Goal: Task Accomplishment & Management: Use online tool/utility

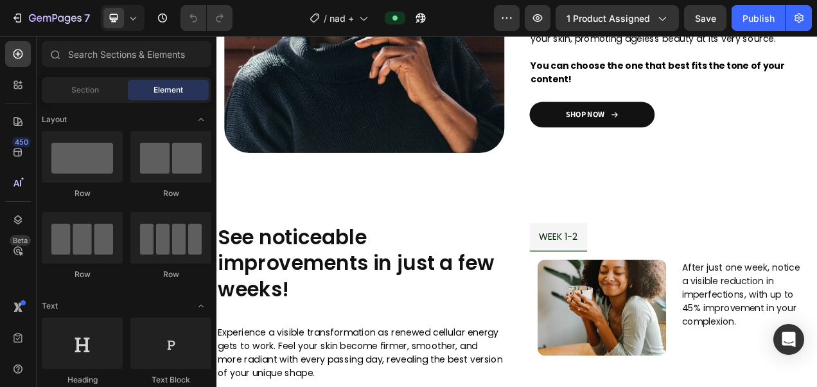
scroll to position [979, 0]
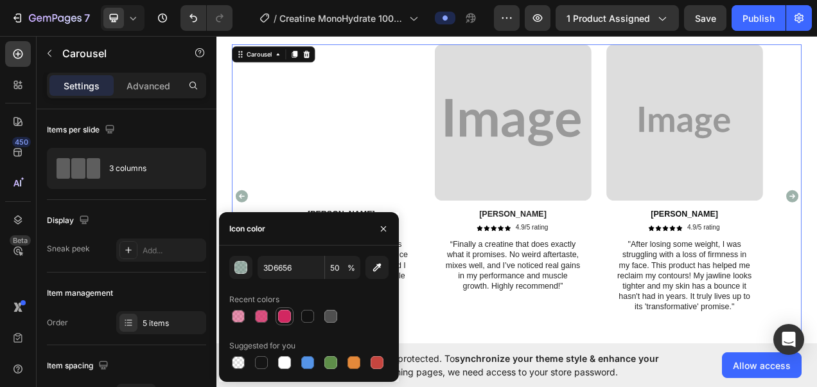
scroll to position [391, 0]
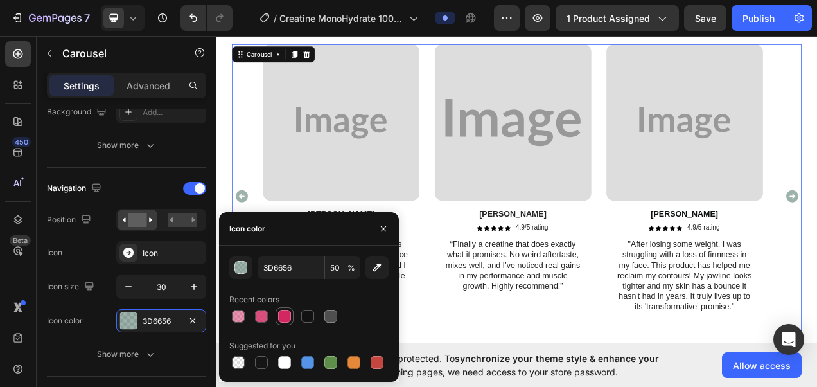
click at [284, 317] on div at bounding box center [284, 316] width 13 height 13
type input "D22761"
type input "100"
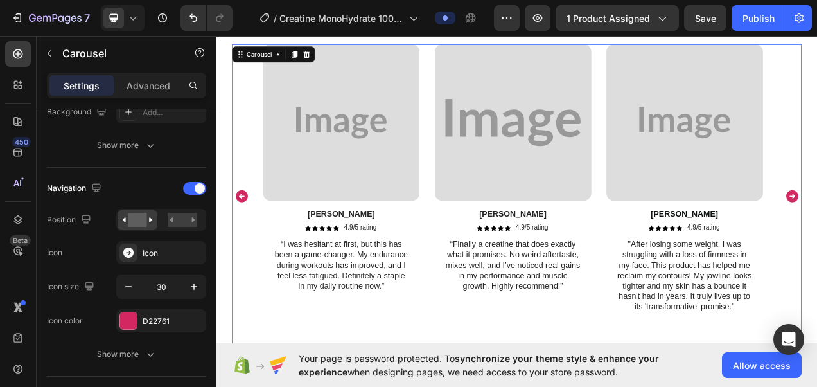
click at [535, 386] on div "Image Pablo Text Block Icon Icon Icon Icon Icon Icon List 4.9/5 rating Text Blo…" at bounding box center [597, 242] width 201 height 389
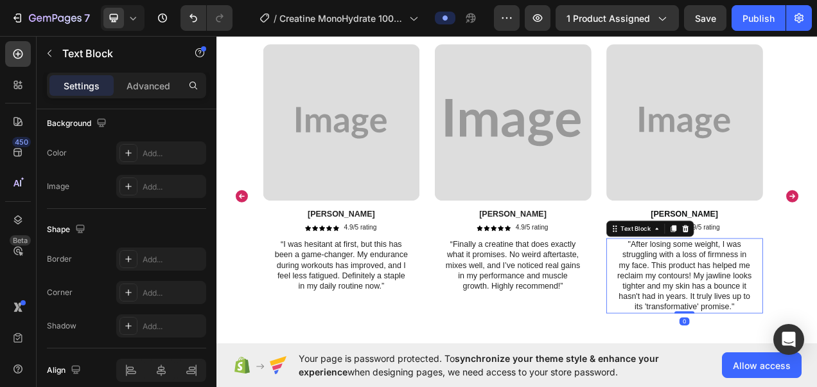
click at [747, 310] on p ""After losing some weight, I was struggling with a loss of firmness in my face.…" at bounding box center [817, 345] width 173 height 94
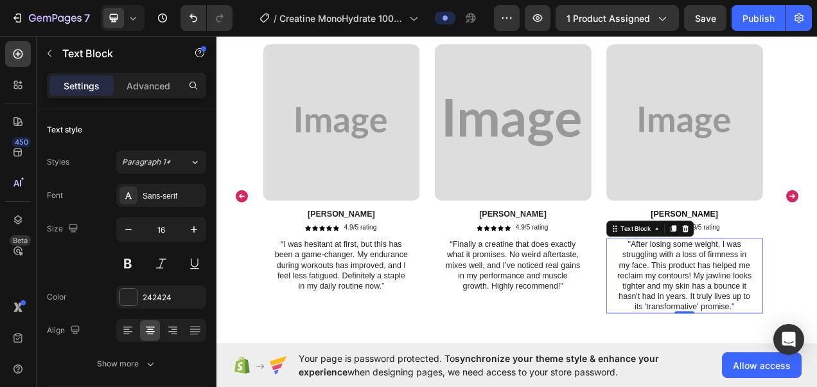
click at [744, 298] on p ""After losing some weight, I was struggling with a loss of firmness in my face.…" at bounding box center [817, 345] width 173 height 94
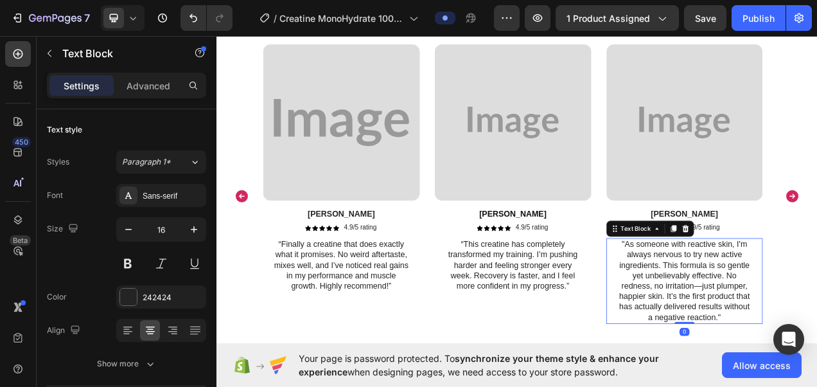
click at [771, 314] on p ""As someone with reactive skin, I'm always nervous to try new active ingredient…" at bounding box center [817, 351] width 173 height 107
drag, startPoint x: 771, startPoint y: 314, endPoint x: 737, endPoint y: 305, distance: 35.4
click at [737, 305] on p ""As someone with reactive skin, I'm always nervous to try new active ingredient…" at bounding box center [817, 351] width 173 height 107
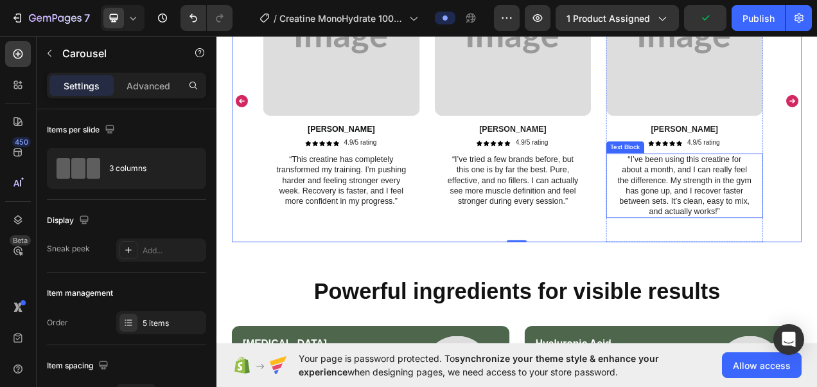
scroll to position [2643, 0]
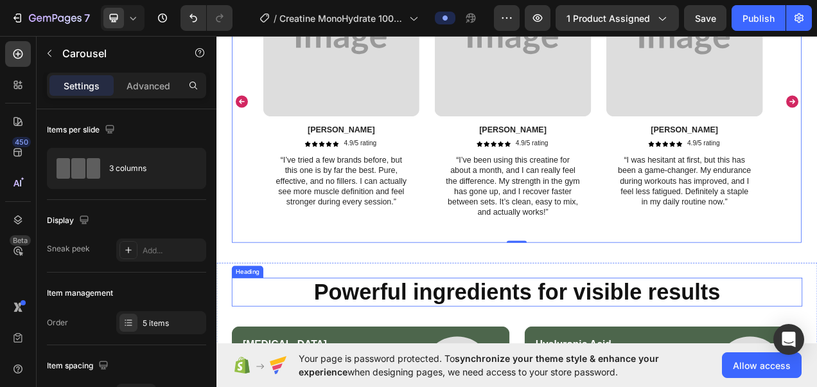
scroll to position [2677, 0]
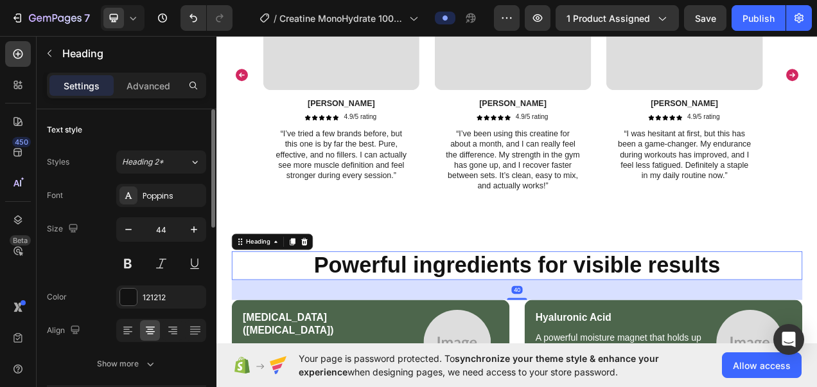
click at [145, 308] on div "Font Poppins Size 44 Color 121212 Align Show more" at bounding box center [126, 280] width 159 height 192
click at [147, 298] on div "121212" at bounding box center [161, 298] width 37 height 12
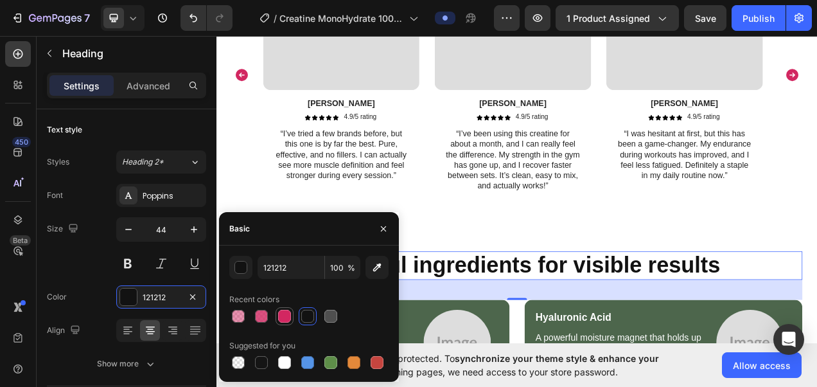
click at [285, 317] on div at bounding box center [284, 316] width 13 height 13
type input "D22761"
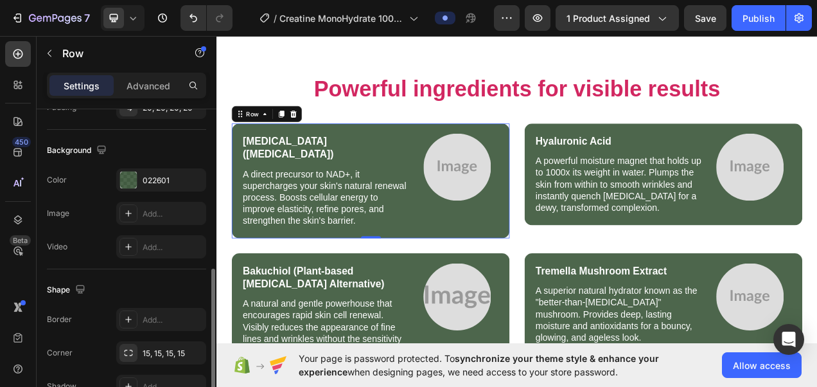
scroll to position [398, 0]
click at [159, 174] on div "022601" at bounding box center [161, 180] width 37 height 12
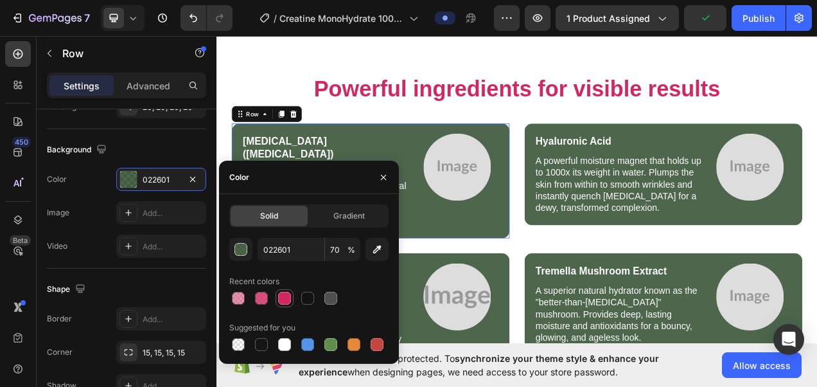
click at [285, 296] on div at bounding box center [284, 298] width 13 height 13
type input "D22761"
type input "100"
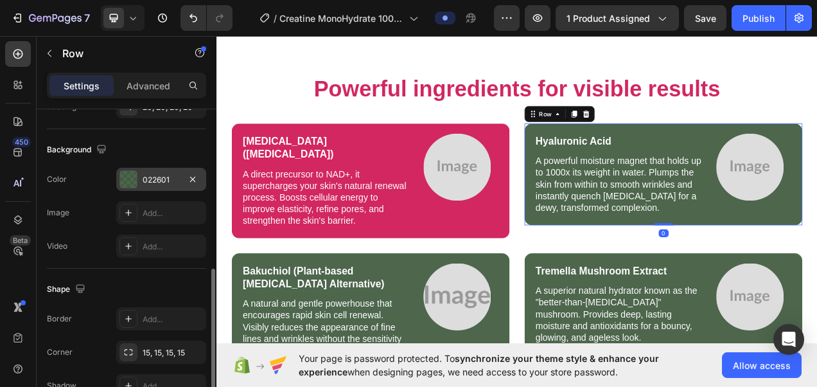
click at [155, 183] on div "022601" at bounding box center [161, 180] width 37 height 12
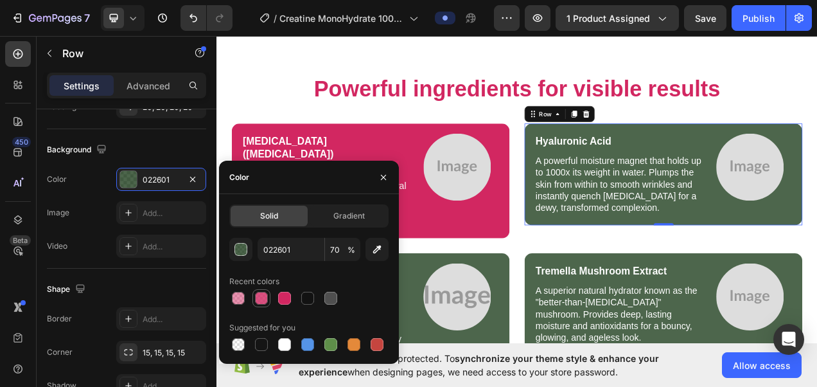
click at [259, 295] on div at bounding box center [261, 298] width 13 height 13
type input "D22761"
type input "80"
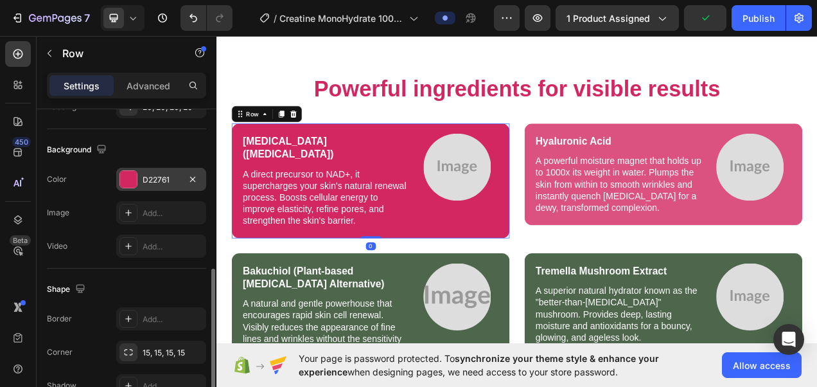
click at [146, 180] on div "D22761" at bounding box center [161, 180] width 37 height 12
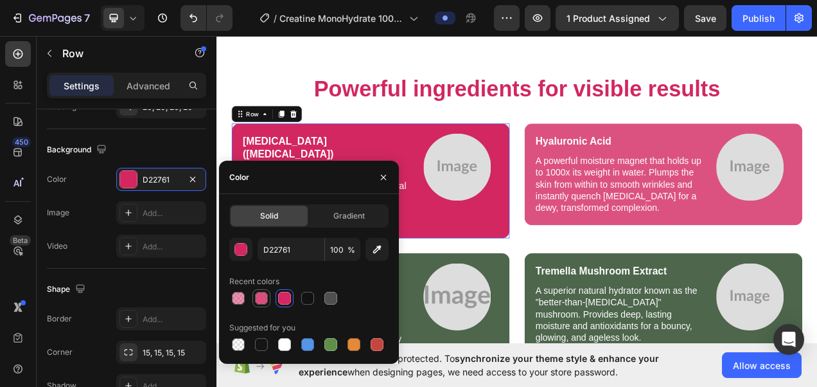
click at [258, 297] on div at bounding box center [261, 298] width 13 height 13
type input "80"
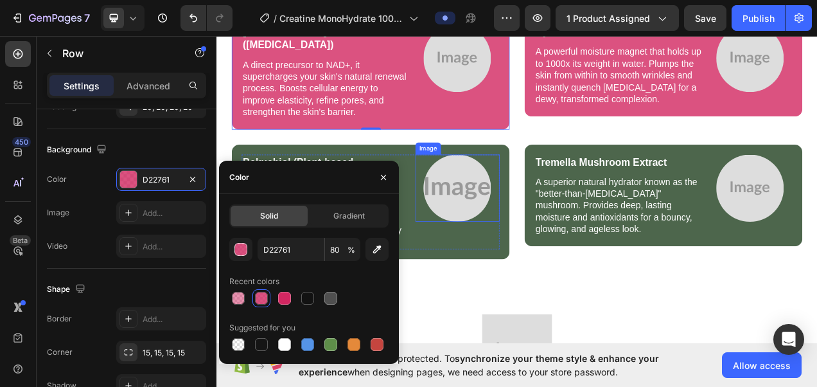
scroll to position [3044, 0]
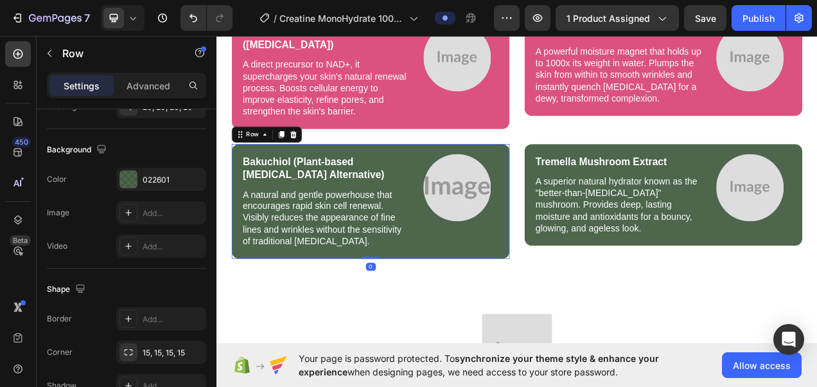
click at [580, 316] on div "Bakuchiol (Plant-based [MEDICAL_DATA] Alternative) Text Block A natural and gen…" at bounding box center [414, 248] width 357 height 147
click at [145, 171] on div "022601" at bounding box center [161, 179] width 90 height 23
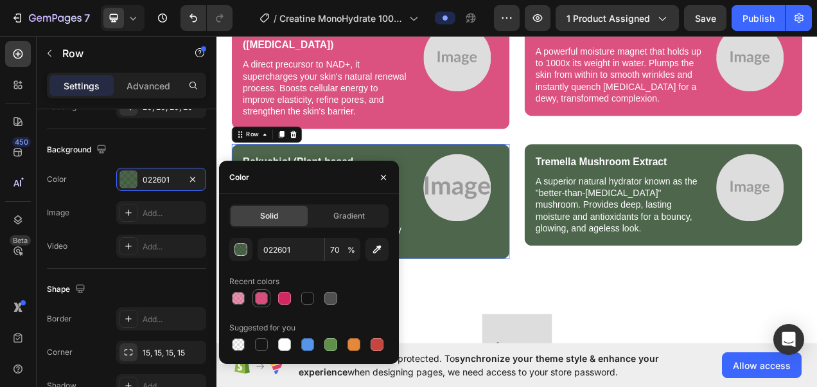
click at [259, 294] on div at bounding box center [261, 298] width 13 height 13
type input "D22761"
type input "80"
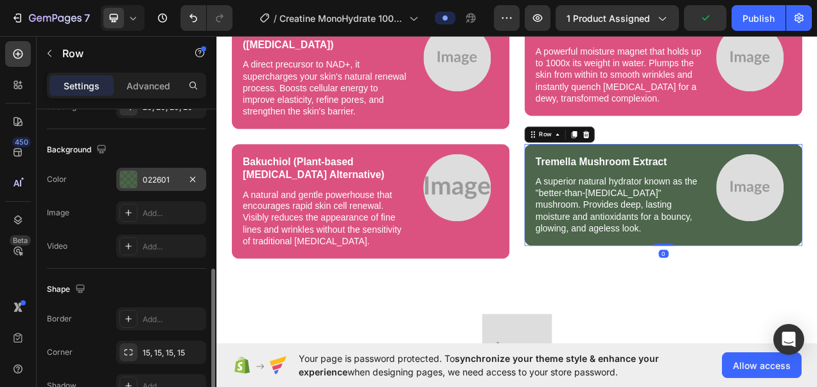
click at [150, 174] on div "022601" at bounding box center [161, 180] width 37 height 12
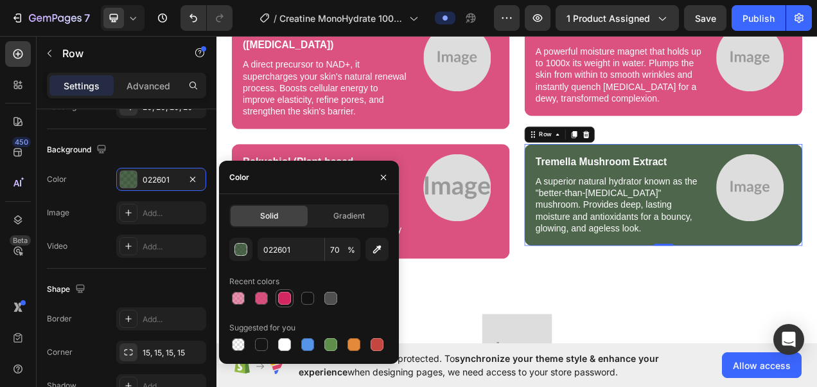
click at [281, 295] on div at bounding box center [284, 298] width 13 height 13
type input "D22761"
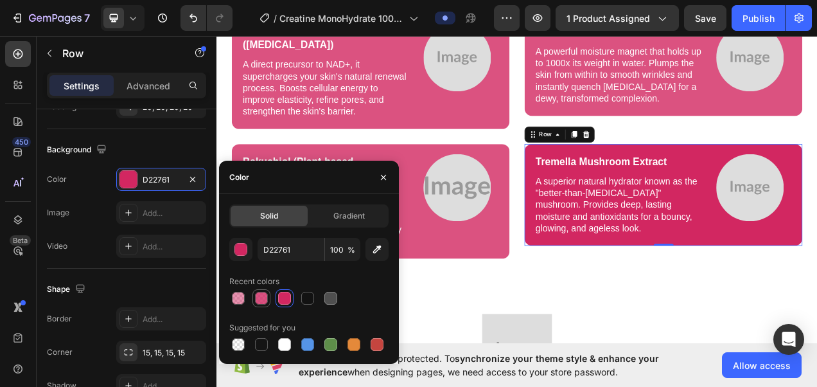
click at [256, 298] on div at bounding box center [261, 298] width 13 height 13
type input "80"
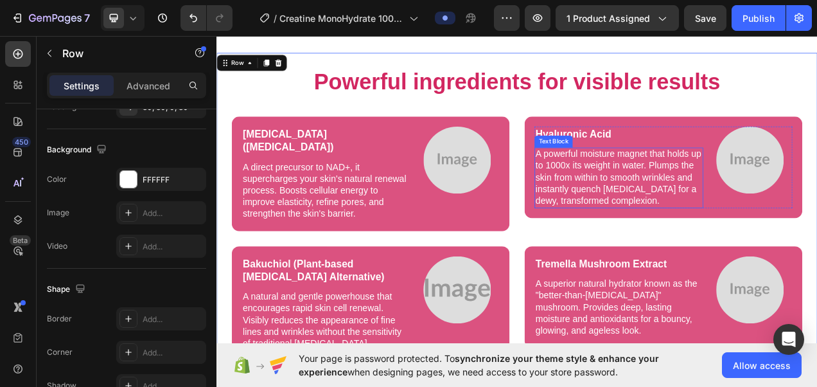
scroll to position [2926, 0]
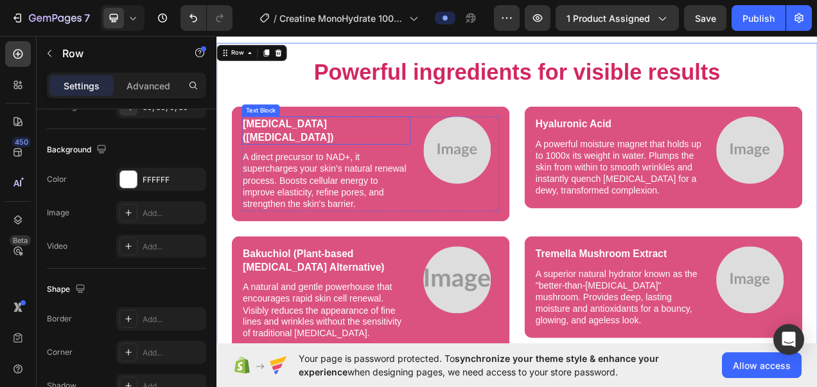
click at [411, 150] on p "[MEDICAL_DATA] ([MEDICAL_DATA])" at bounding box center [357, 157] width 214 height 33
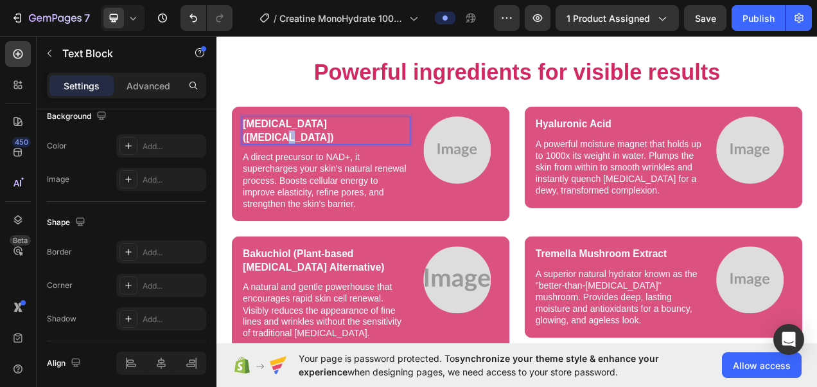
scroll to position [0, 0]
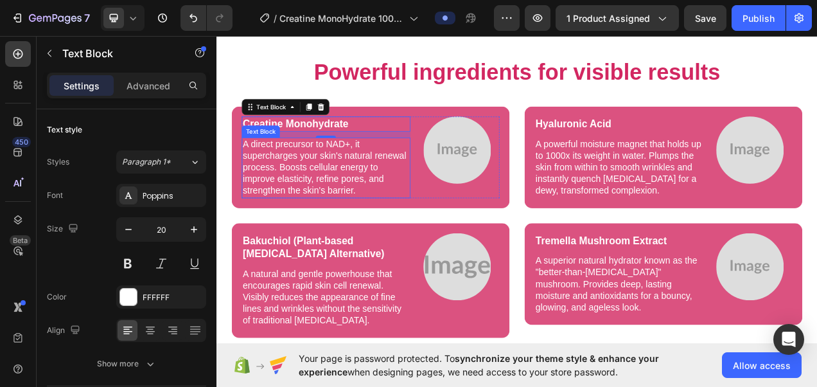
click at [365, 204] on p "A direct precursor to NAD+, it supercharges your skin's natural renewal process…" at bounding box center [357, 205] width 214 height 75
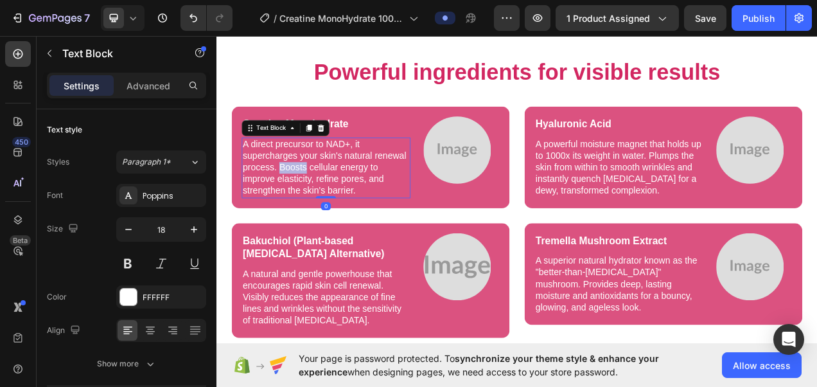
click at [365, 204] on p "A direct precursor to NAD+, it supercharges your skin's natural renewal process…" at bounding box center [357, 205] width 214 height 75
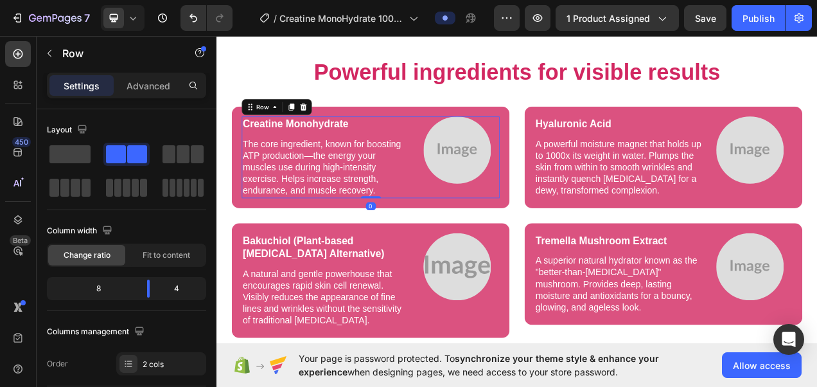
click at [488, 245] on div "Image" at bounding box center [526, 192] width 108 height 105
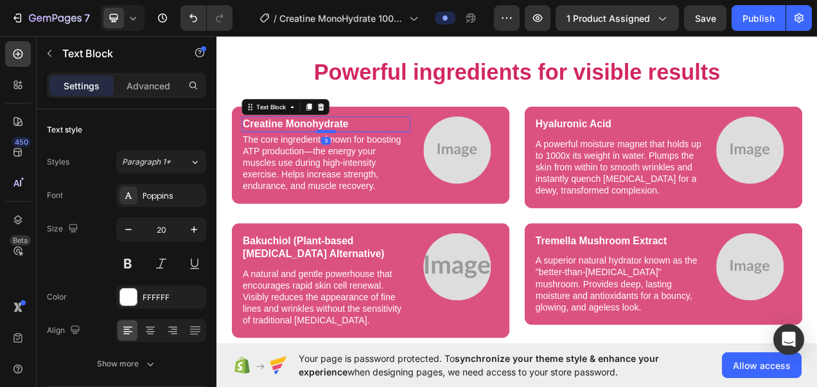
click at [361, 159] on div at bounding box center [357, 159] width 26 height 4
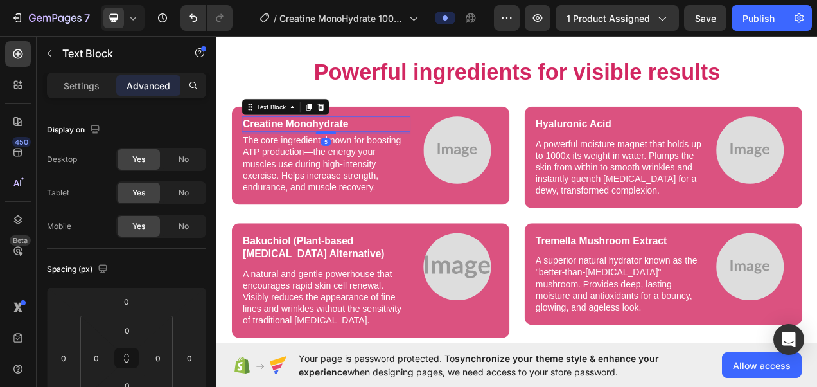
click at [359, 159] on div at bounding box center [357, 161] width 26 height 4
type input "5"
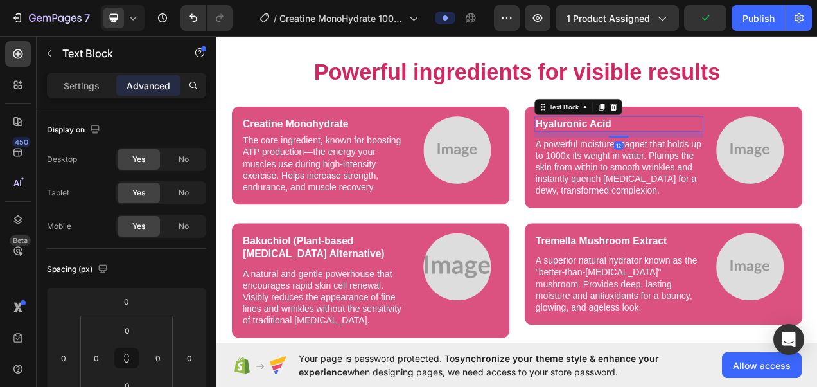
click at [697, 152] on p "Hyaluronic Acid" at bounding box center [733, 149] width 214 height 17
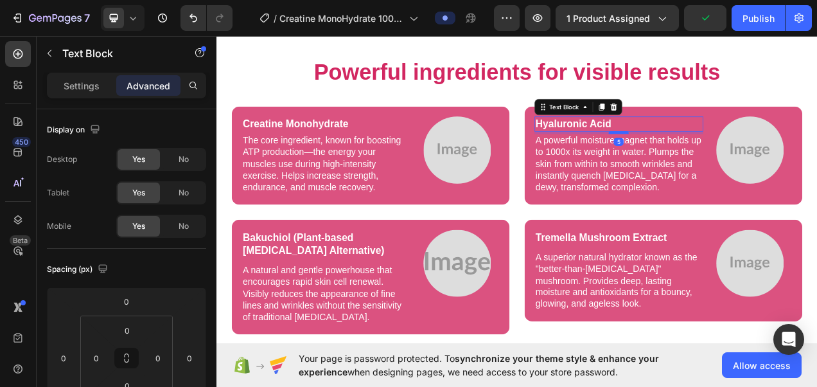
click at [733, 159] on div at bounding box center [733, 161] width 26 height 4
type input "5"
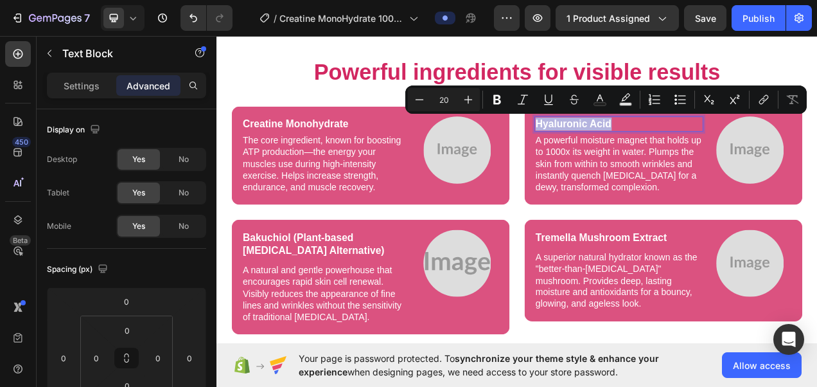
click at [663, 152] on p "Hyaluronic Acid" at bounding box center [733, 149] width 214 height 17
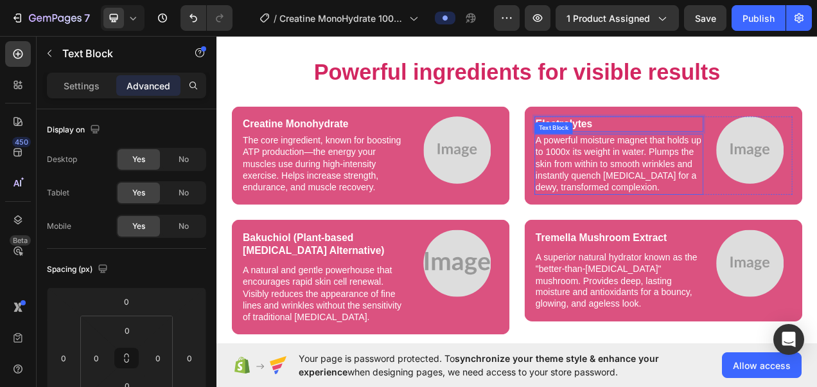
click at [656, 178] on p "A powerful moisture magnet that holds up to 1000x its weight in water. Plumps t…" at bounding box center [733, 201] width 214 height 75
click at [694, 212] on p "A powerful moisture magnet that holds up to 1000x its weight in water. Plumps t…" at bounding box center [733, 201] width 214 height 75
click at [704, 231] on p "A powerful moisture magnet that holds up to 1000x its weight in water. Plumps t…" at bounding box center [733, 201] width 214 height 75
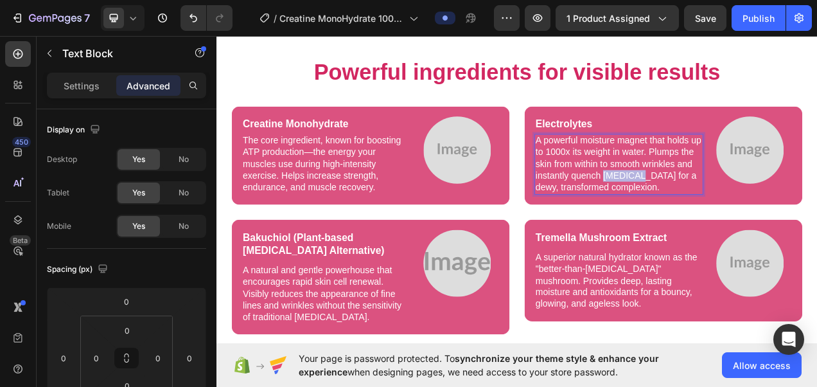
click at [704, 231] on p "A powerful moisture magnet that holds up to 1000x its weight in water. Plumps t…" at bounding box center [733, 201] width 214 height 75
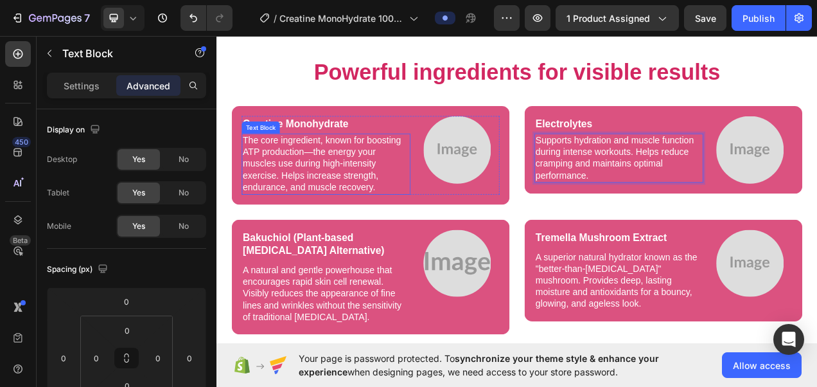
scroll to position [3004, 0]
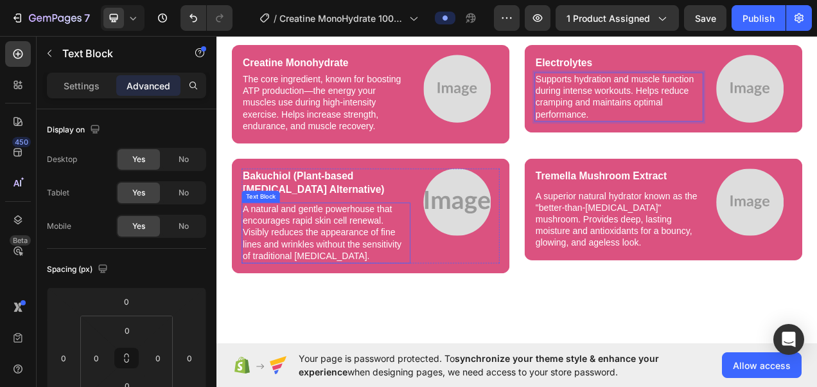
click at [368, 281] on p "A natural and gentle powerhouse that encourages rapid skin cell renewal. Visibl…" at bounding box center [357, 289] width 214 height 75
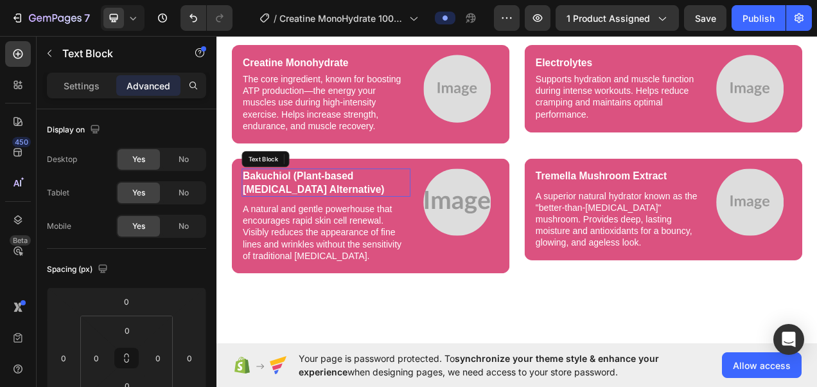
click at [396, 228] on p "Bakuchiol (Plant-based [MEDICAL_DATA] Alternative)" at bounding box center [357, 224] width 214 height 33
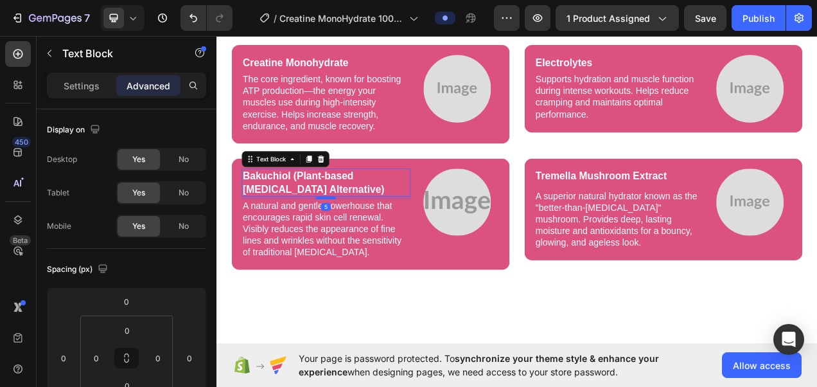
click at [354, 246] on div at bounding box center [357, 244] width 26 height 4
type input "5"
click at [396, 242] on p "Bakuchiol (Plant-based [MEDICAL_DATA] Alternative)" at bounding box center [357, 224] width 214 height 33
click at [383, 238] on p "Bakuchiol (Plant-based [MEDICAL_DATA] Alternative)" at bounding box center [357, 224] width 214 height 33
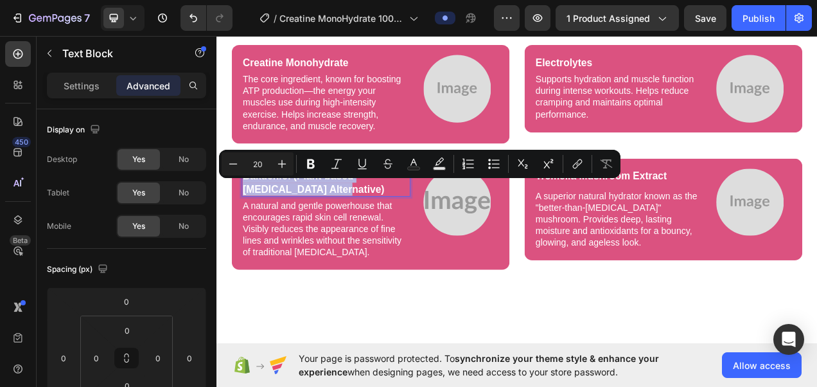
click at [380, 242] on p "Bakuchiol (Plant-based [MEDICAL_DATA] Alternative)" at bounding box center [357, 224] width 214 height 33
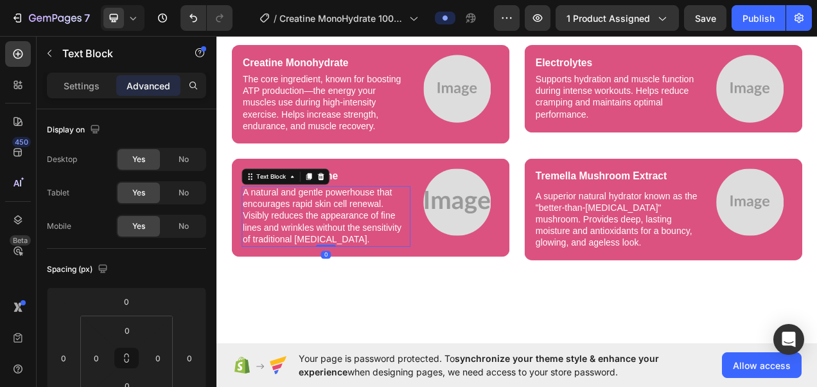
click at [311, 260] on p "A natural and gentle powerhouse that encourages rapid skin cell renewal. Visibl…" at bounding box center [357, 268] width 214 height 75
click at [328, 292] on p "A natural and gentle powerhouse that encourages rapid skin cell renewal. Visibl…" at bounding box center [357, 268] width 214 height 75
click at [363, 306] on p "A natural and gentle powerhouse that encourages rapid skin cell renewal. Visibl…" at bounding box center [357, 268] width 214 height 75
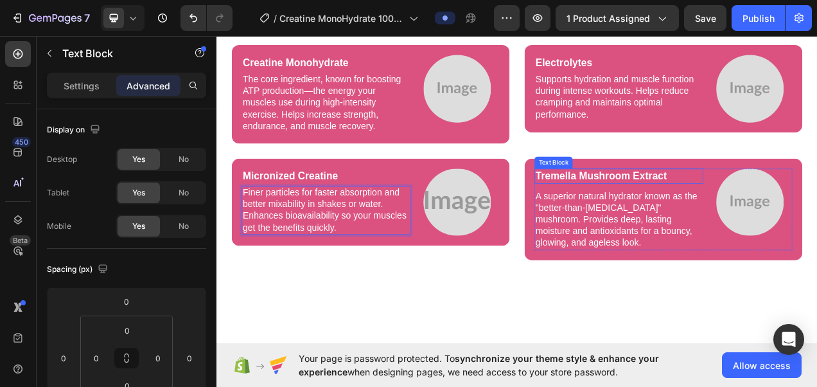
click at [737, 225] on p "Tremella Mushroom Extract" at bounding box center [733, 216] width 214 height 17
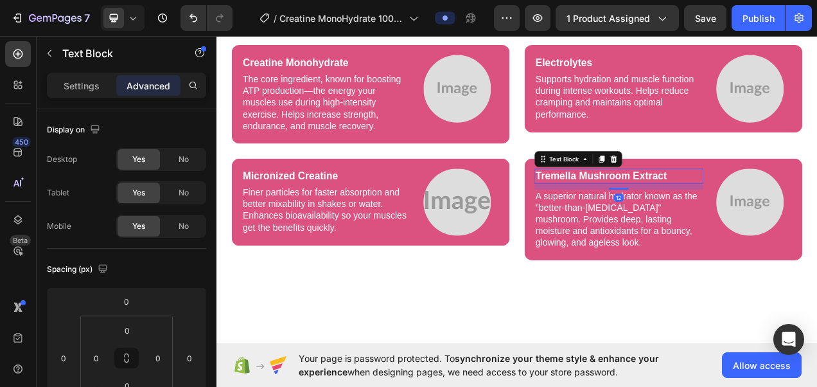
click at [737, 225] on p "Tremella Mushroom Extract" at bounding box center [733, 216] width 214 height 17
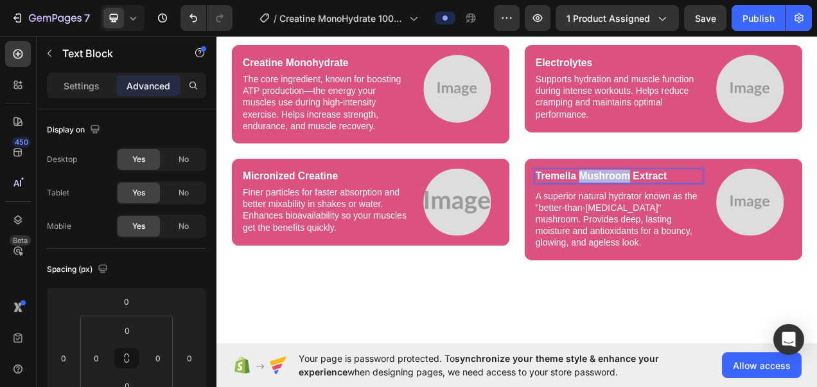
click at [737, 225] on p "Tremella Mushroom Extract" at bounding box center [733, 216] width 214 height 17
click at [677, 278] on p "A superior natural hydrator known as the "better-than-[MEDICAL_DATA]" mushroom.…" at bounding box center [733, 272] width 214 height 75
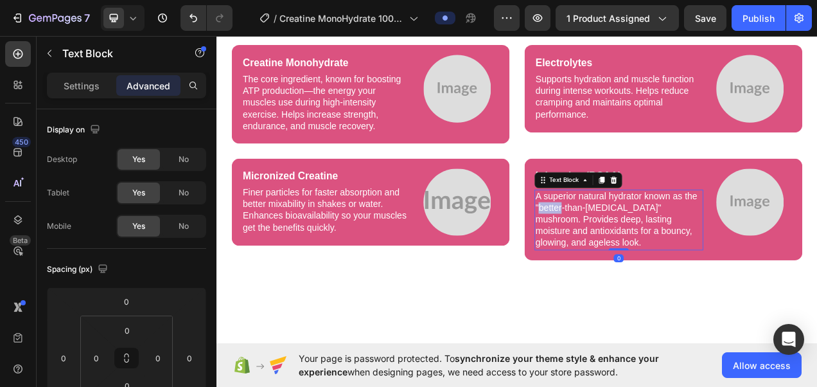
click at [677, 278] on p "A superior natural hydrator known as the "better-than-[MEDICAL_DATA]" mushroom.…" at bounding box center [733, 272] width 214 height 75
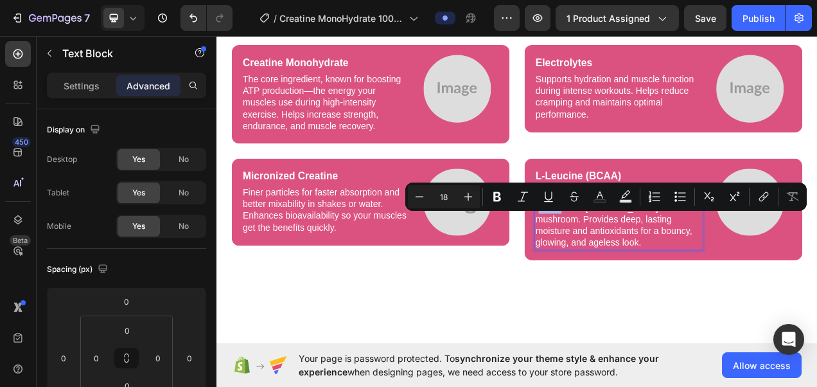
click at [677, 278] on p "A superior natural hydrator known as the "better-than-[MEDICAL_DATA]" mushroom.…" at bounding box center [733, 272] width 214 height 75
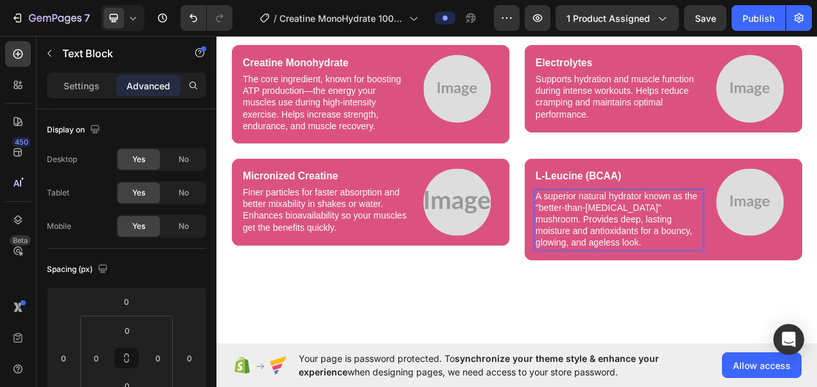
click at [661, 289] on p "A superior natural hydrator known as the "better-than-[MEDICAL_DATA]" mushroom.…" at bounding box center [733, 272] width 214 height 75
click at [677, 294] on p "A superior natural hydrator known as the "better-than-[MEDICAL_DATA]" mushroom.…" at bounding box center [733, 272] width 214 height 75
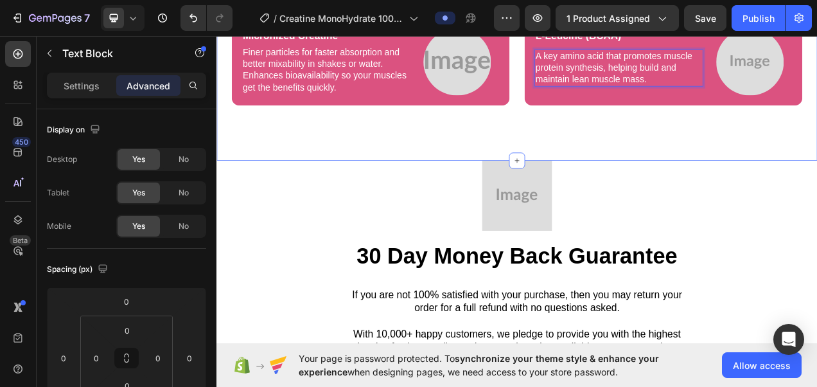
scroll to position [3188, 0]
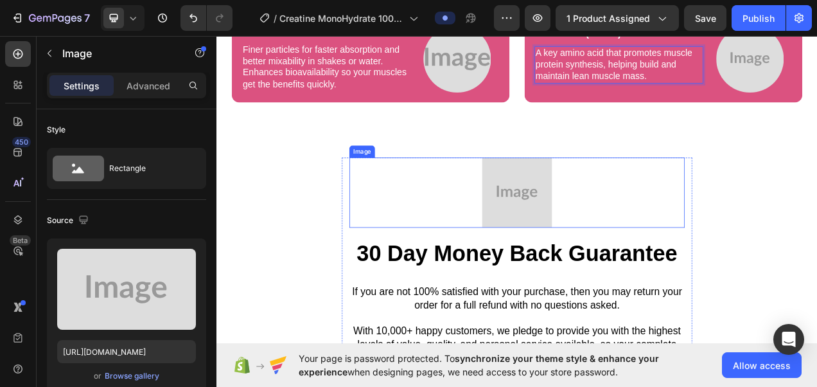
click at [593, 274] on img at bounding box center [602, 238] width 90 height 90
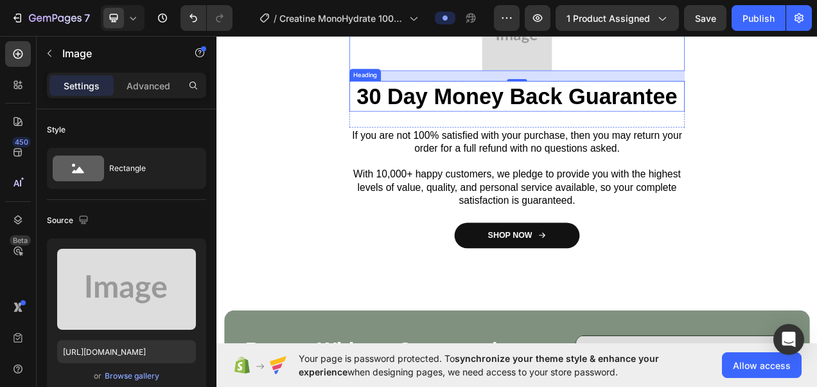
scroll to position [3482, 0]
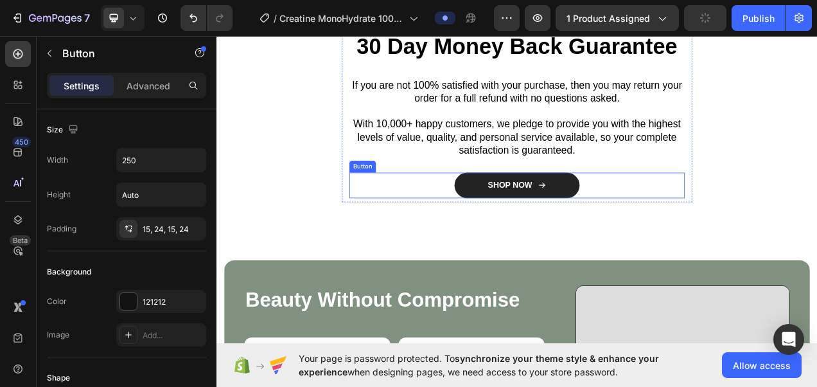
click at [650, 245] on link "SHOP NOW" at bounding box center [602, 228] width 161 height 33
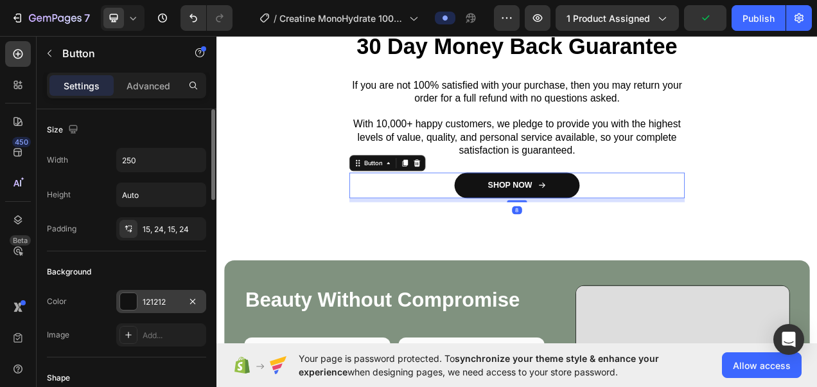
click at [156, 305] on div "121212" at bounding box center [161, 302] width 37 height 12
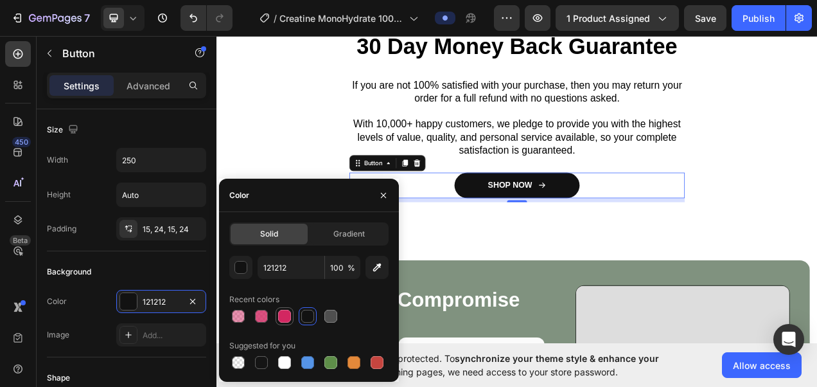
click at [278, 320] on div at bounding box center [284, 316] width 13 height 13
type input "D22761"
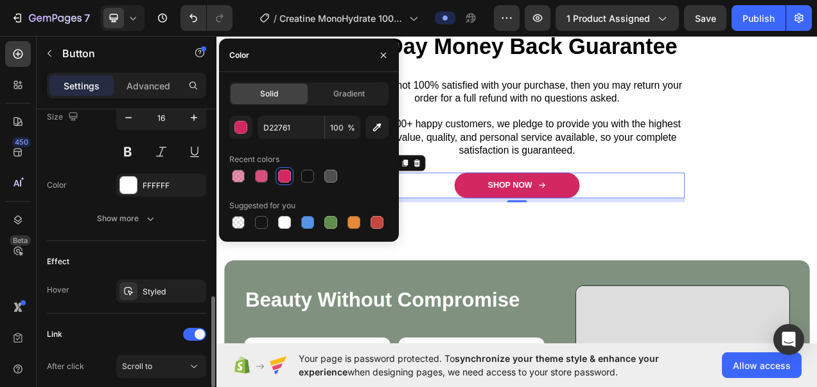
scroll to position [646, 0]
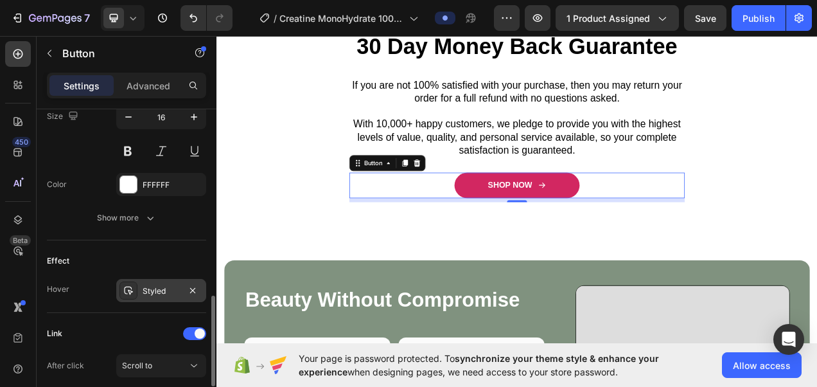
click at [159, 290] on div "Styled" at bounding box center [161, 291] width 37 height 12
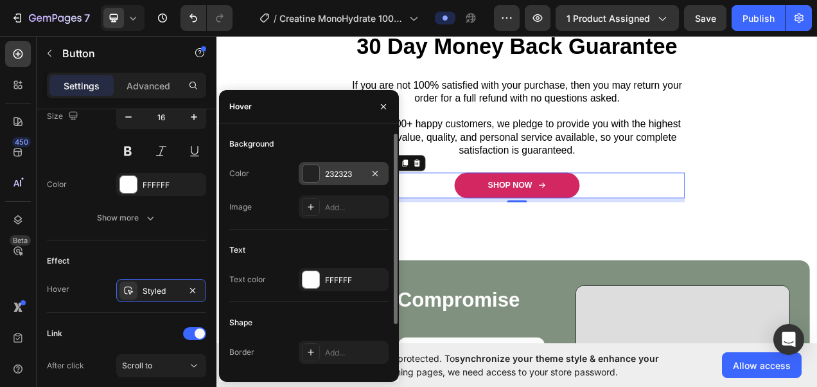
click at [328, 173] on div "232323" at bounding box center [343, 174] width 37 height 12
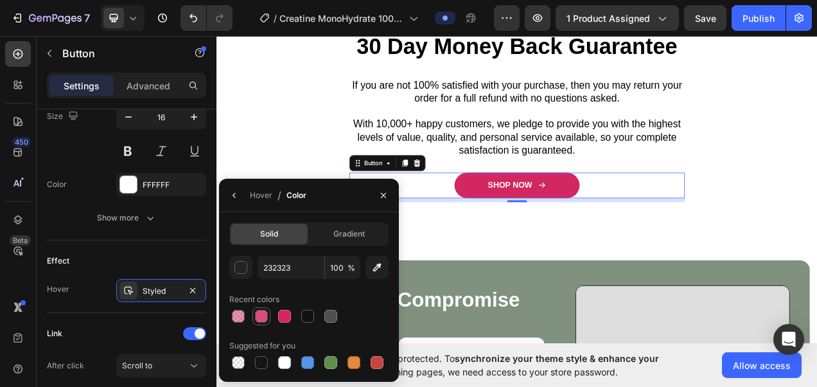
click at [261, 316] on div at bounding box center [261, 316] width 13 height 13
type input "D22761"
type input "80"
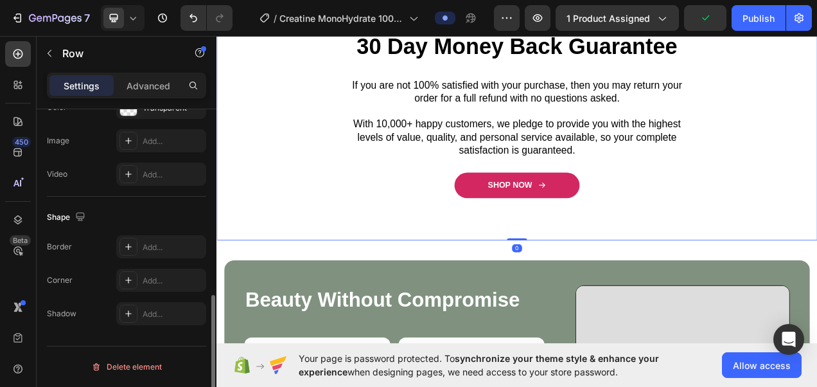
scroll to position [0, 0]
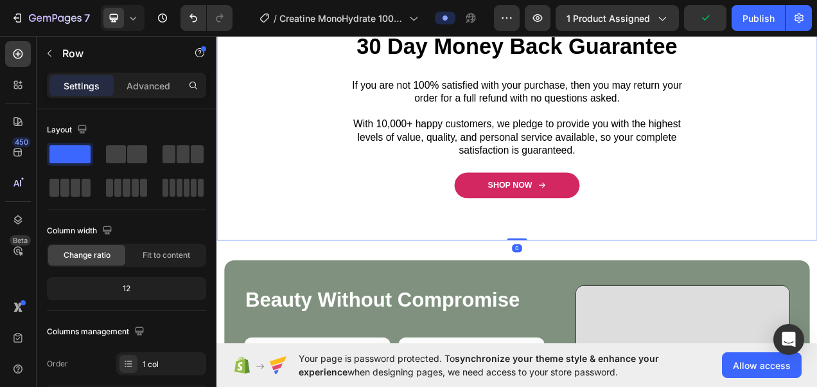
click at [551, 299] on div "Image 30 Day Money Back Guarantee Heading Row If you are not 100% satisfied wit…" at bounding box center [602, 112] width 771 height 371
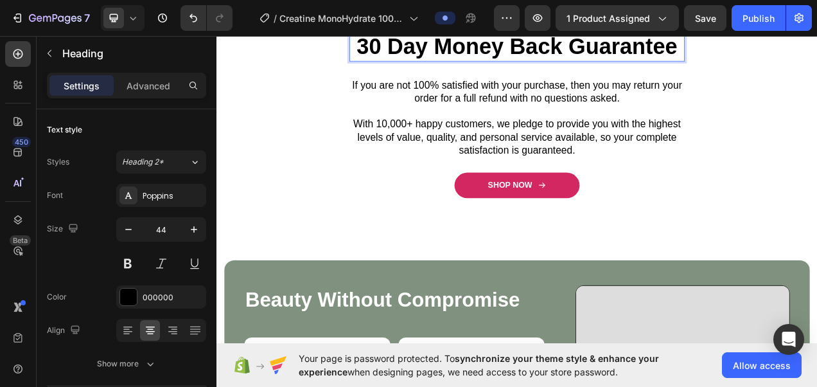
click at [618, 53] on h2 "30 Day Money Back Guarantee" at bounding box center [602, 49] width 431 height 39
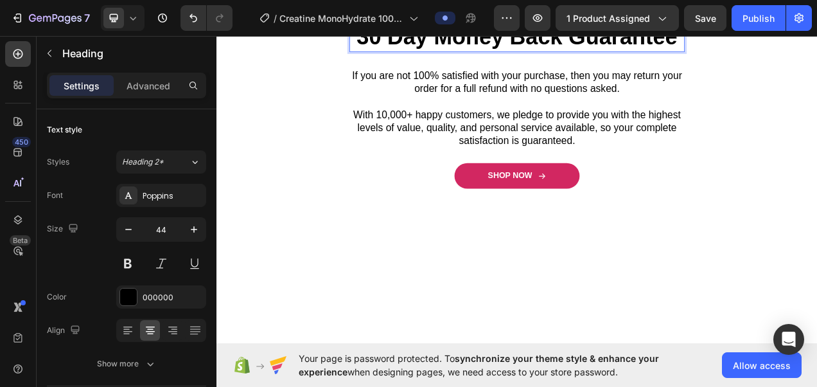
scroll to position [3375, 0]
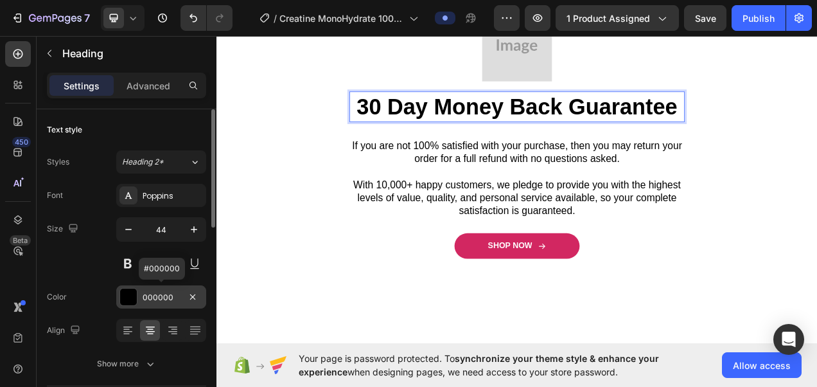
click at [159, 297] on div "000000" at bounding box center [161, 298] width 37 height 12
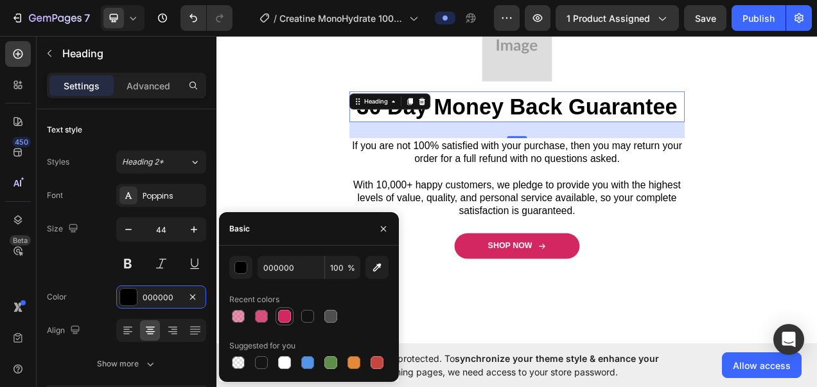
click at [281, 316] on div at bounding box center [284, 316] width 13 height 13
type input "D22761"
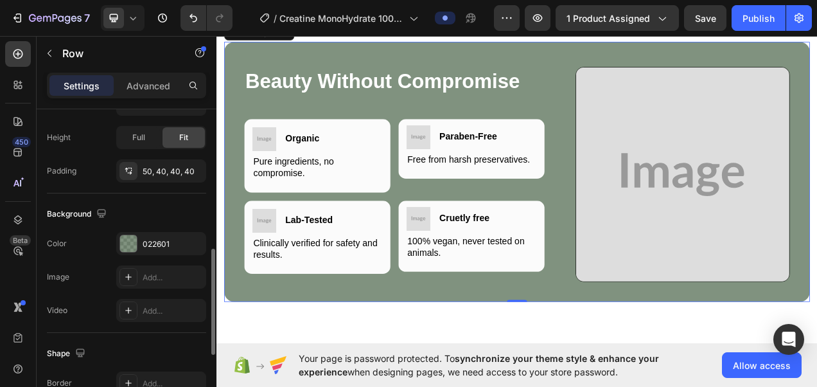
scroll to position [409, 0]
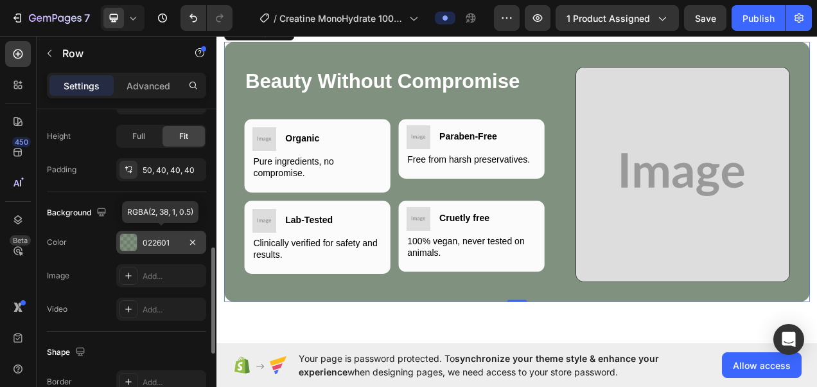
click at [148, 237] on div "022601" at bounding box center [161, 243] width 37 height 12
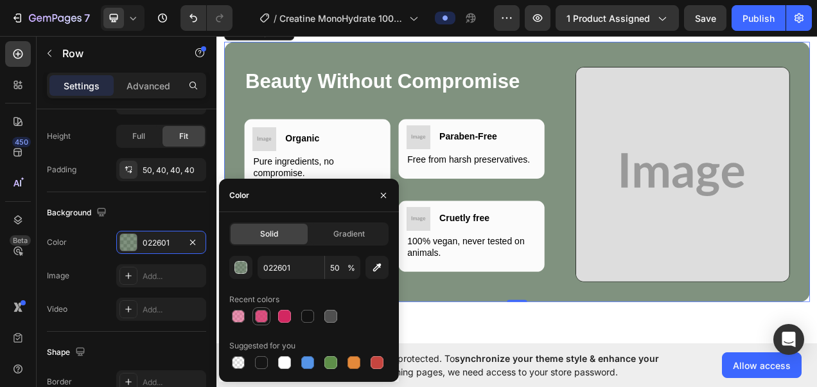
click at [254, 317] on div at bounding box center [261, 315] width 15 height 15
type input "D22761"
type input "80"
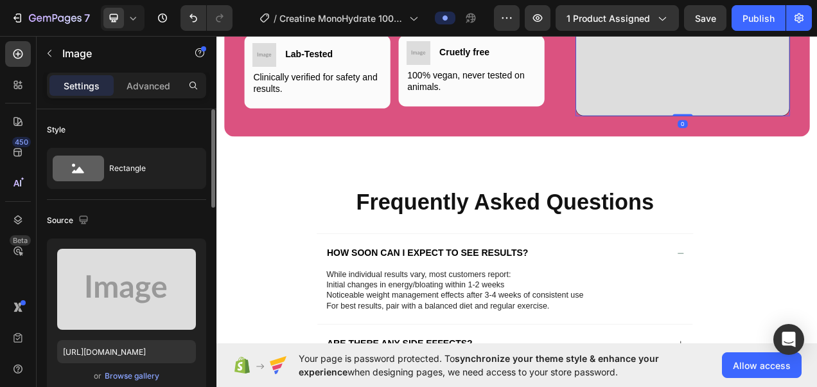
scroll to position [4072, 0]
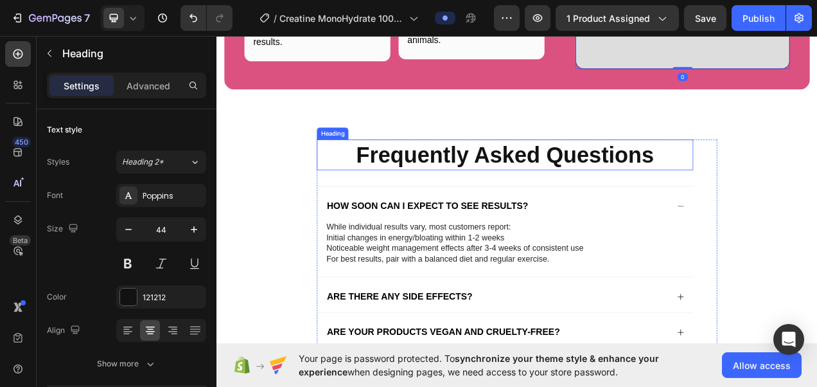
click at [604, 209] on h2 "Frequently Asked Questions" at bounding box center [586, 189] width 483 height 39
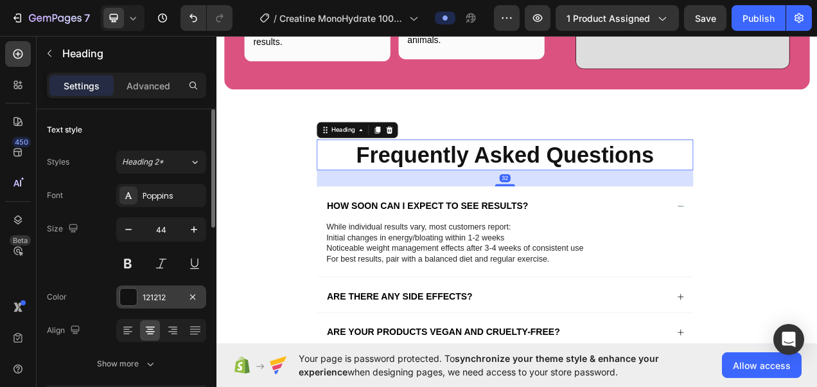
click at [153, 292] on div "121212" at bounding box center [161, 298] width 37 height 12
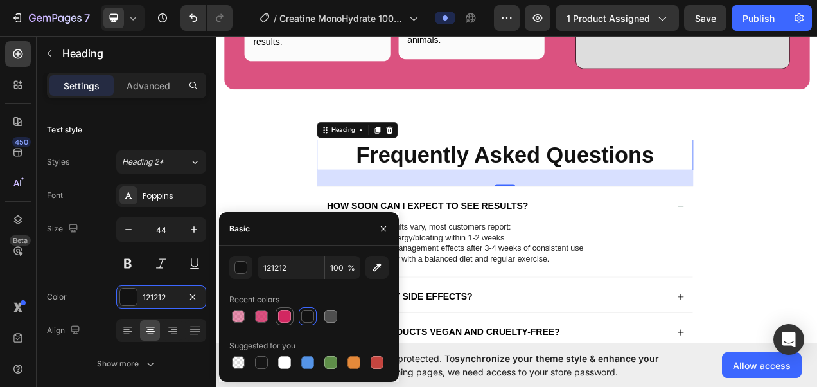
click at [286, 313] on div at bounding box center [284, 316] width 13 height 13
type input "D22761"
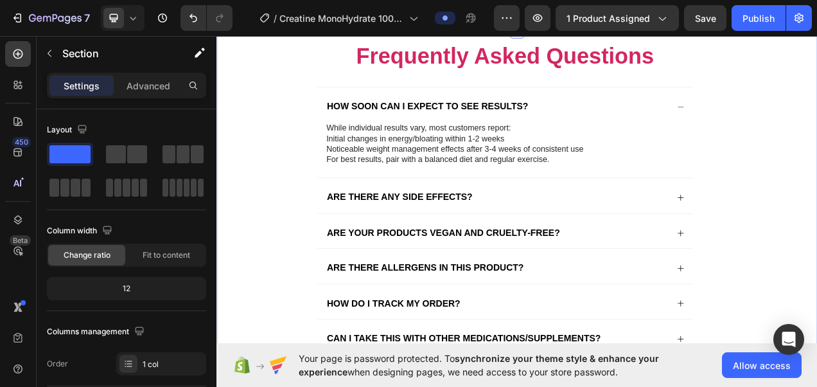
scroll to position [4202, 0]
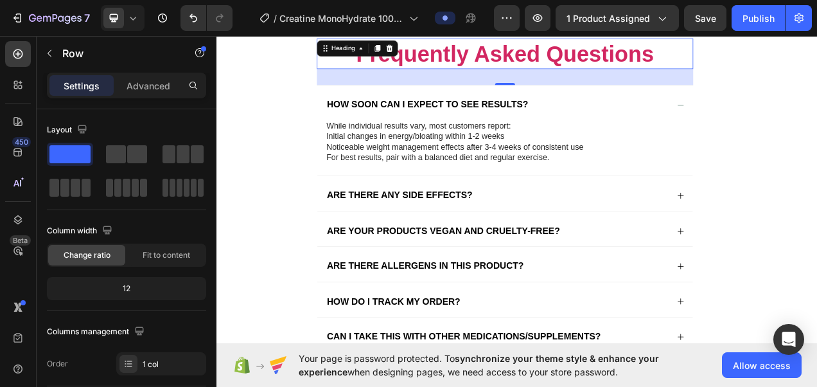
click at [568, 79] on h2 "Frequently Asked Questions" at bounding box center [586, 59] width 483 height 39
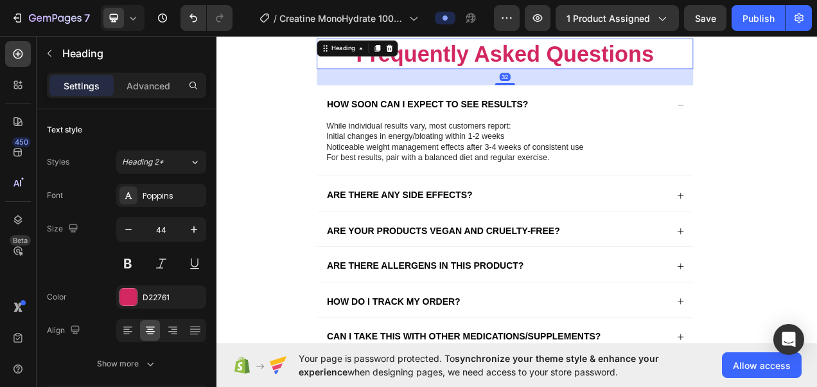
click at [580, 94] on div "32" at bounding box center [587, 89] width 14 height 10
drag, startPoint x: 580, startPoint y: 127, endPoint x: 580, endPoint y: 119, distance: 7.7
click at [580, 94] on div "32" at bounding box center [587, 89] width 14 height 10
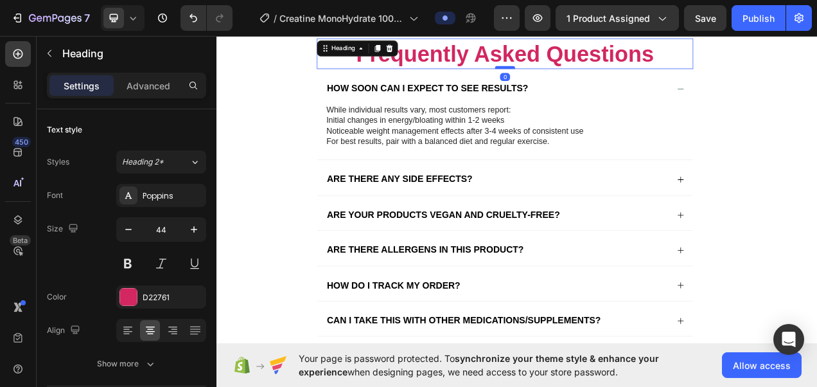
drag, startPoint x: 582, startPoint y: 130, endPoint x: 580, endPoint y: 110, distance: 20.7
click at [580, 79] on div at bounding box center [587, 77] width 26 height 4
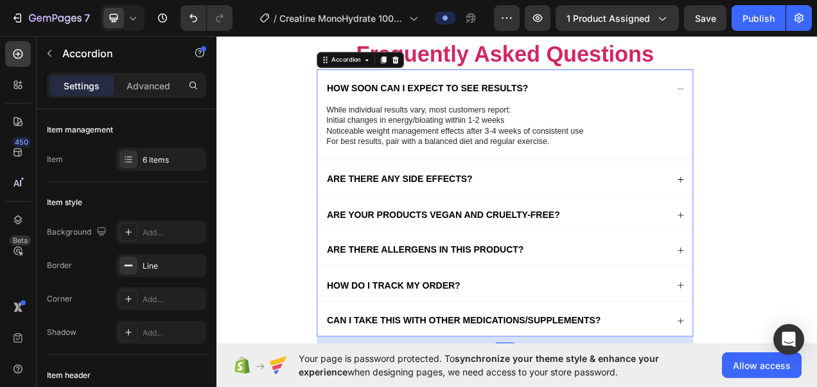
click at [807, 110] on icon at bounding box center [812, 105] width 10 height 10
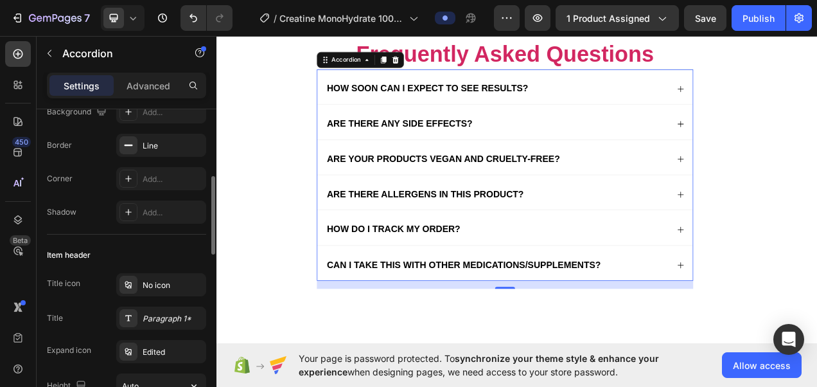
scroll to position [154, 0]
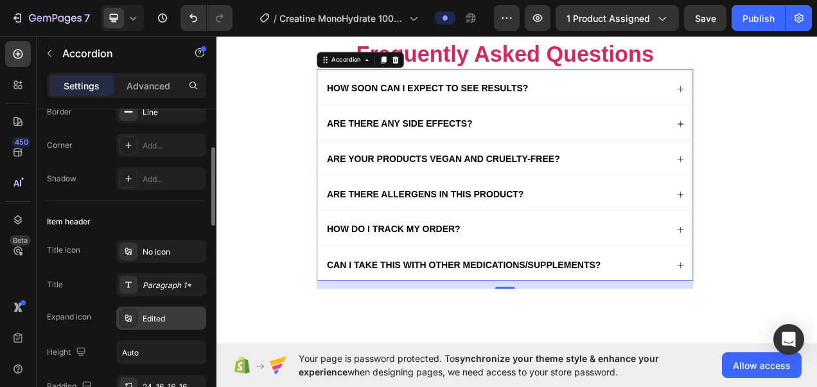
click at [152, 314] on div "Edited" at bounding box center [173, 319] width 60 height 12
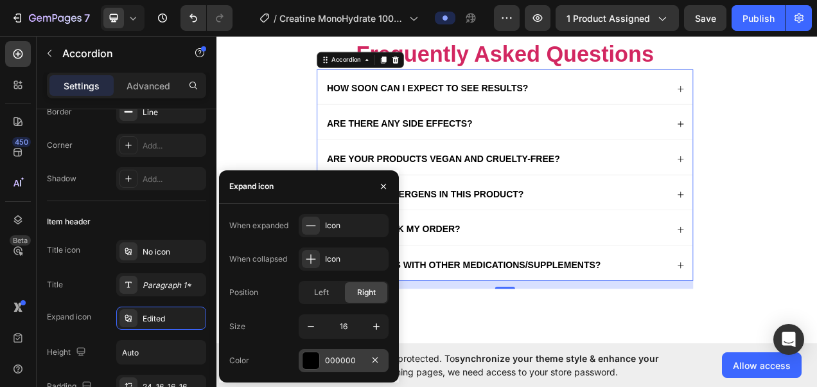
click at [311, 350] on div "000000" at bounding box center [344, 360] width 90 height 23
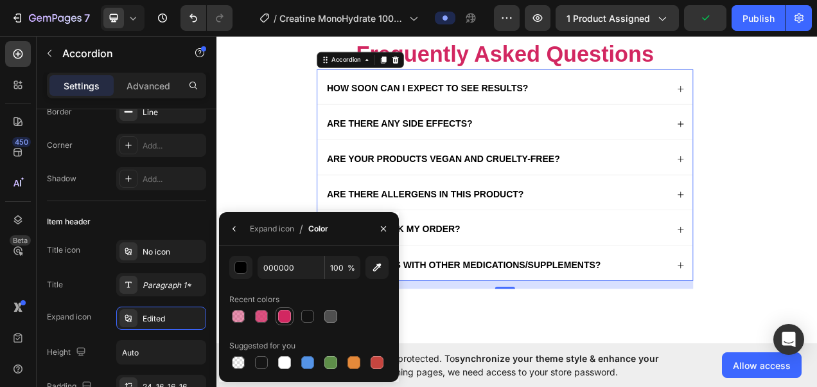
click at [280, 316] on div at bounding box center [284, 316] width 13 height 13
type input "D22761"
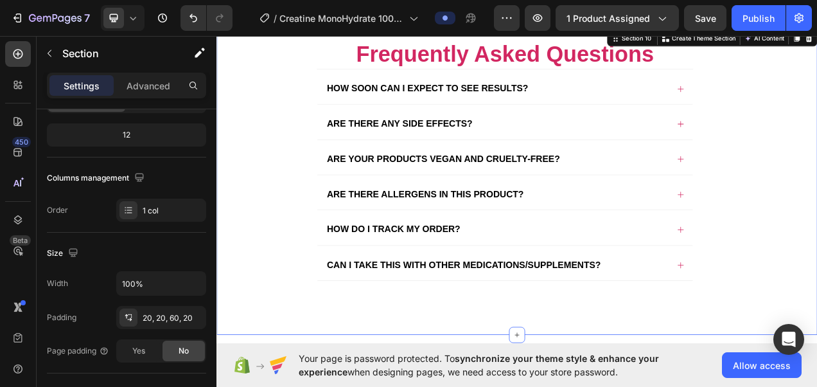
click at [817, 226] on div "Frequently Asked Questions Heading How soon can I expect to see results? Are th…" at bounding box center [602, 211] width 746 height 343
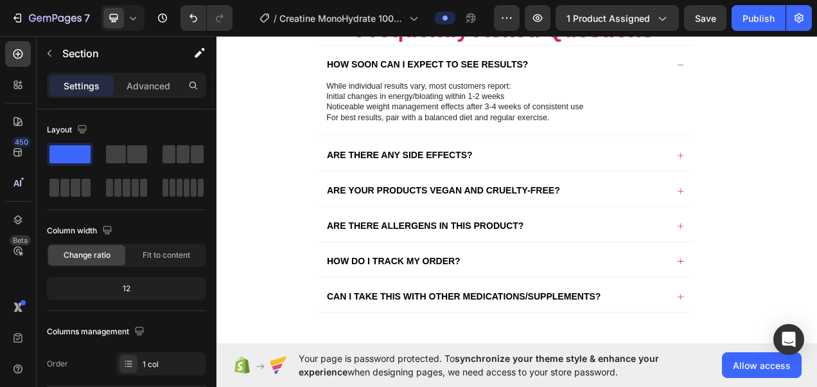
scroll to position [4265, 0]
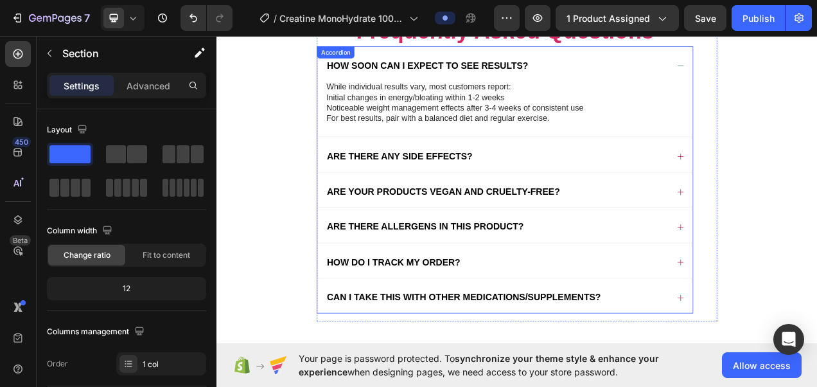
click at [808, 195] on div "Are there any side effects?" at bounding box center [587, 188] width 482 height 44
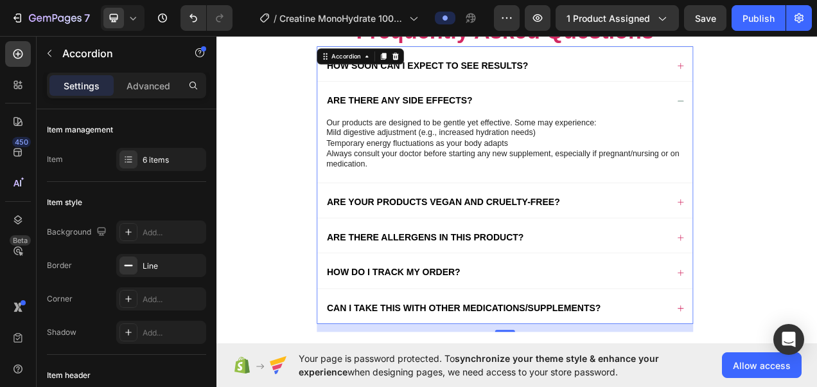
click at [807, 381] on icon at bounding box center [812, 386] width 10 height 10
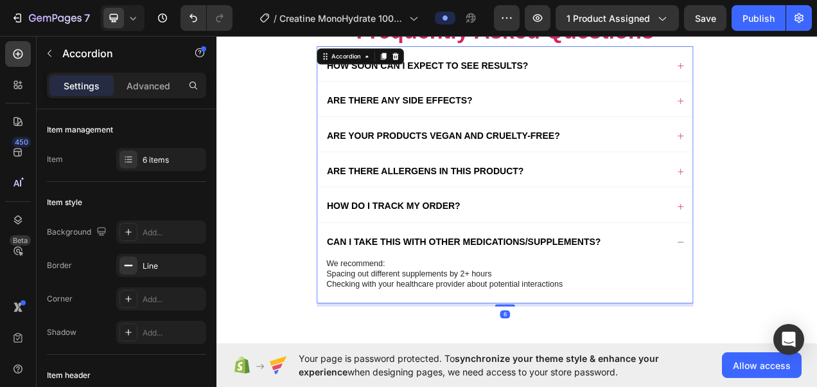
click at [586, 381] on div at bounding box center [587, 382] width 26 height 3
type input "100%"
type input "100"
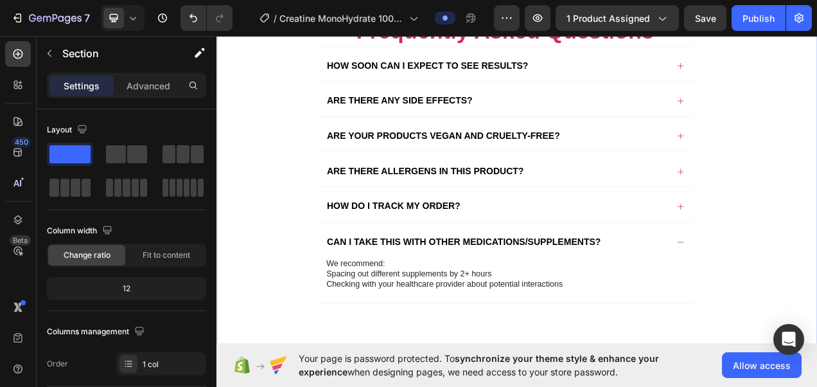
click at [817, 283] on div "Frequently Asked Questions Heading How soon can I expect to see results? Are th…" at bounding box center [602, 207] width 746 height 394
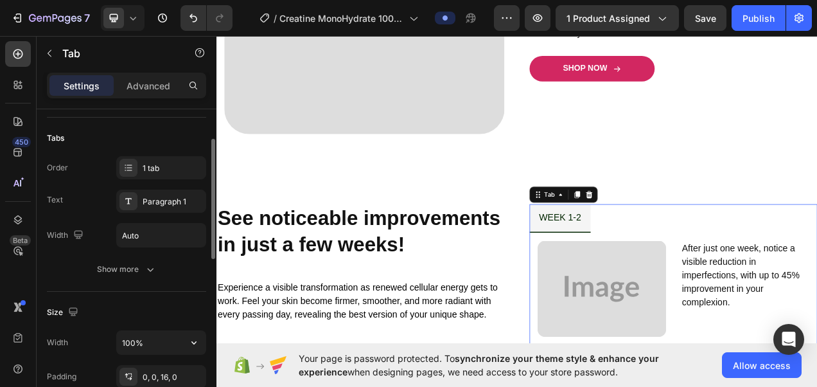
scroll to position [81, 0]
click at [153, 274] on icon "button" at bounding box center [150, 270] width 13 height 13
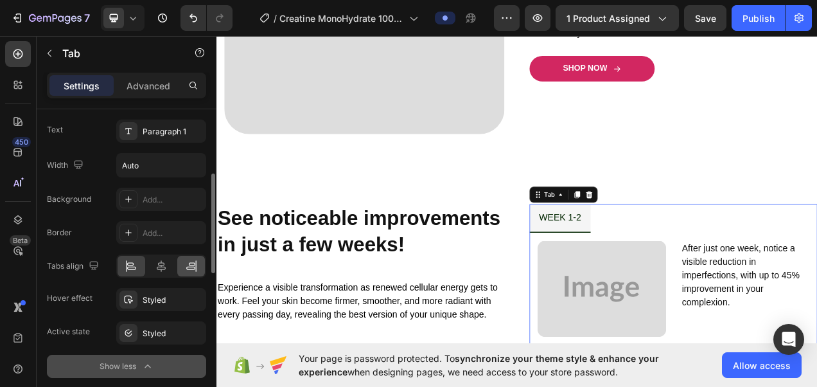
scroll to position [165, 0]
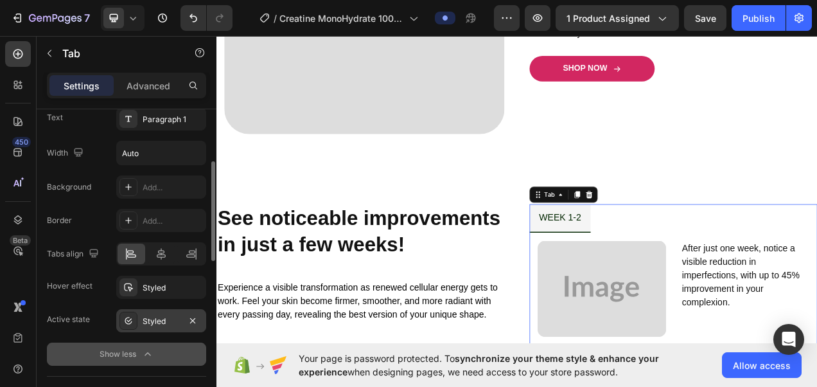
click at [154, 323] on div "Styled" at bounding box center [161, 322] width 37 height 12
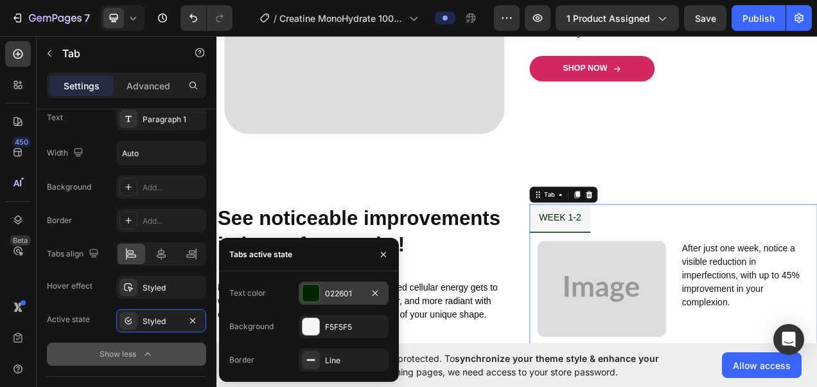
click at [319, 292] on div at bounding box center [311, 293] width 17 height 17
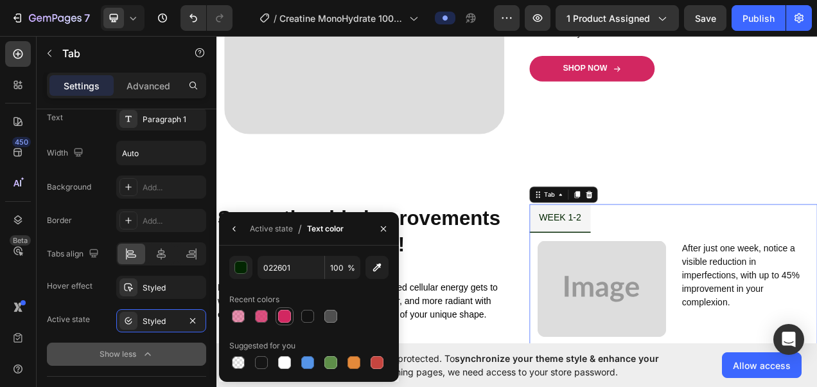
click at [285, 317] on div at bounding box center [284, 316] width 13 height 13
type input "D22761"
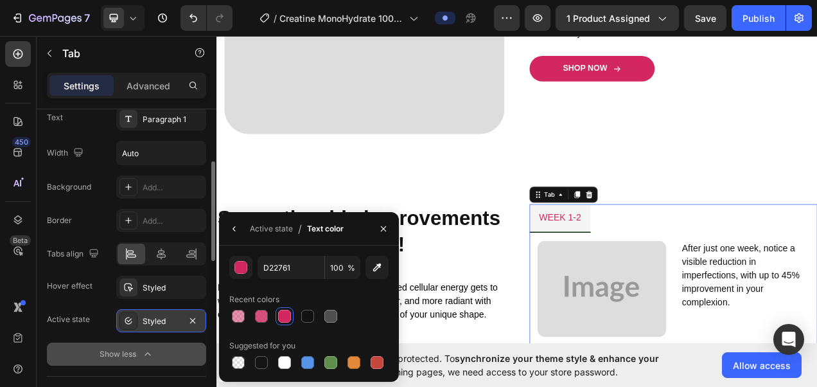
click at [157, 310] on div "Styled" at bounding box center [161, 320] width 90 height 23
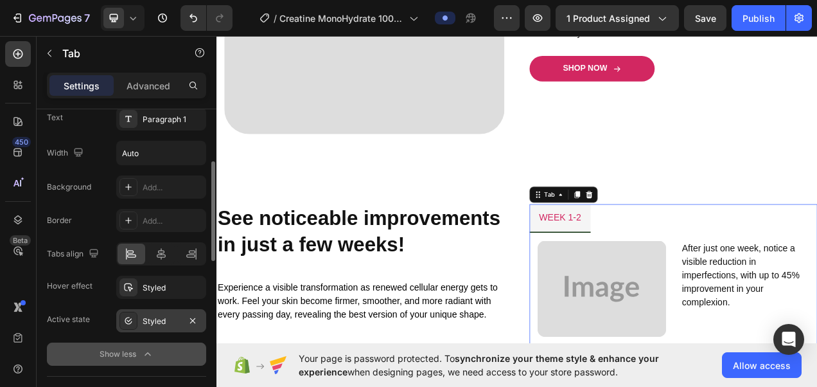
click at [157, 310] on div "Styled" at bounding box center [161, 320] width 90 height 23
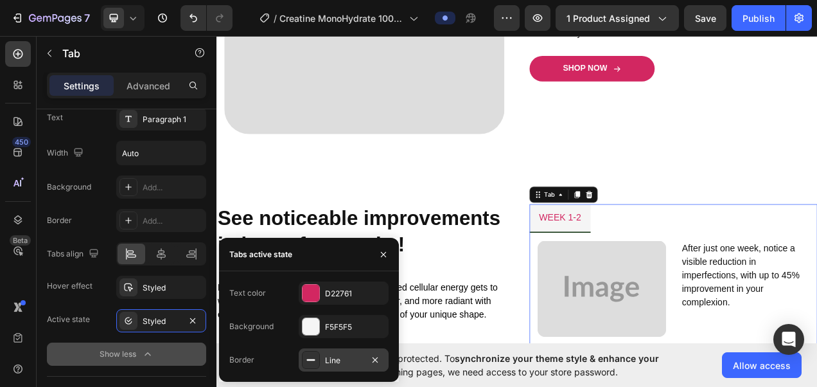
click at [322, 354] on div "Line" at bounding box center [344, 359] width 90 height 23
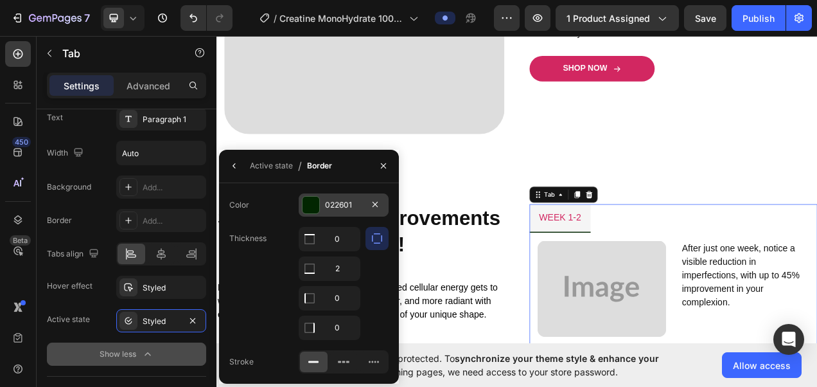
click at [322, 210] on div "022601" at bounding box center [344, 204] width 90 height 23
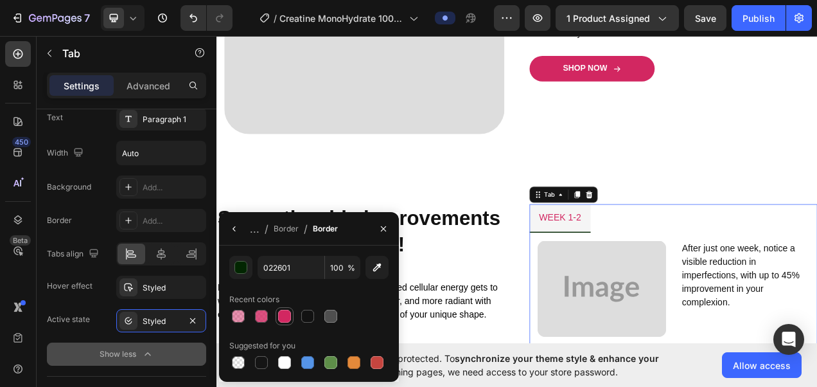
click at [281, 320] on div at bounding box center [284, 316] width 13 height 13
type input "D22761"
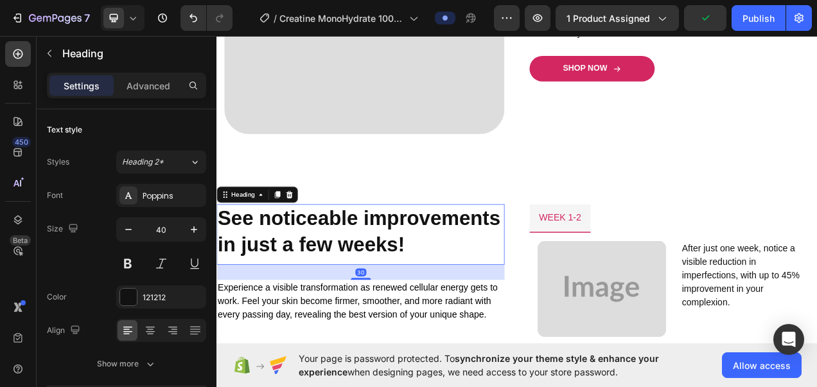
click at [344, 330] on h2 "See noticeable improvements in just a few weeks!" at bounding box center [402, 292] width 370 height 78
click at [151, 294] on div "121212" at bounding box center [161, 298] width 37 height 12
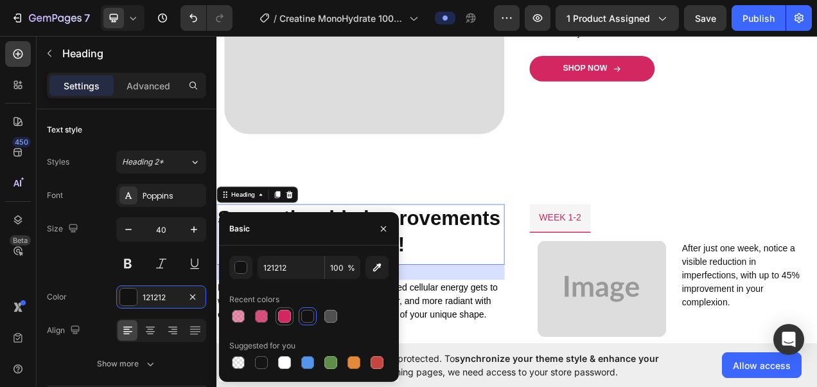
click at [292, 315] on div at bounding box center [285, 316] width 18 height 18
type input "D22761"
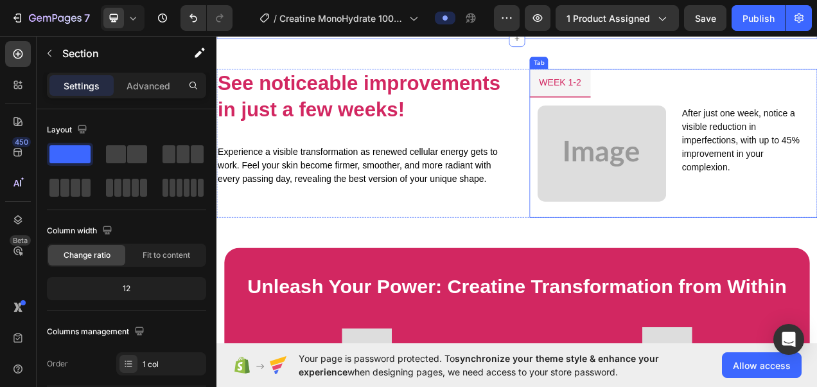
scroll to position [1505, 0]
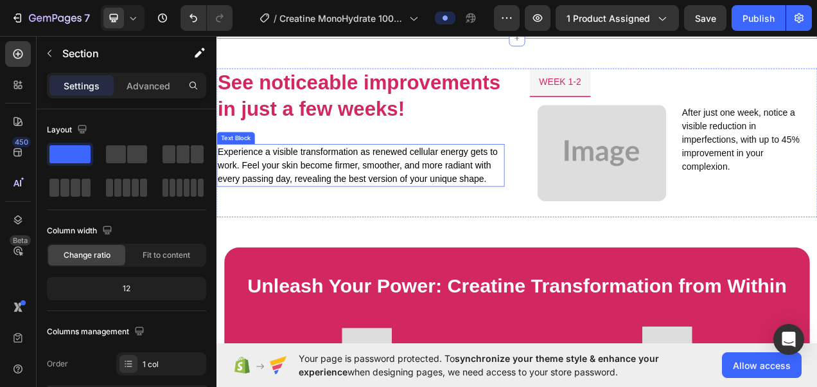
click at [424, 224] on p "Experience a visible transformation as renewed cellular energy gets to work. Fe…" at bounding box center [401, 203] width 367 height 52
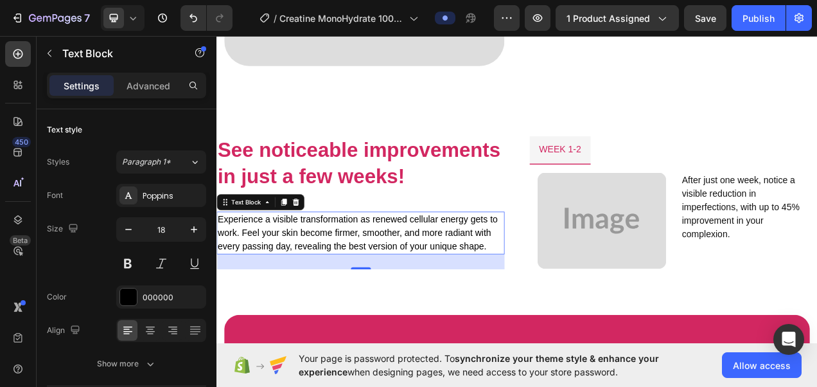
scroll to position [1418, 0]
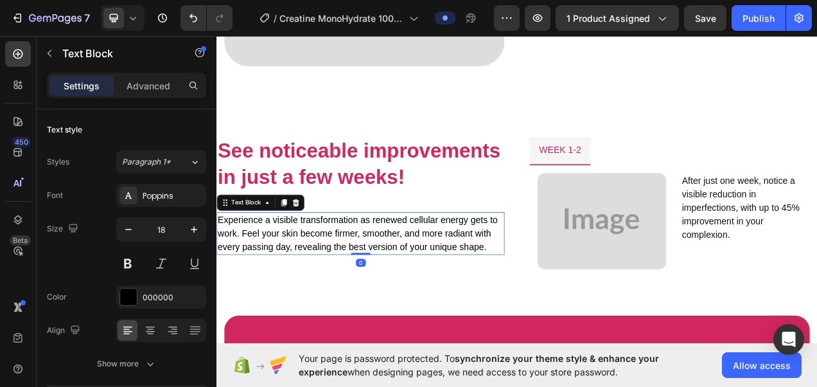
drag, startPoint x: 393, startPoint y: 379, endPoint x: 391, endPoint y: 355, distance: 23.2
click at [391, 317] on div "Experience a visible transformation as renewed cellular energy gets to work. Fe…" at bounding box center [402, 290] width 370 height 55
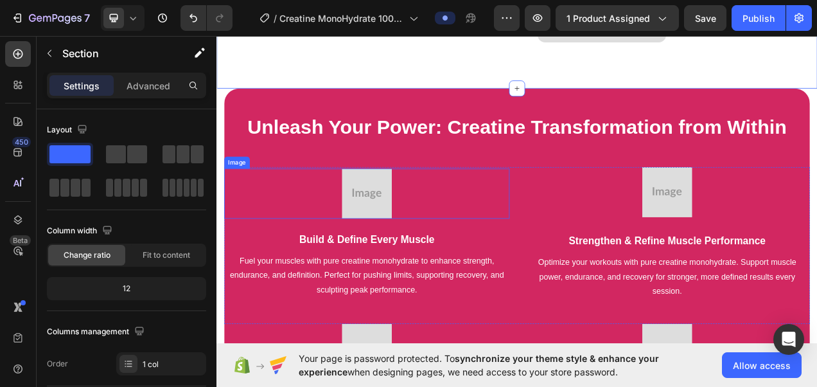
scroll to position [1706, 0]
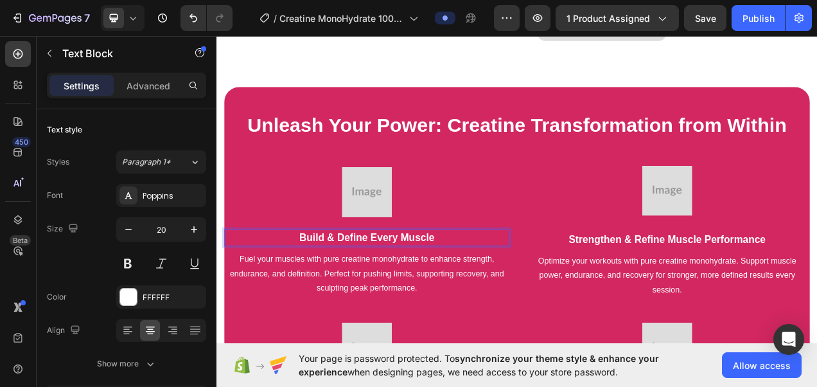
click at [398, 305] on p "Build & Define Every Muscle" at bounding box center [410, 295] width 364 height 19
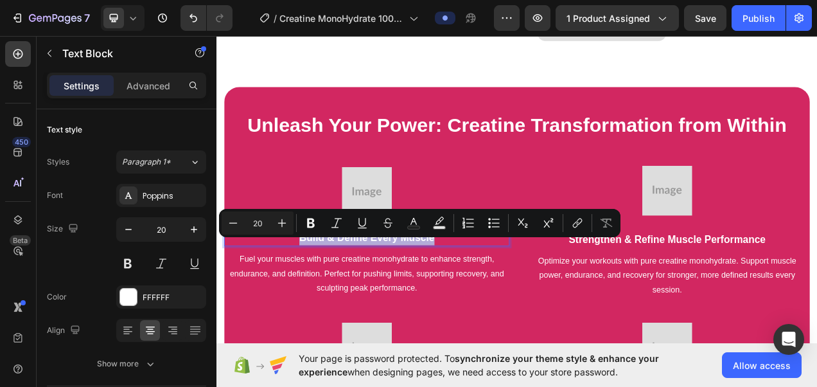
copy p "Build & Define Every Muscle"
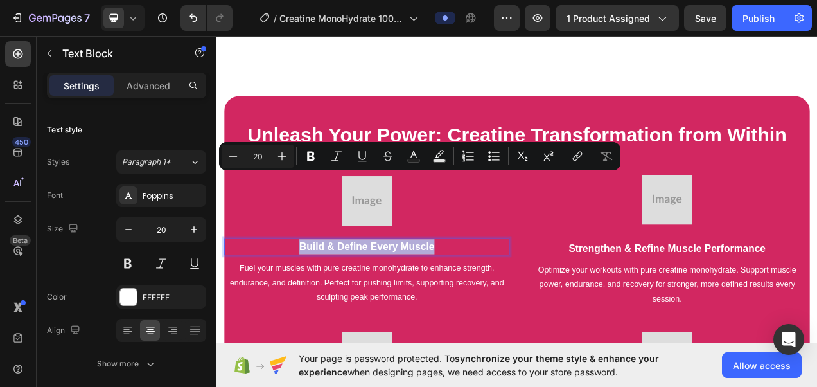
scroll to position [1799, 0]
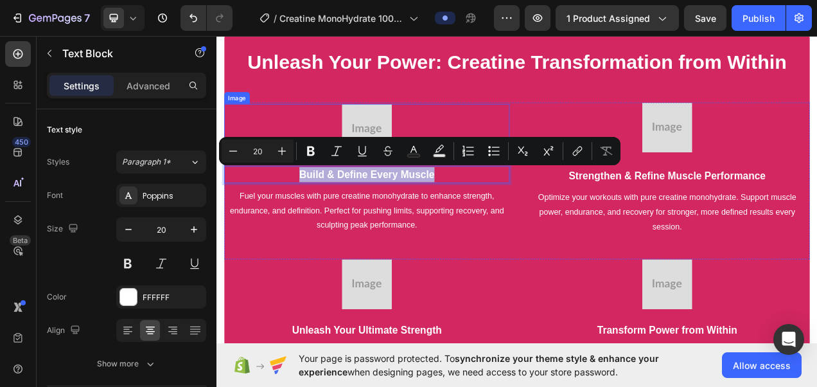
click at [405, 125] on img at bounding box center [409, 156] width 64 height 64
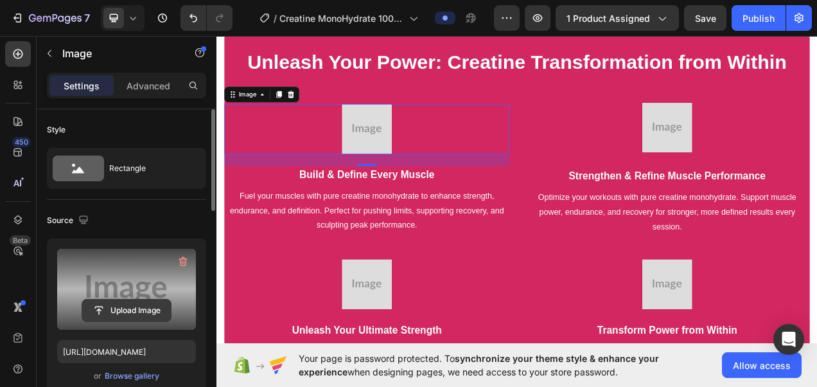
click at [153, 309] on input "file" at bounding box center [126, 310] width 89 height 22
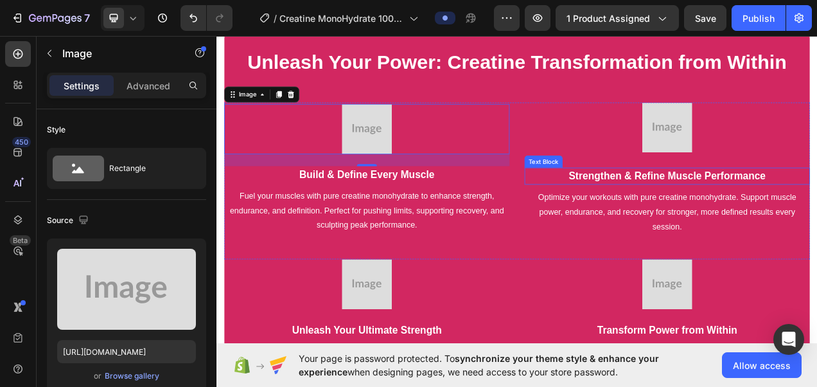
click at [702, 220] on p "Strengthen & Refine Muscle Performance" at bounding box center [795, 216] width 364 height 19
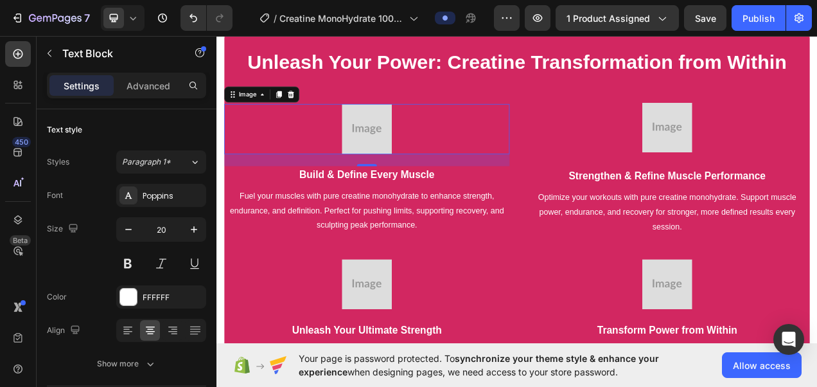
click at [404, 147] on img at bounding box center [409, 156] width 64 height 64
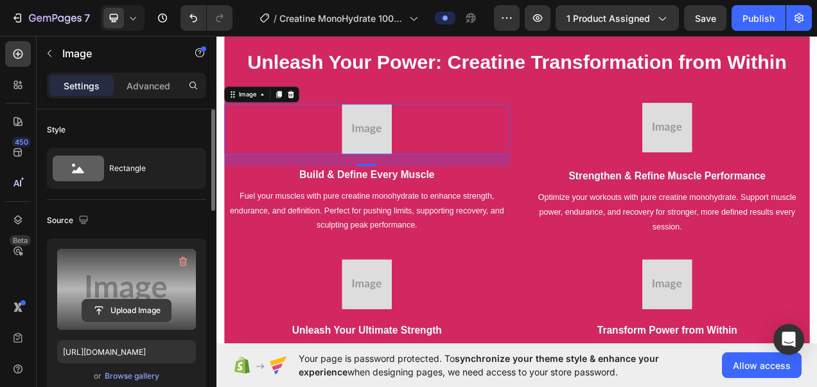
click at [147, 305] on input "file" at bounding box center [126, 310] width 89 height 22
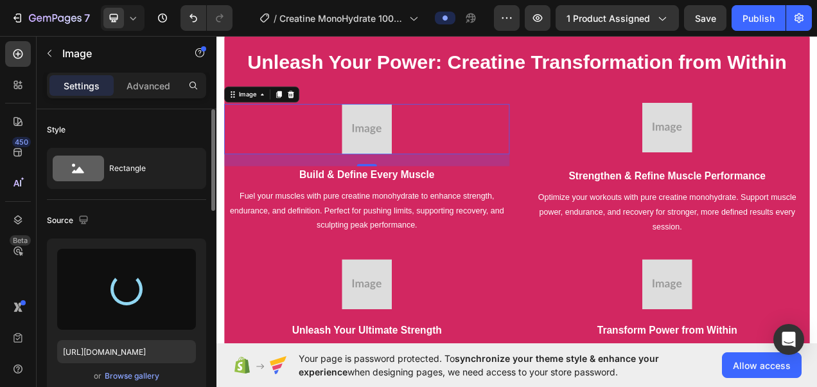
type input "[URL][DOMAIN_NAME]"
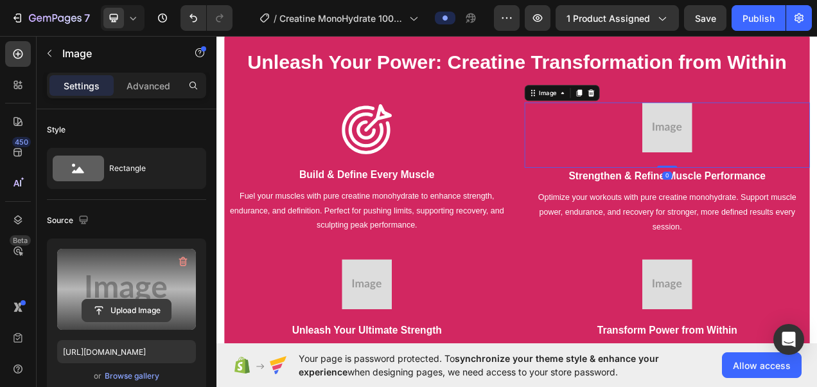
click at [150, 301] on input "file" at bounding box center [126, 310] width 89 height 22
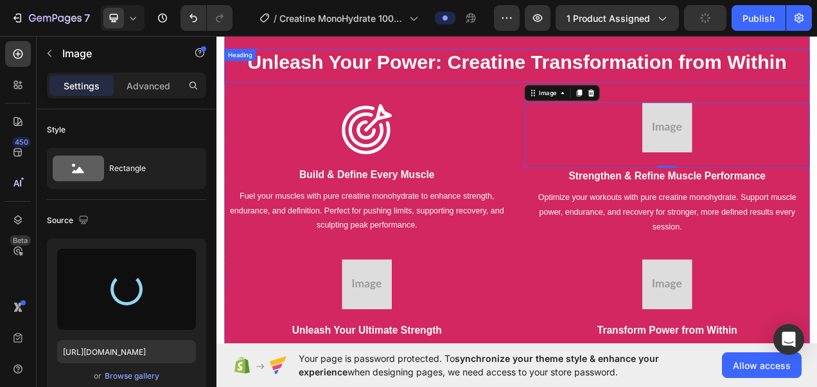
type input "[URL][DOMAIN_NAME]"
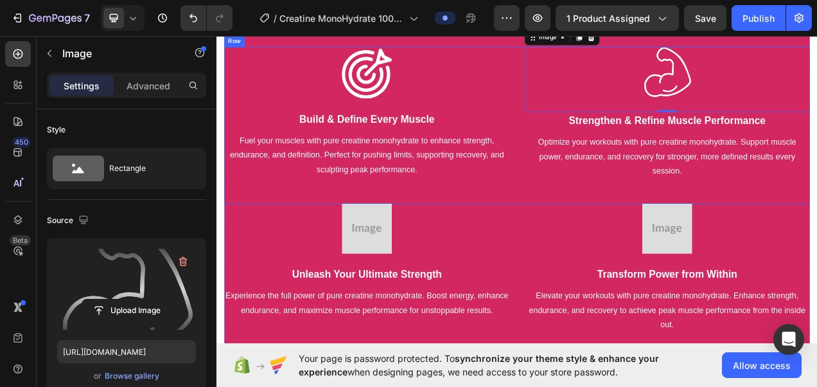
scroll to position [1875, 0]
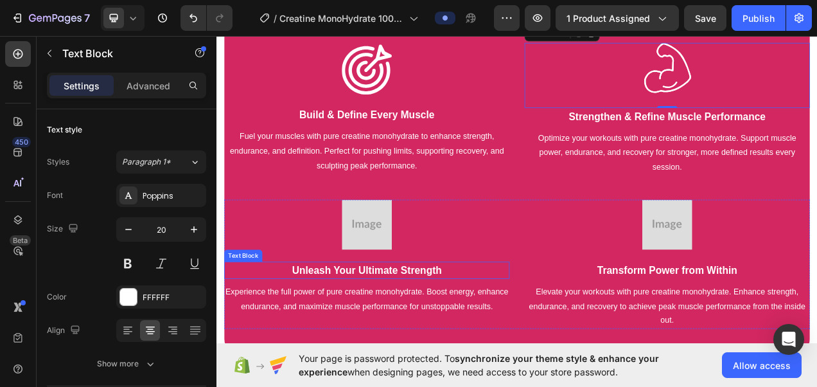
click at [386, 337] on strong "Unleash Your Ultimate Strength" at bounding box center [409, 337] width 192 height 14
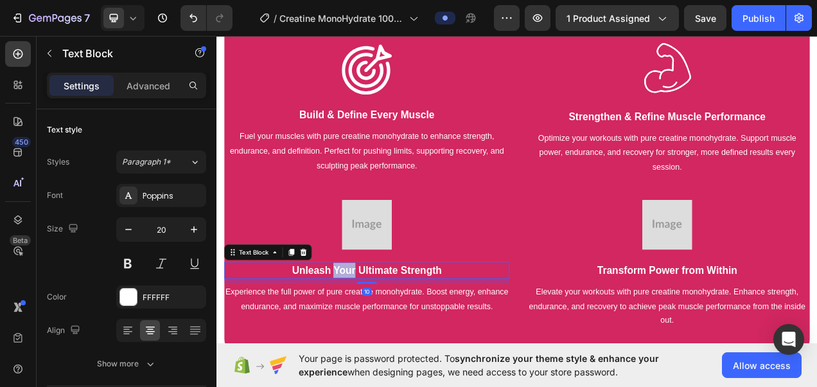
click at [386, 337] on strong "Unleash Your Ultimate Strength" at bounding box center [409, 337] width 192 height 14
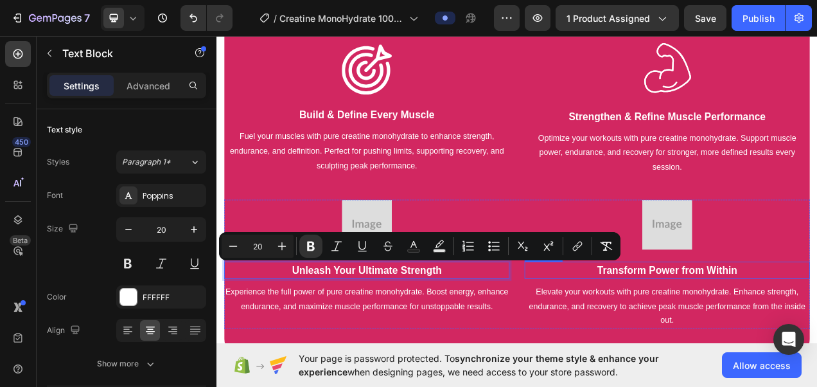
click at [719, 337] on p "Transform Power from Within" at bounding box center [795, 337] width 364 height 19
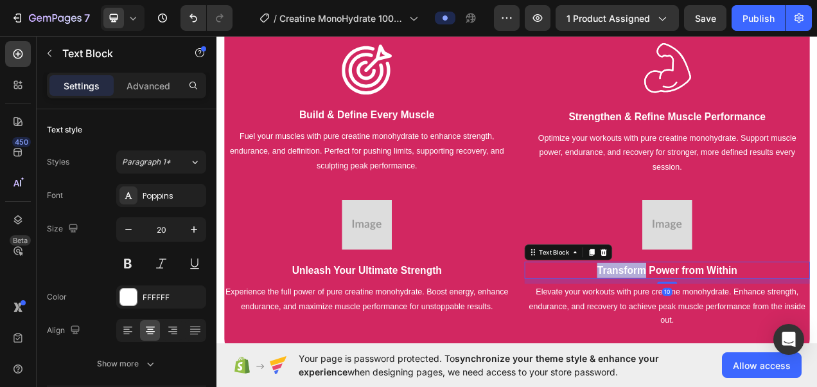
click at [719, 337] on p "Transform Power from Within" at bounding box center [795, 337] width 364 height 19
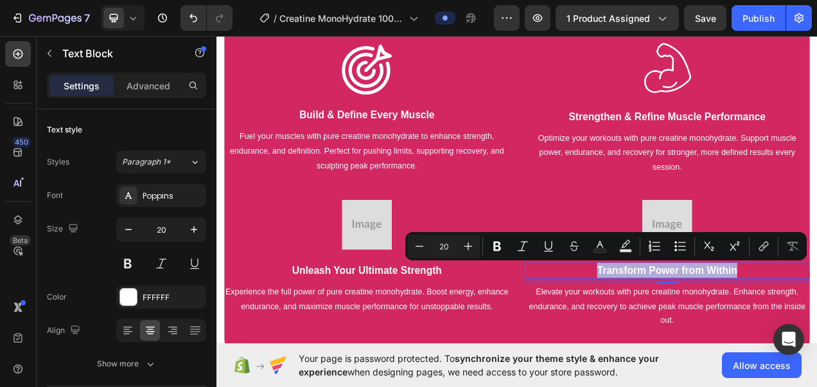
copy p "Transform Power from Within"
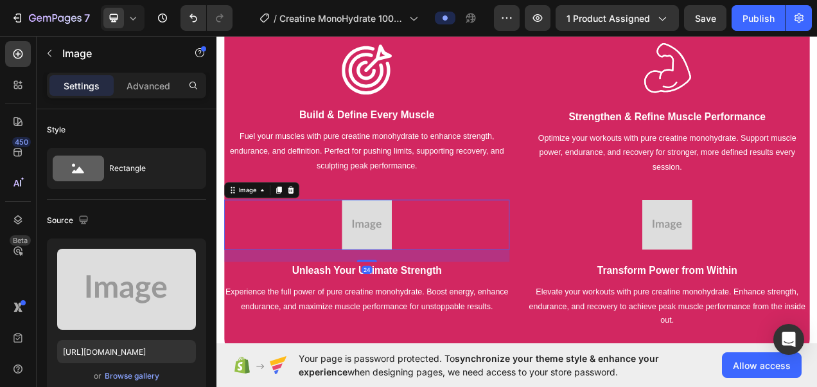
click at [388, 287] on img at bounding box center [409, 279] width 64 height 64
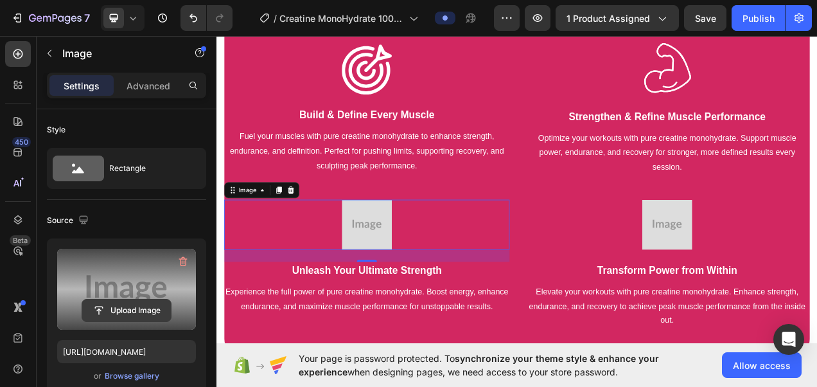
click at [151, 308] on input "file" at bounding box center [126, 310] width 89 height 22
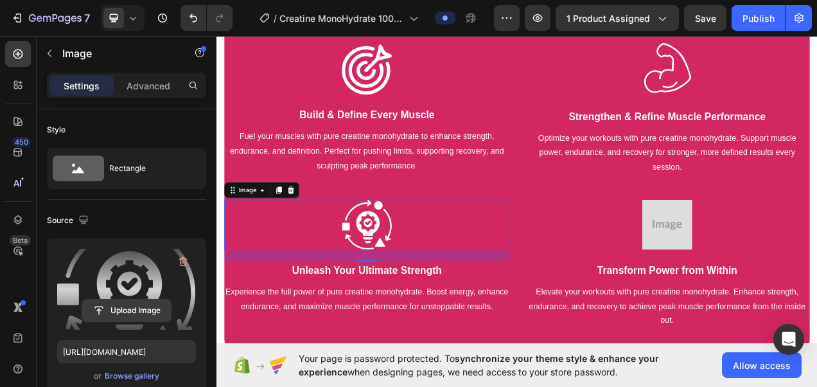
click at [133, 306] on input "file" at bounding box center [126, 310] width 89 height 22
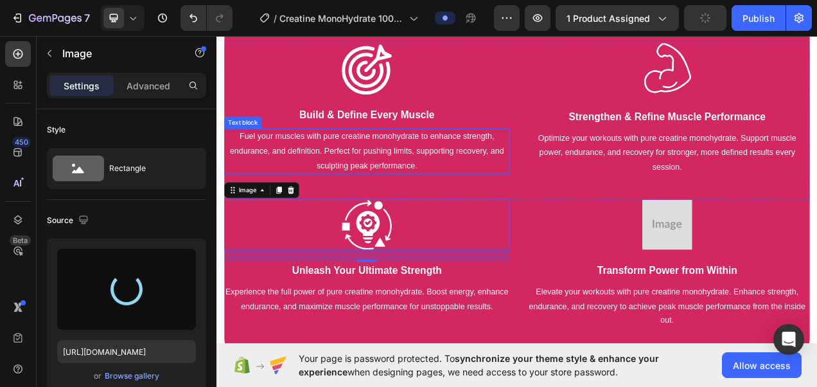
type input "[URL][DOMAIN_NAME]"
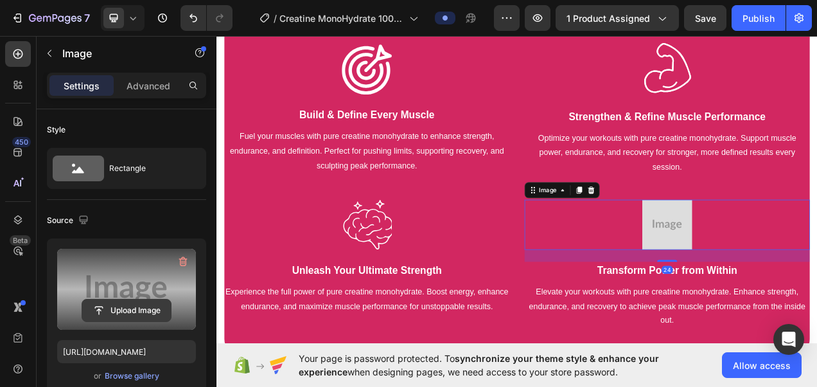
click at [154, 311] on input "file" at bounding box center [126, 310] width 89 height 22
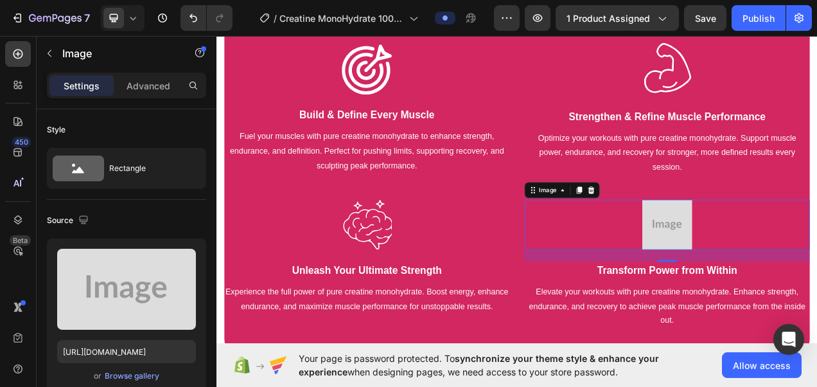
type input "[URL][DOMAIN_NAME]"
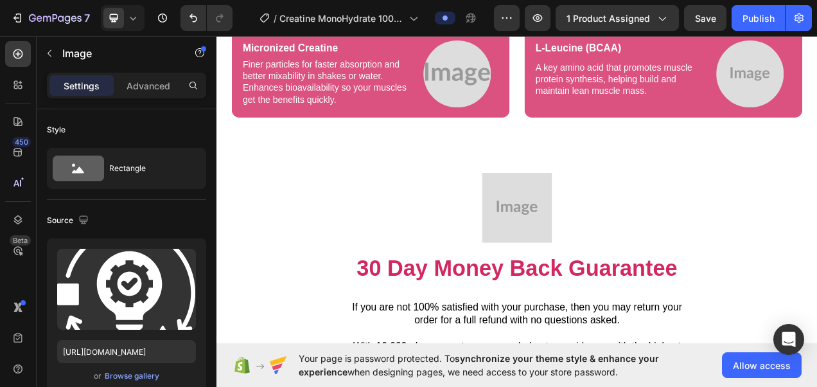
scroll to position [3150, 0]
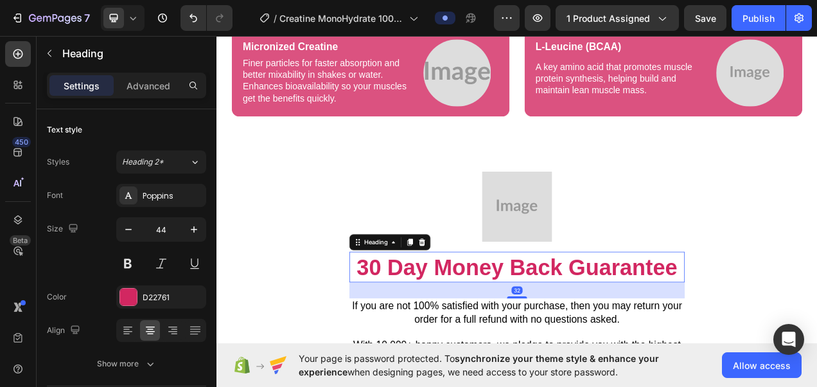
click at [549, 353] on h2 "30 Day Money Back Guarantee" at bounding box center [602, 333] width 431 height 39
click at [159, 298] on div "D22761" at bounding box center [161, 298] width 37 height 12
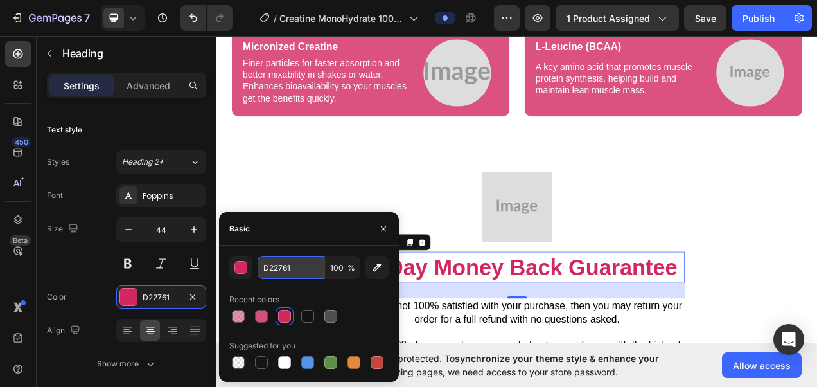
click at [288, 261] on input "D22761" at bounding box center [291, 267] width 67 height 23
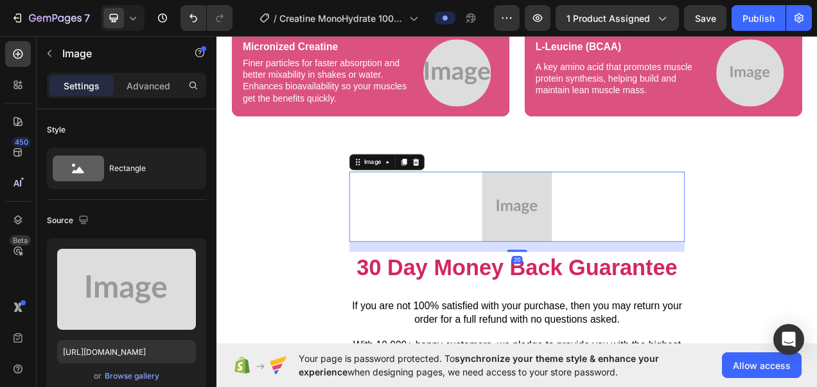
click at [578, 301] on img at bounding box center [602, 256] width 90 height 90
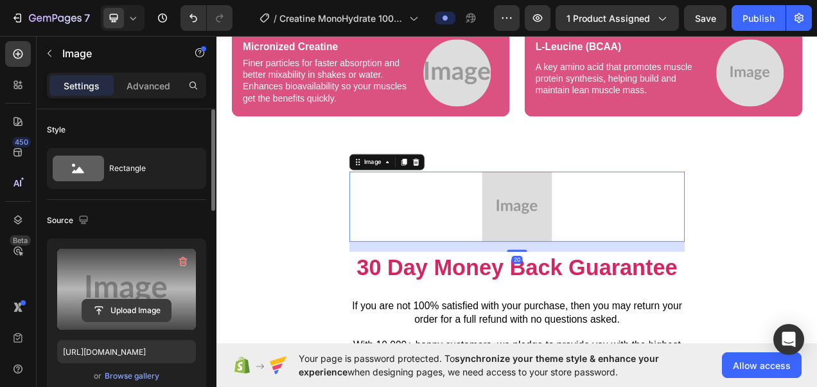
click at [121, 314] on input "file" at bounding box center [126, 310] width 89 height 22
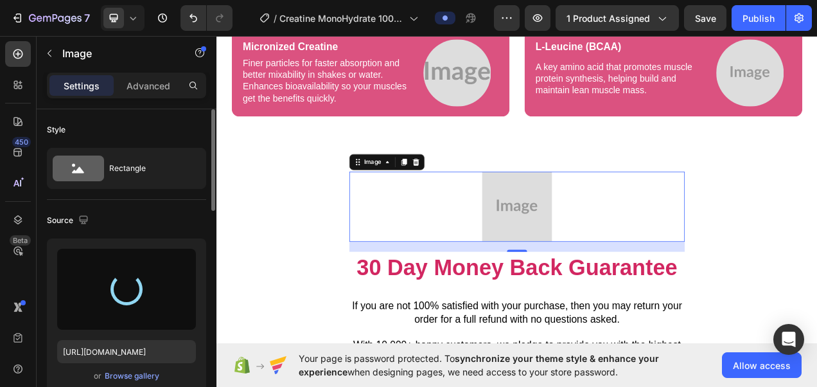
type input "[URL][DOMAIN_NAME]"
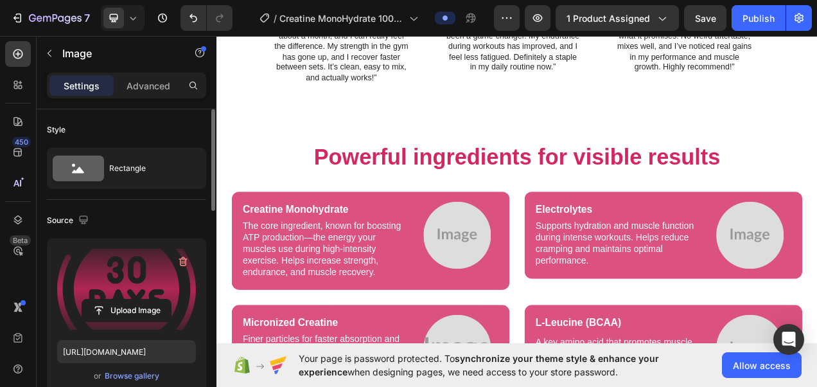
scroll to position [2895, 0]
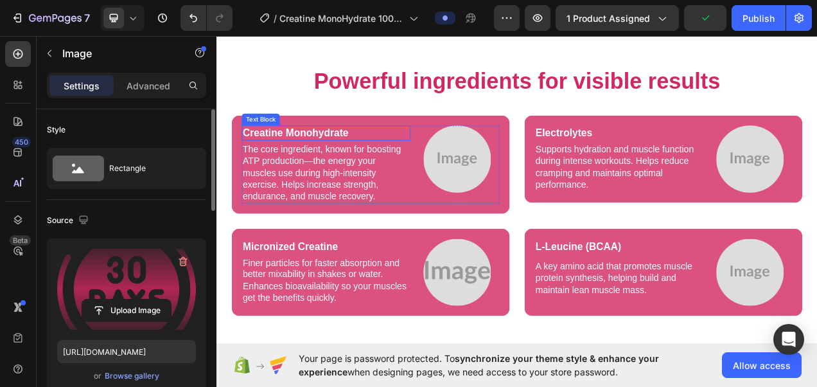
click at [368, 168] on p "Creatine Monohydrate" at bounding box center [357, 161] width 214 height 17
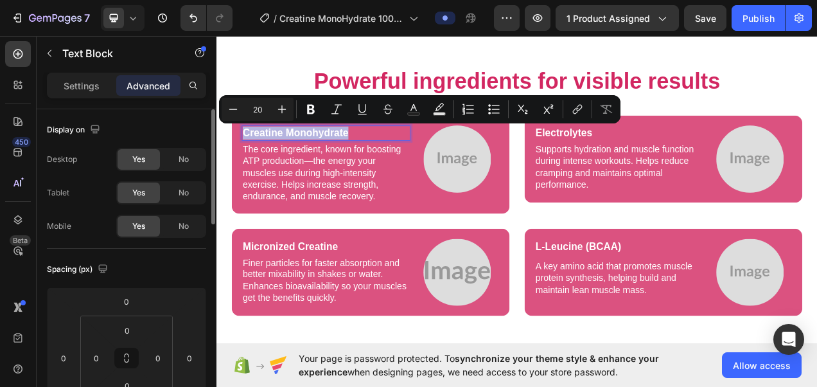
copy p "Creatine Monohydrate"
click at [684, 163] on p "Electrolytes" at bounding box center [733, 161] width 214 height 17
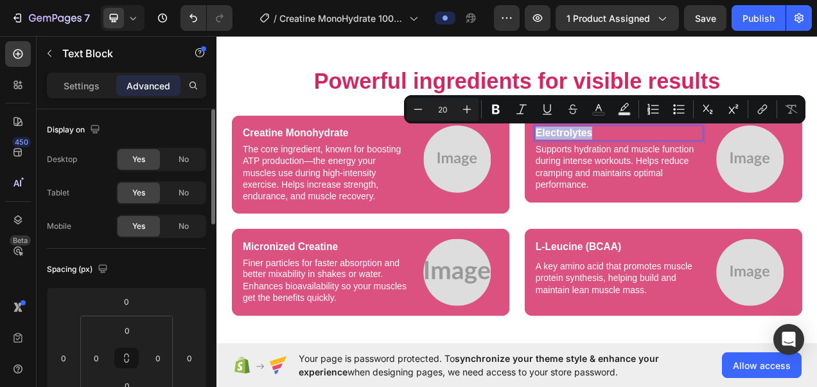
copy p "Electrolytes"
click at [366, 315] on p "Micronized Creatine" at bounding box center [357, 306] width 214 height 17
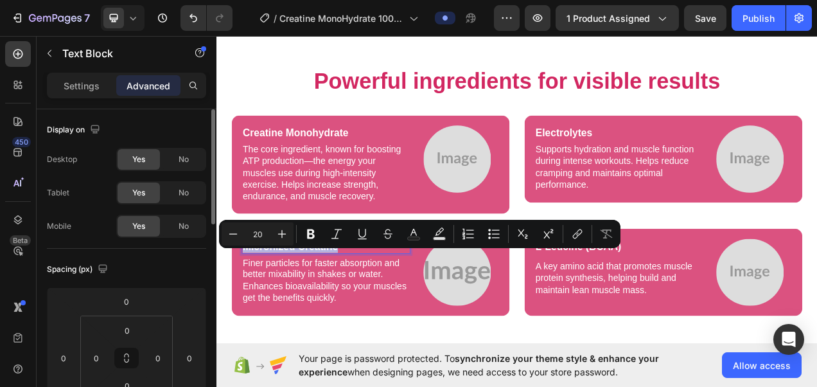
copy p "Micronized Creatine"
click at [659, 315] on p "L-Leucine (BCAA)" at bounding box center [733, 306] width 214 height 17
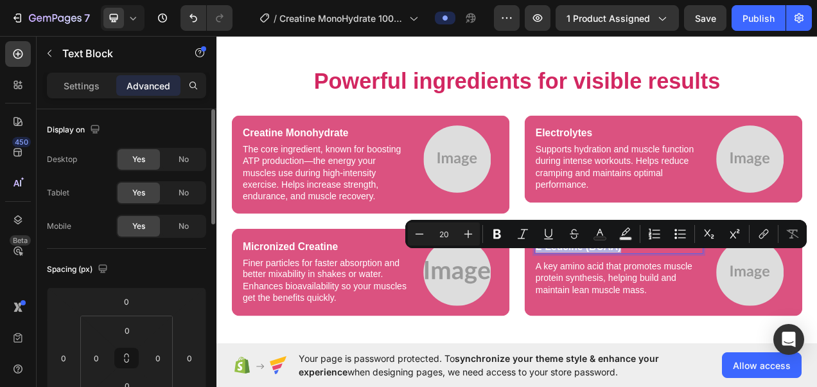
copy p "L-Leucine (BCAA)"
click at [523, 211] on img at bounding box center [525, 195] width 87 height 87
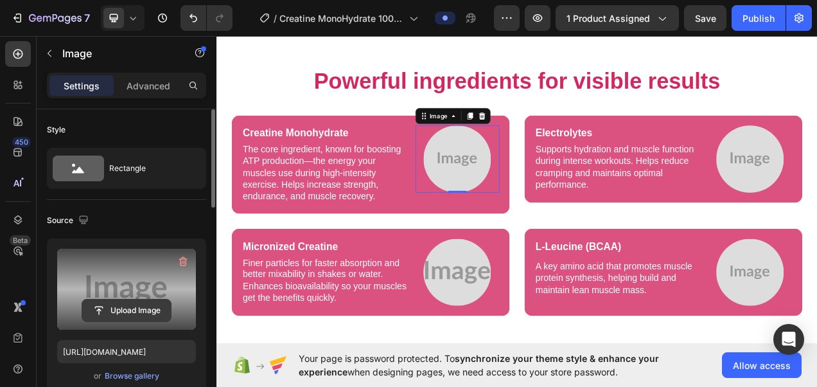
click at [115, 306] on input "file" at bounding box center [126, 310] width 89 height 22
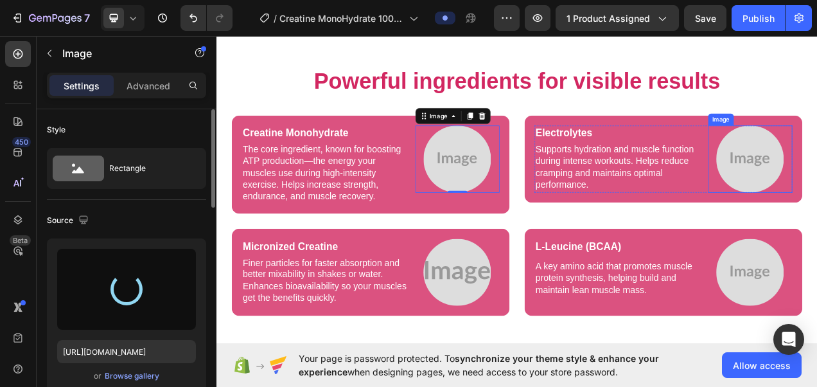
type input "[URL][DOMAIN_NAME]"
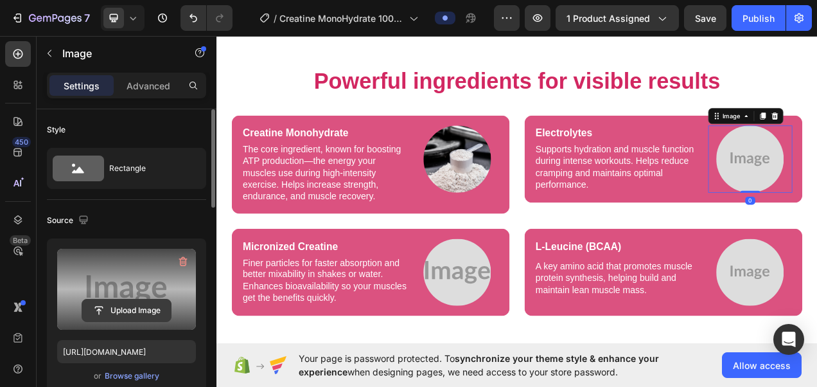
click at [129, 311] on input "file" at bounding box center [126, 310] width 89 height 22
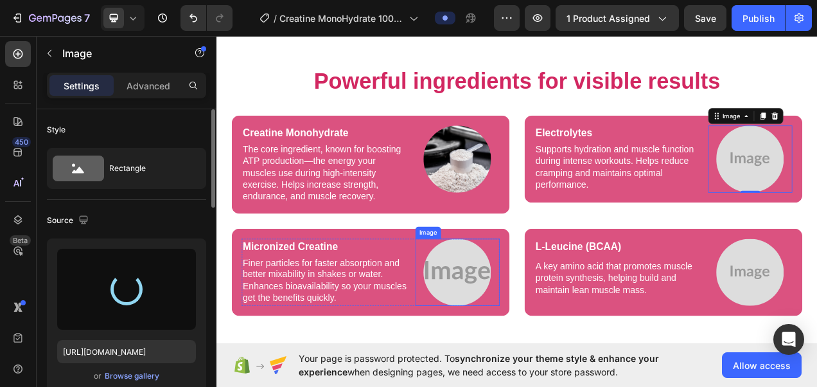
type input "[URL][DOMAIN_NAME]"
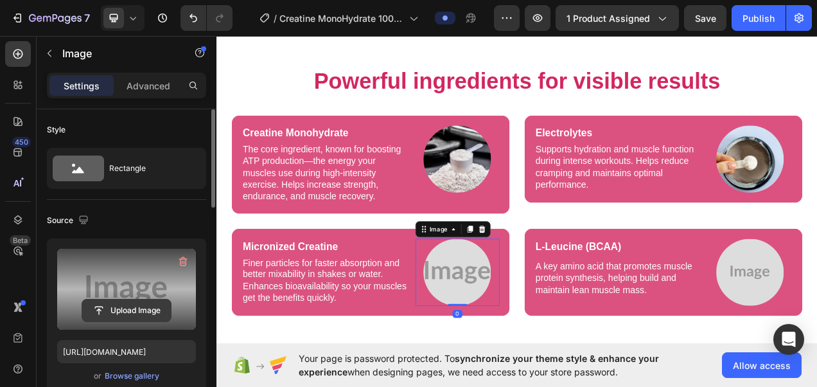
click at [132, 311] on input "file" at bounding box center [126, 310] width 89 height 22
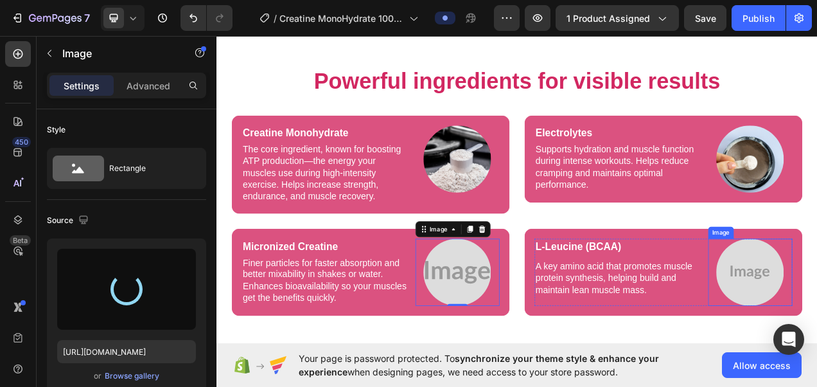
type input "[URL][DOMAIN_NAME]"
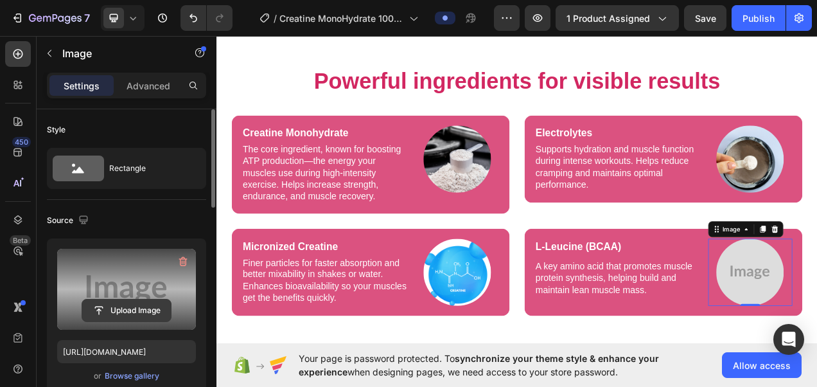
click at [141, 311] on input "file" at bounding box center [126, 310] width 89 height 22
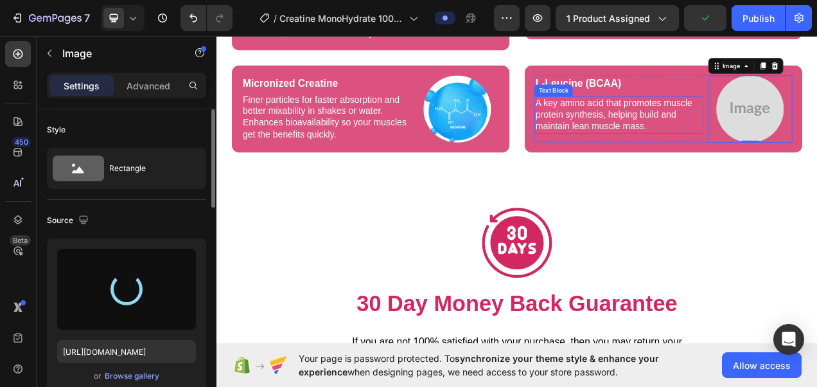
scroll to position [3122, 0]
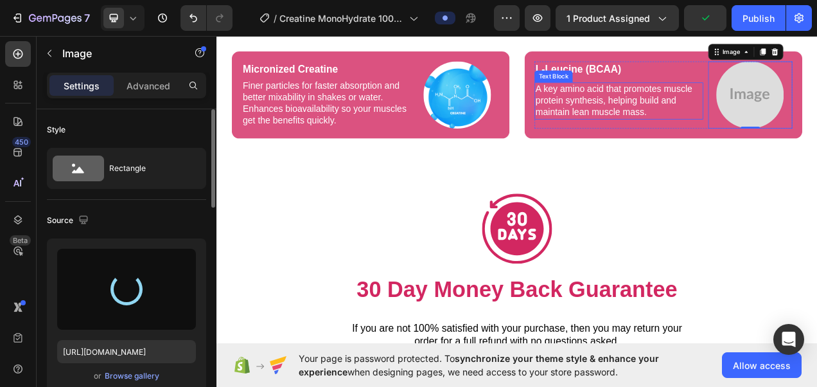
type input "[URL][DOMAIN_NAME]"
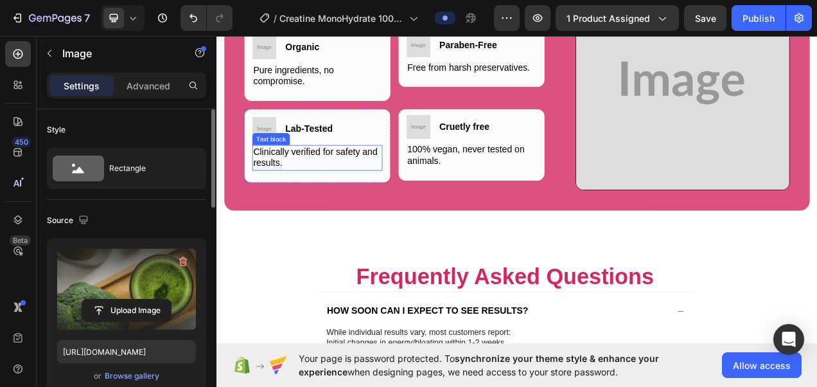
scroll to position [3834, 0]
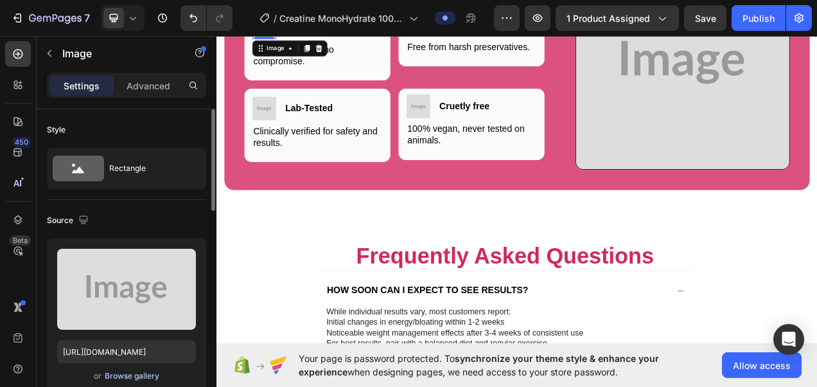
click at [151, 379] on div "Browse gallery" at bounding box center [132, 376] width 55 height 12
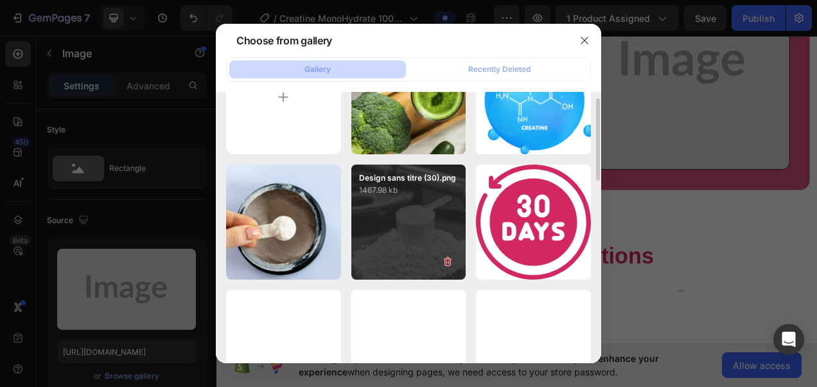
scroll to position [8, 0]
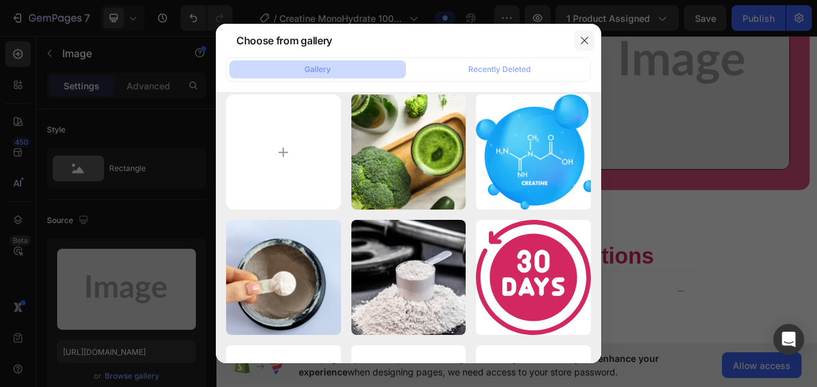
click at [582, 43] on icon "button" at bounding box center [585, 40] width 10 height 10
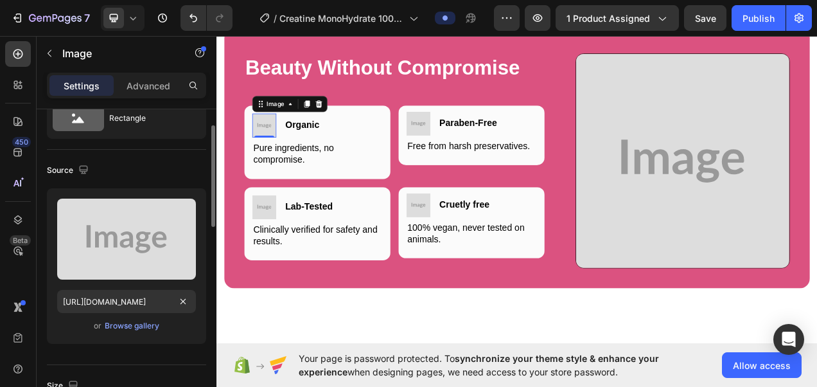
scroll to position [49, 0]
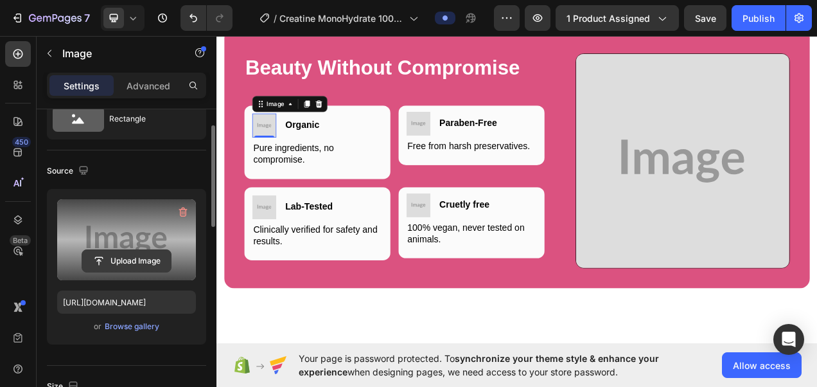
click at [143, 262] on input "file" at bounding box center [126, 261] width 89 height 22
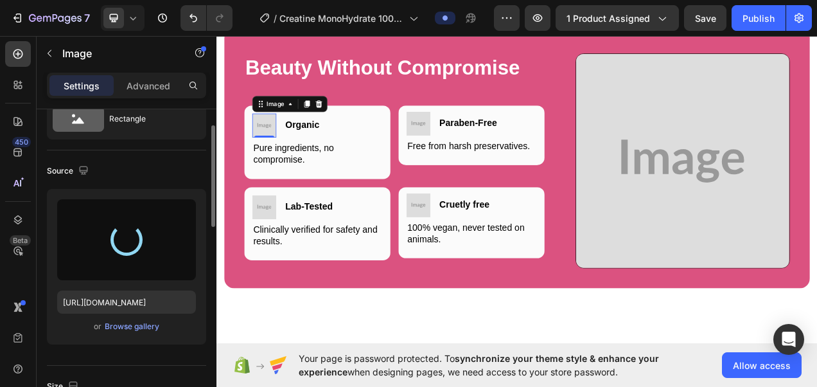
type input "[URL][DOMAIN_NAME]"
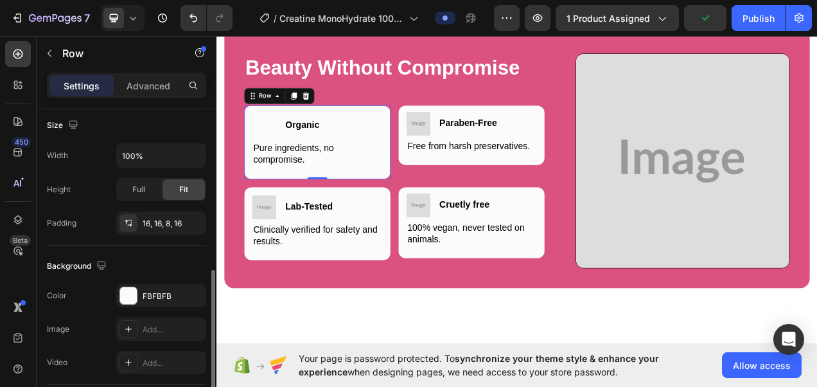
scroll to position [333, 0]
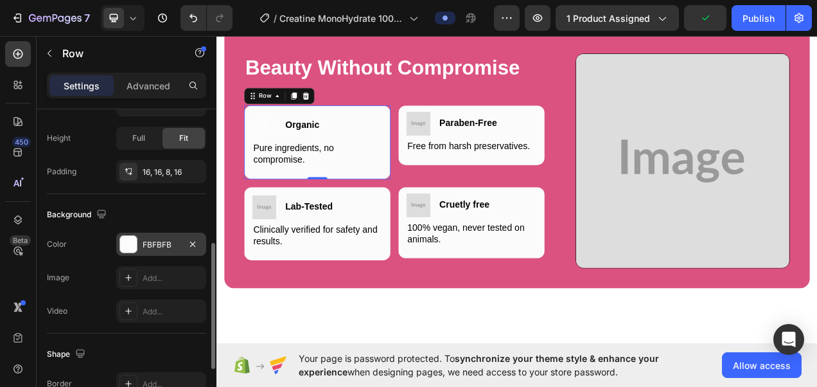
click at [159, 247] on div "FBFBFB" at bounding box center [161, 245] width 37 height 12
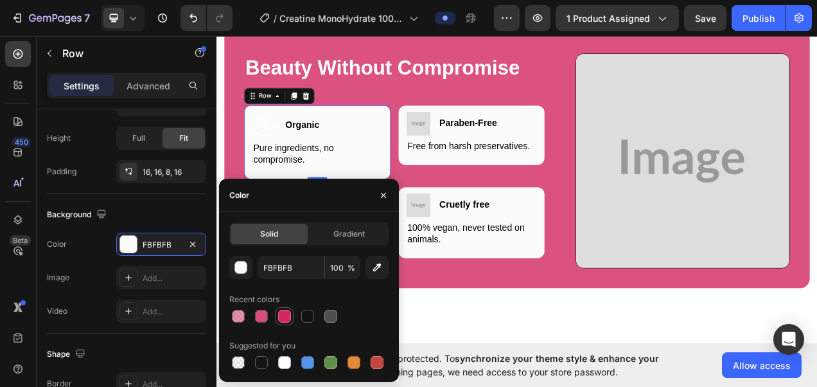
click at [292, 319] on div at bounding box center [284, 315] width 15 height 15
type input "D22761"
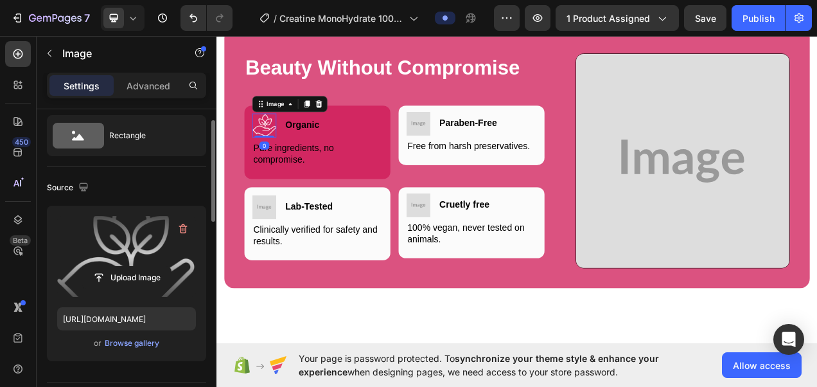
scroll to position [33, 0]
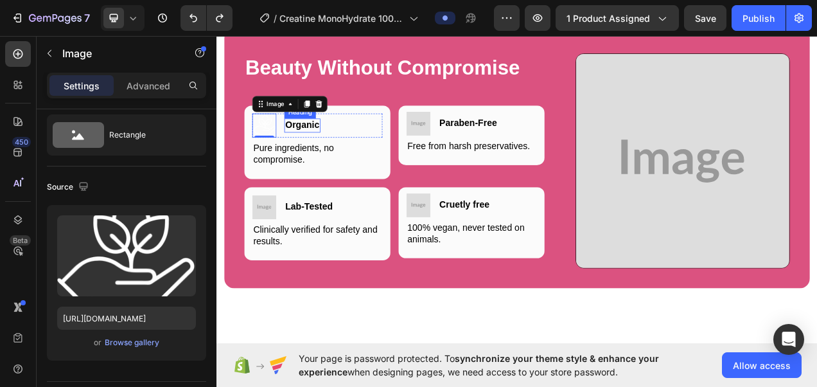
click at [337, 160] on h3 "Organic" at bounding box center [326, 151] width 46 height 17
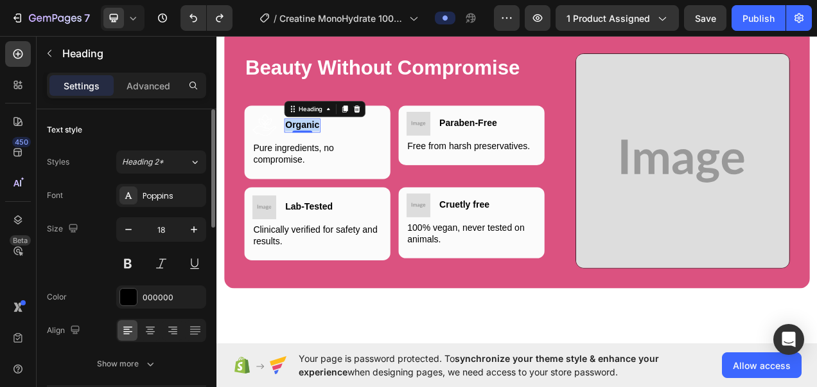
scroll to position [3754, 0]
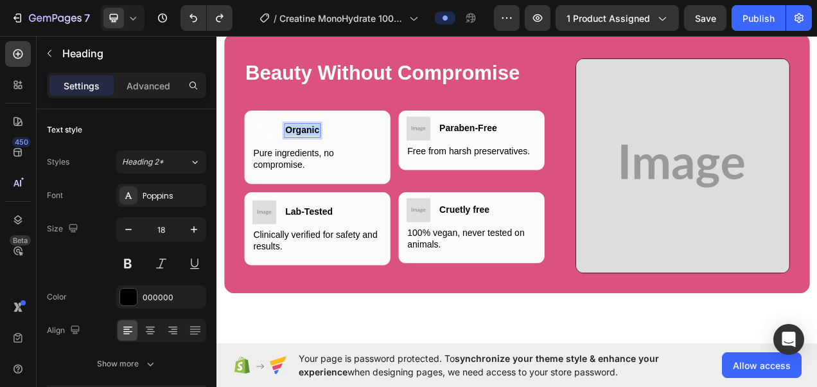
click at [337, 165] on p "Organic" at bounding box center [327, 157] width 44 height 15
click at [519, 164] on h3 "Paraben-Free" at bounding box center [539, 155] width 76 height 17
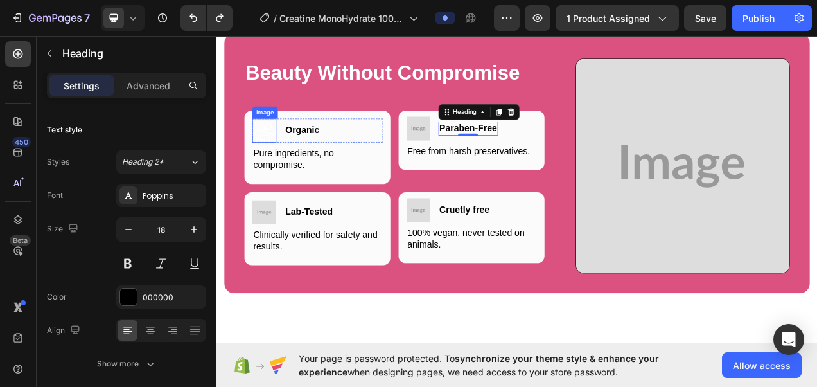
click at [277, 174] on img at bounding box center [277, 158] width 31 height 31
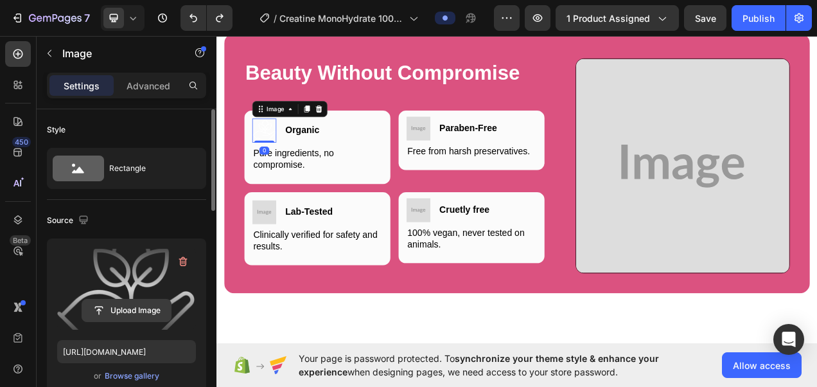
click at [140, 315] on input "file" at bounding box center [126, 310] width 89 height 22
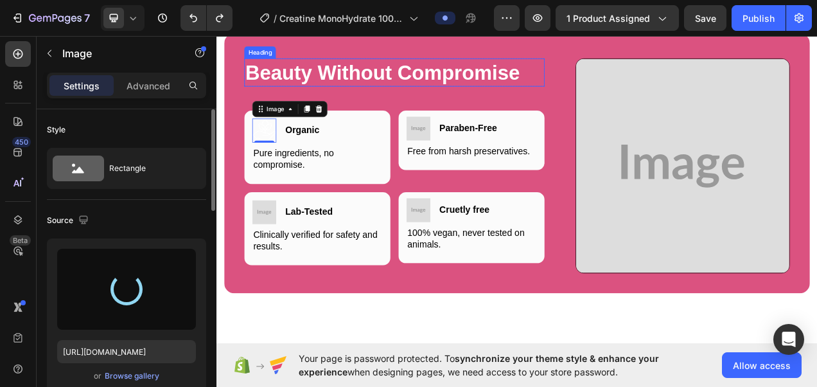
type input "[URL][DOMAIN_NAME]"
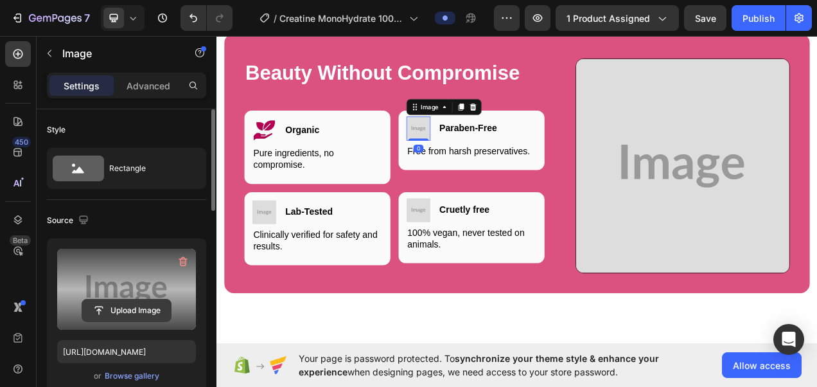
click at [141, 307] on input "file" at bounding box center [126, 310] width 89 height 22
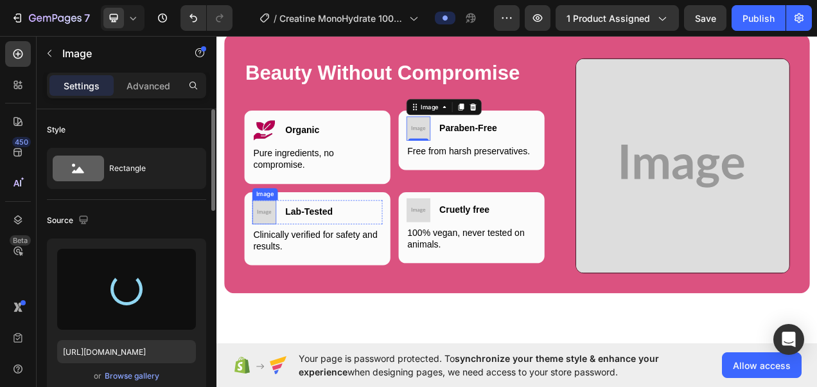
type input "[URL][DOMAIN_NAME]"
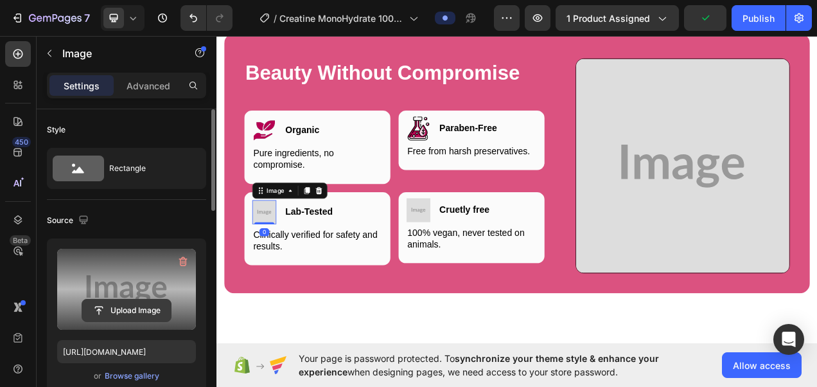
click at [129, 305] on input "file" at bounding box center [126, 310] width 89 height 22
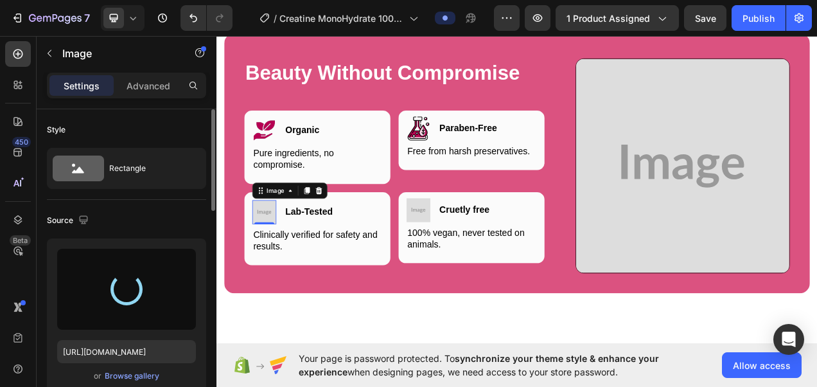
type input "[URL][DOMAIN_NAME]"
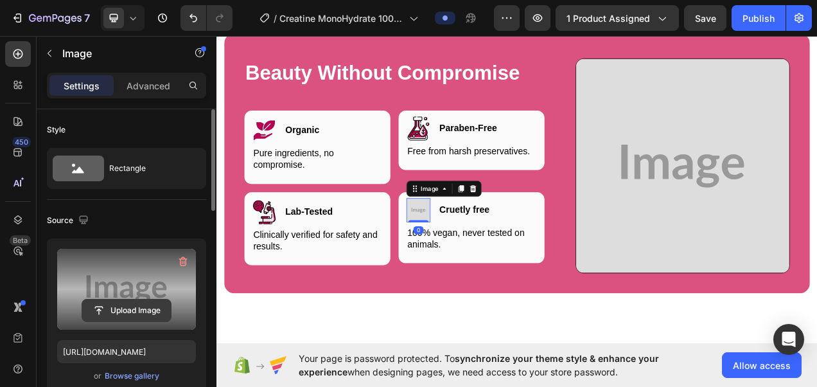
click at [148, 310] on input "file" at bounding box center [126, 310] width 89 height 22
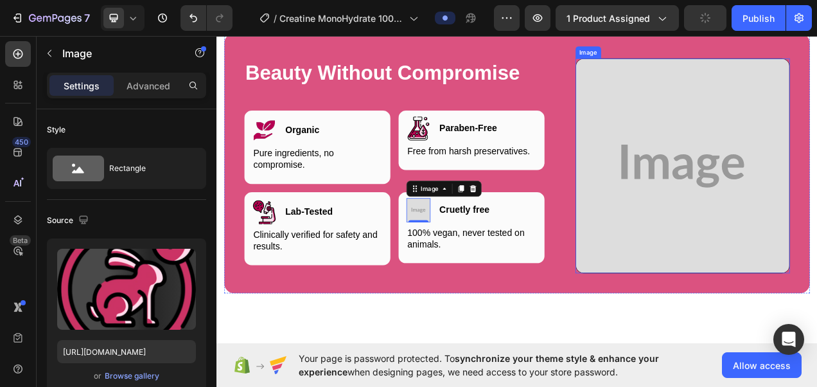
type input "[URL][DOMAIN_NAME]"
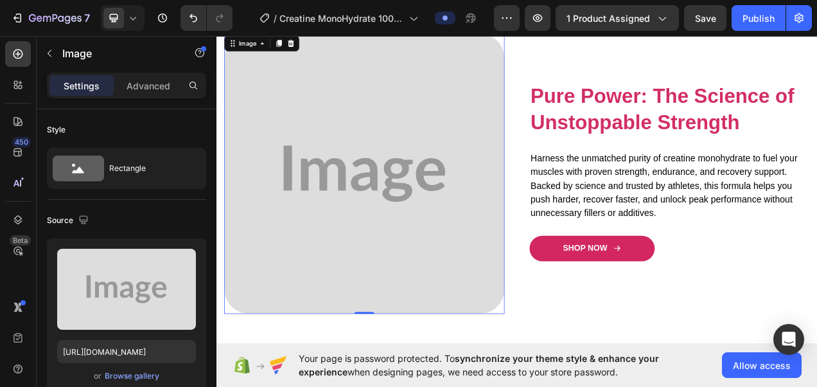
scroll to position [996, 0]
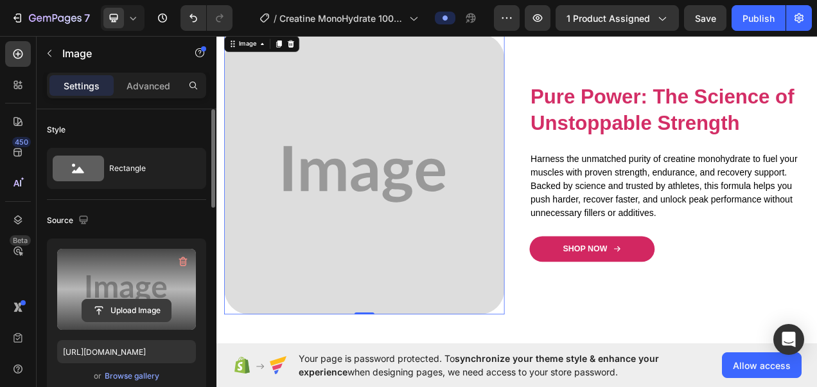
click at [130, 302] on input "file" at bounding box center [126, 310] width 89 height 22
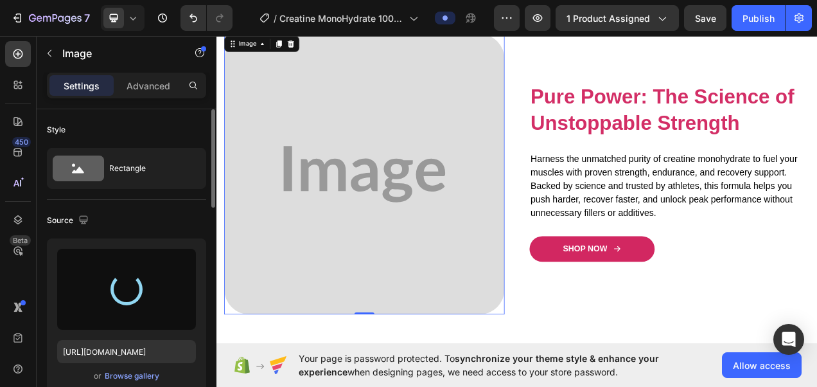
type input "[URL][DOMAIN_NAME]"
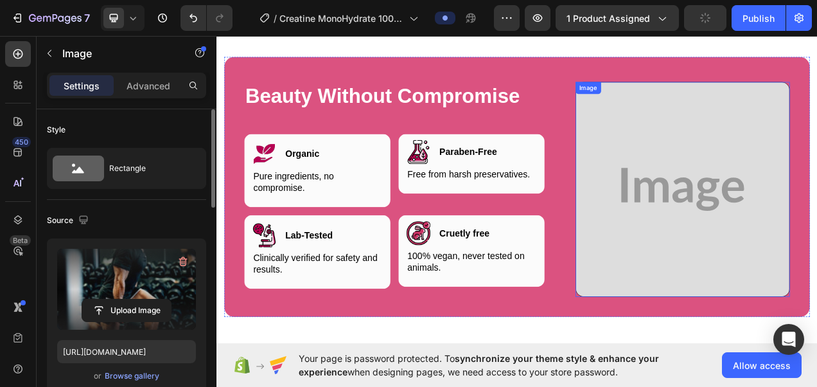
scroll to position [3709, 0]
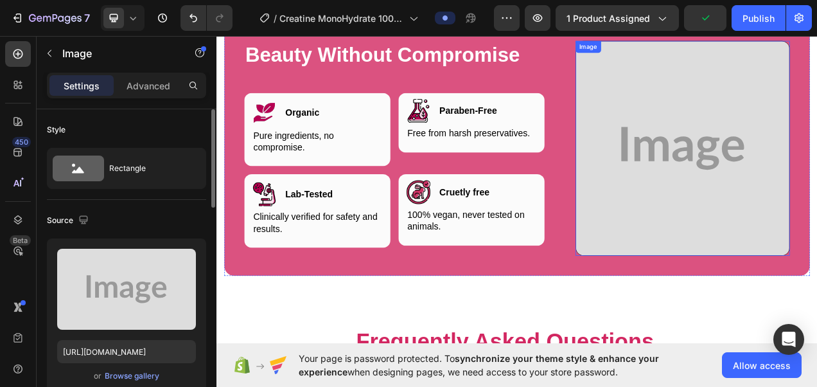
click at [817, 251] on img at bounding box center [814, 180] width 275 height 275
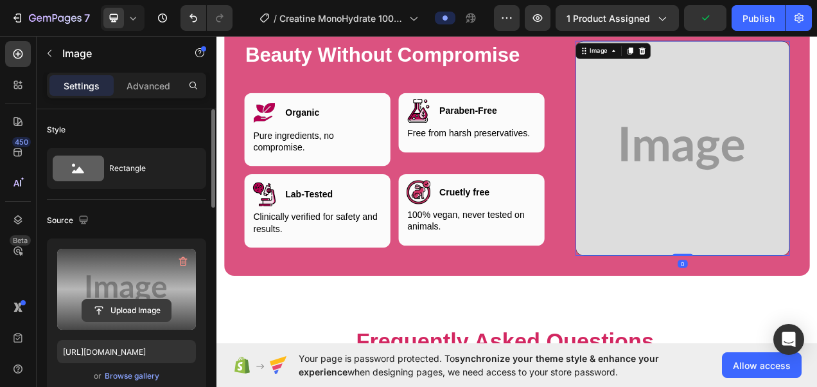
click at [153, 310] on input "file" at bounding box center [126, 310] width 89 height 22
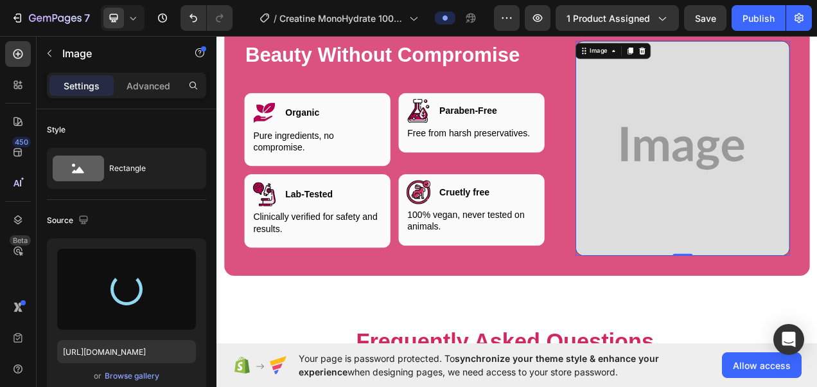
type input "[URL][DOMAIN_NAME]"
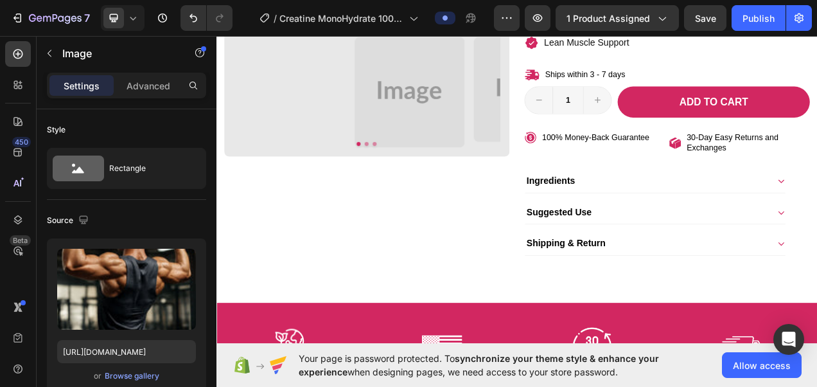
scroll to position [451, 0]
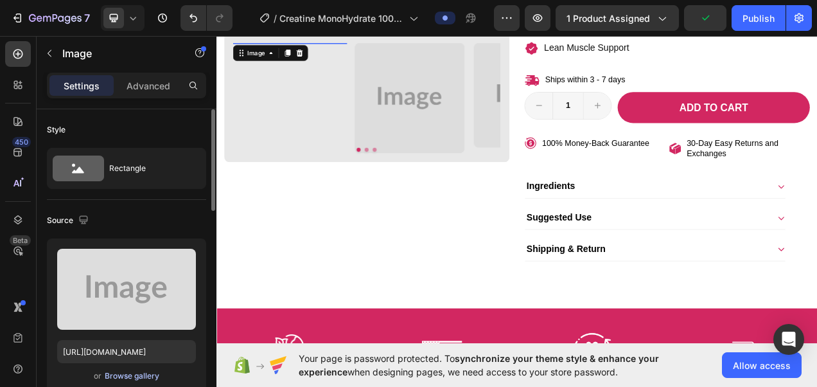
click at [128, 374] on div "Browse gallery" at bounding box center [132, 376] width 55 height 12
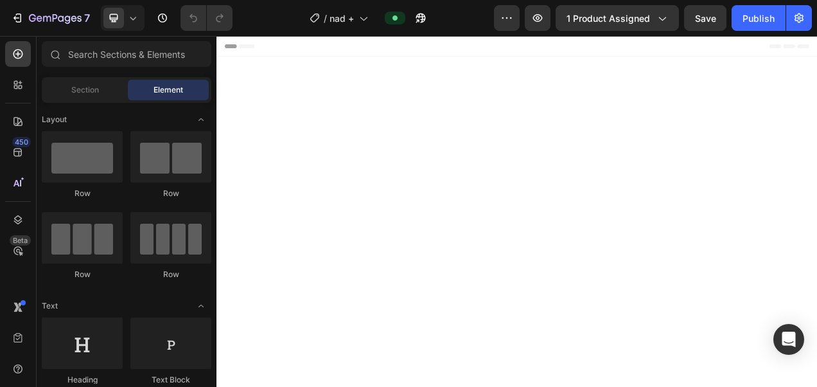
scroll to position [979, 0]
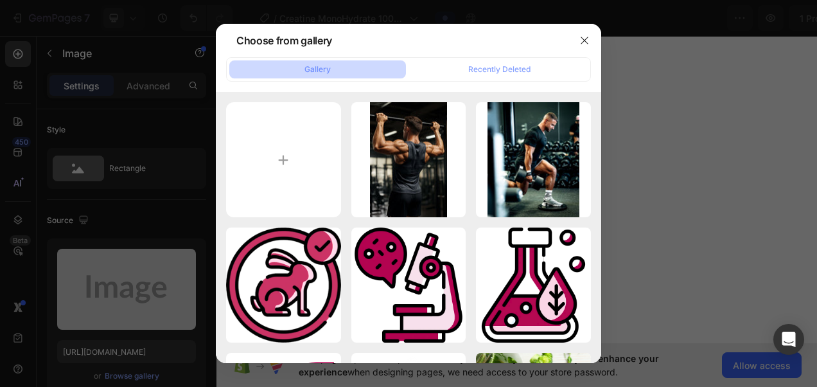
click at [585, 32] on button "button" at bounding box center [585, 40] width 21 height 21
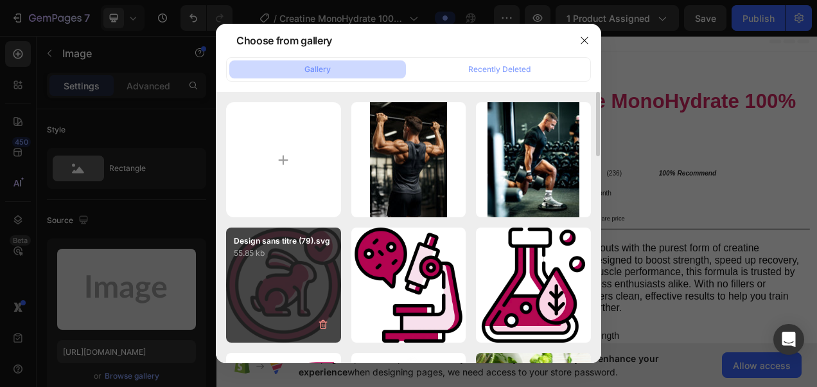
scroll to position [451, 0]
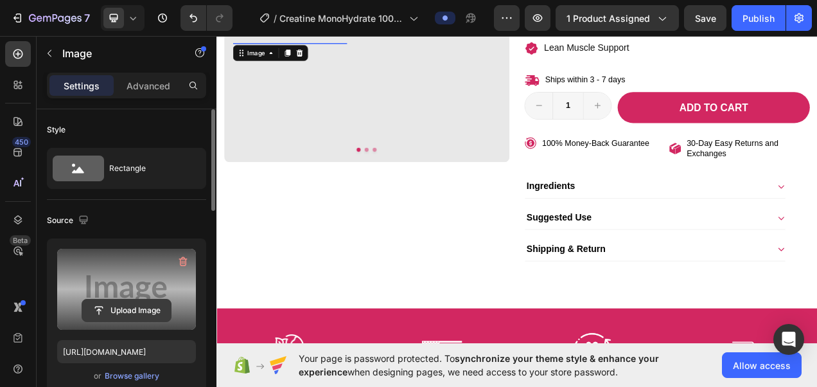
click at [152, 310] on input "file" at bounding box center [126, 310] width 89 height 22
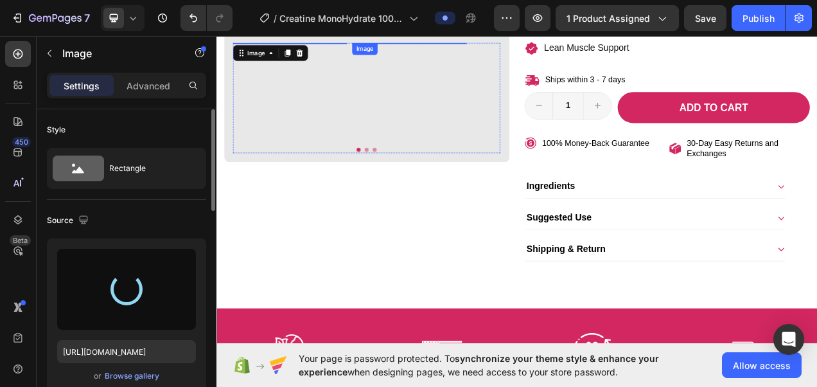
type input "https://cdn.shopify.com/s/files/1/0787/1620/7344/files/gempages_581797582632649…"
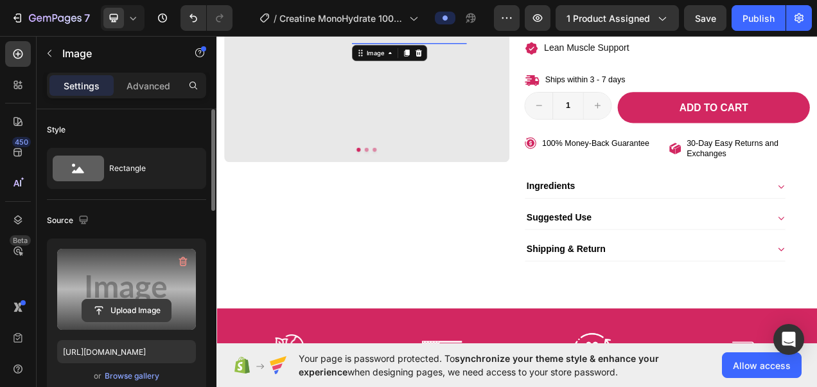
click at [125, 310] on input "file" at bounding box center [126, 310] width 89 height 22
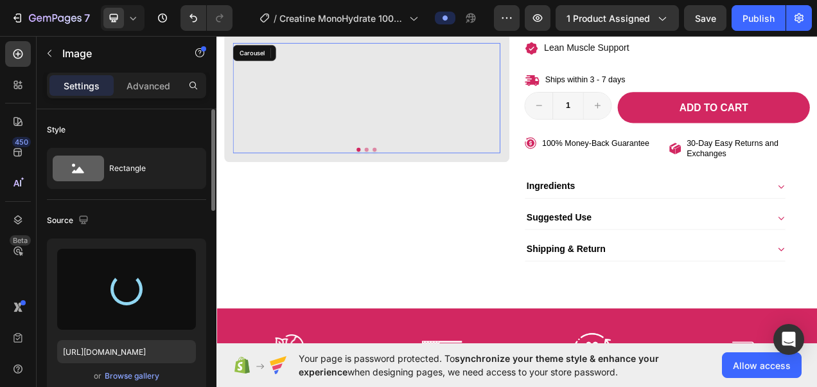
click at [417, 180] on button "Dot" at bounding box center [419, 182] width 5 height 5
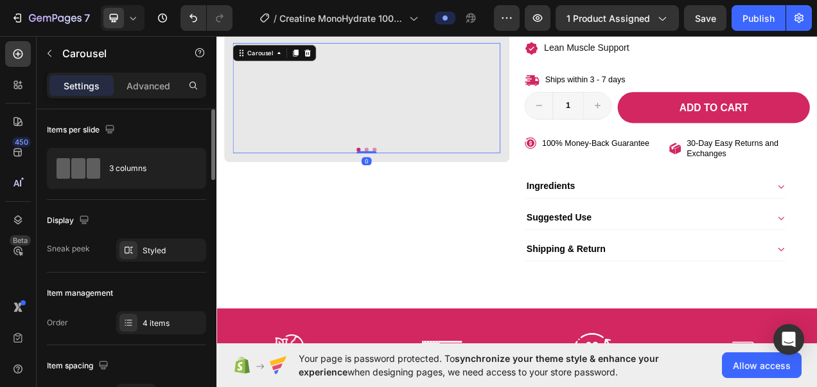
click at [417, 180] on button "Dot" at bounding box center [419, 182] width 5 height 5
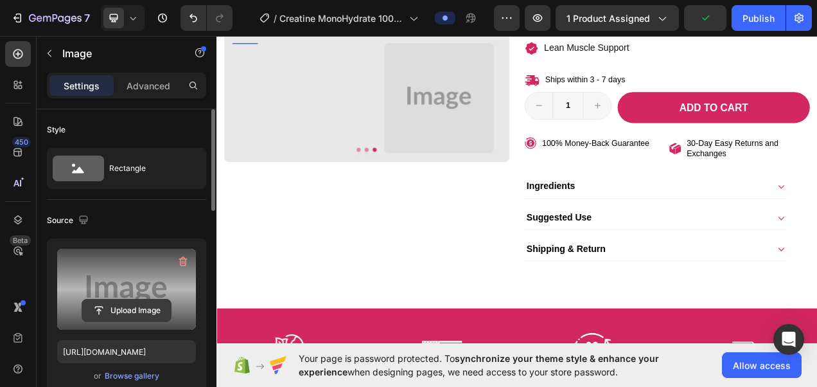
click at [152, 308] on input "file" at bounding box center [126, 310] width 89 height 22
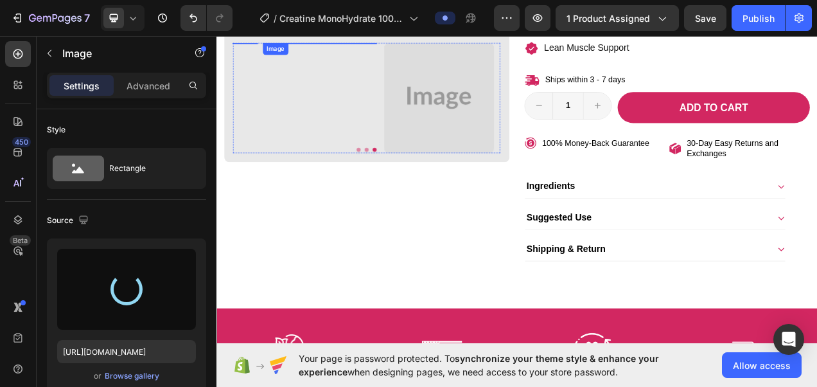
type input "https://cdn.shopify.com/s/files/1/0787/1620/7344/files/gempages_581797582632649…"
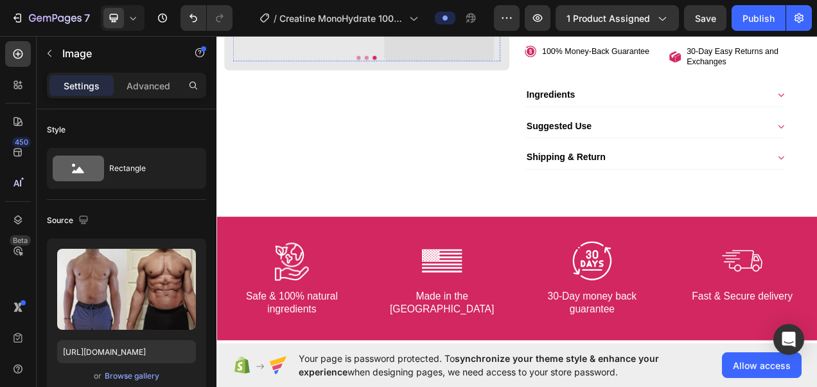
scroll to position [537, 0]
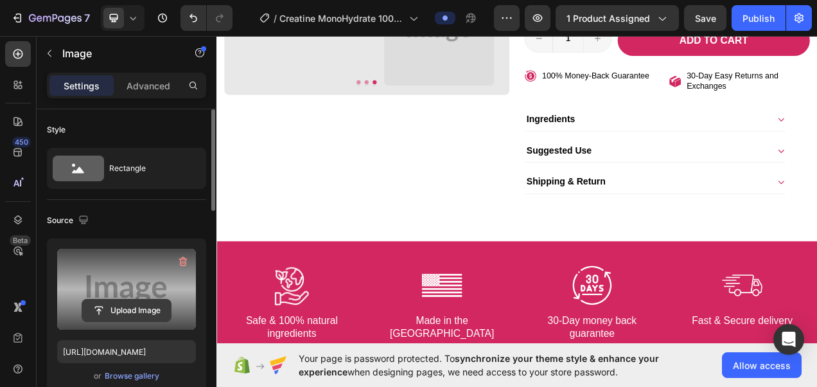
click at [157, 308] on input "file" at bounding box center [126, 310] width 89 height 22
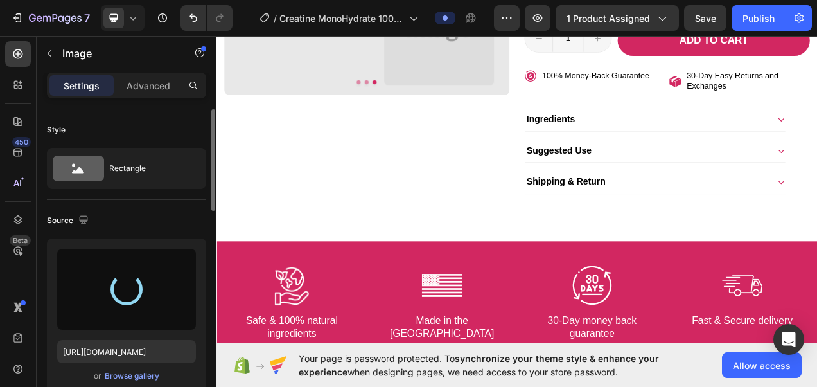
type input "https://cdn.shopify.com/s/files/1/0787/1620/7344/files/gempages_581797582632649…"
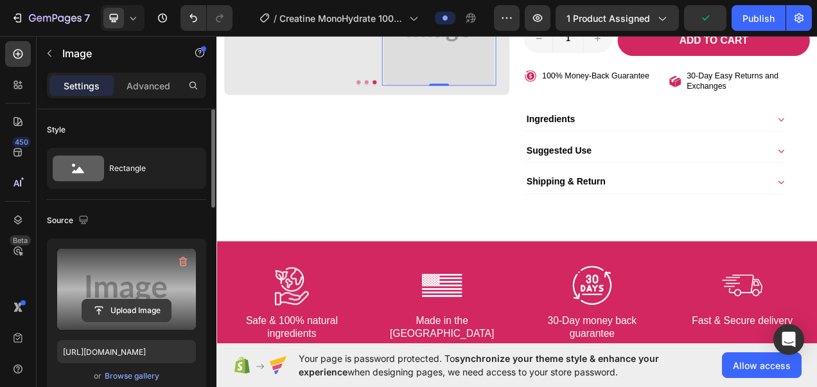
click at [153, 303] on input "file" at bounding box center [126, 310] width 89 height 22
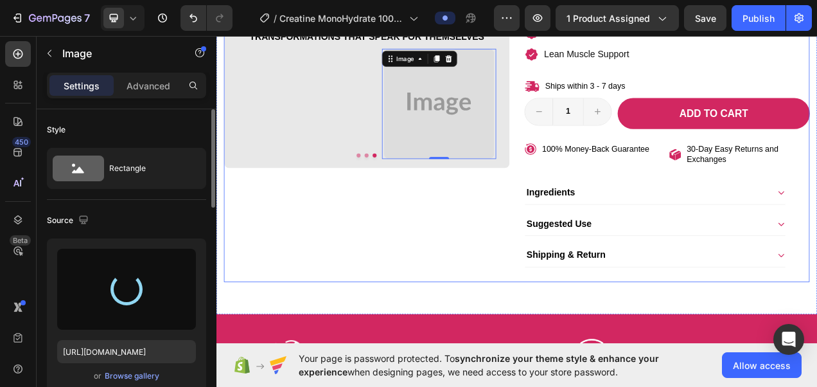
scroll to position [424, 0]
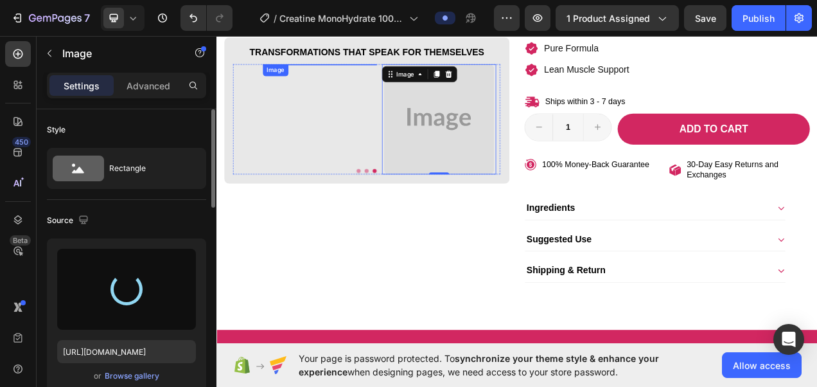
type input "https://cdn.shopify.com/s/files/1/0787/1620/7344/files/gempages_581797582632649…"
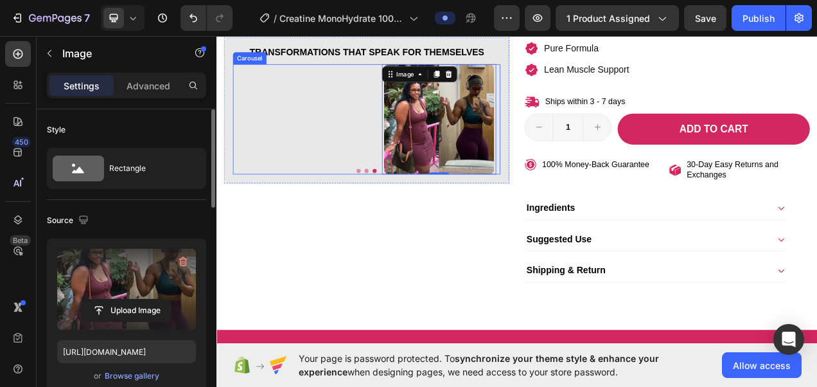
click at [408, 208] on button "Dot" at bounding box center [409, 210] width 5 height 5
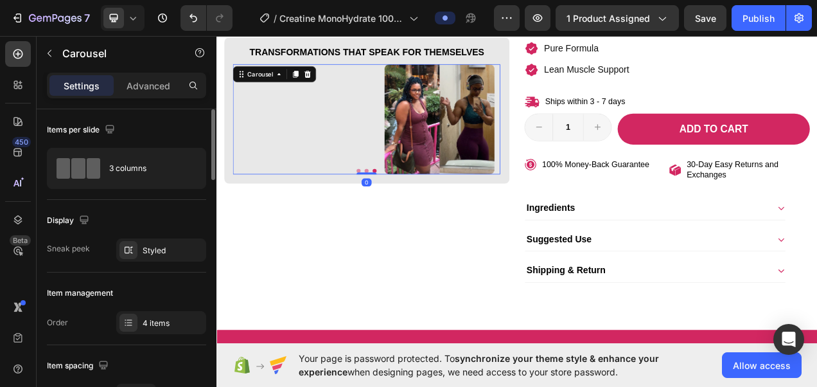
click at [408, 208] on button "Dot" at bounding box center [409, 210] width 5 height 5
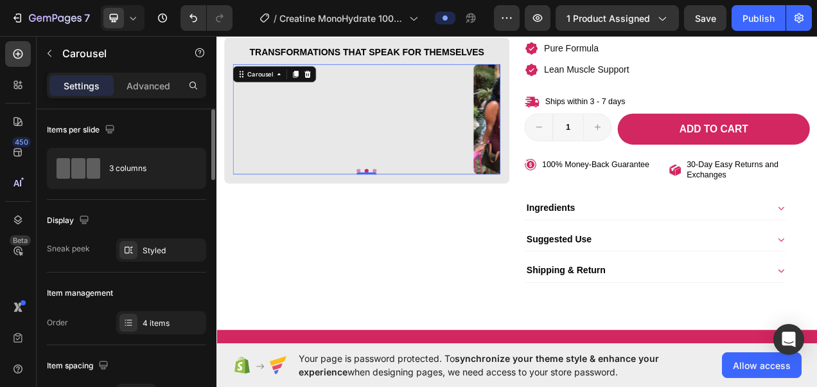
click at [397, 208] on button "Dot" at bounding box center [399, 210] width 5 height 5
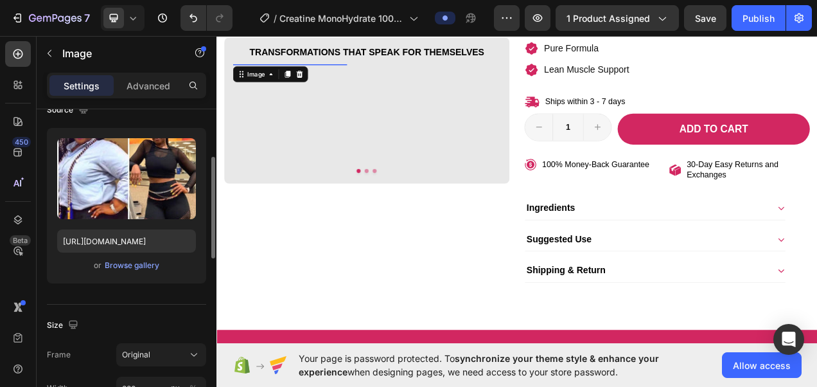
scroll to position [136, 0]
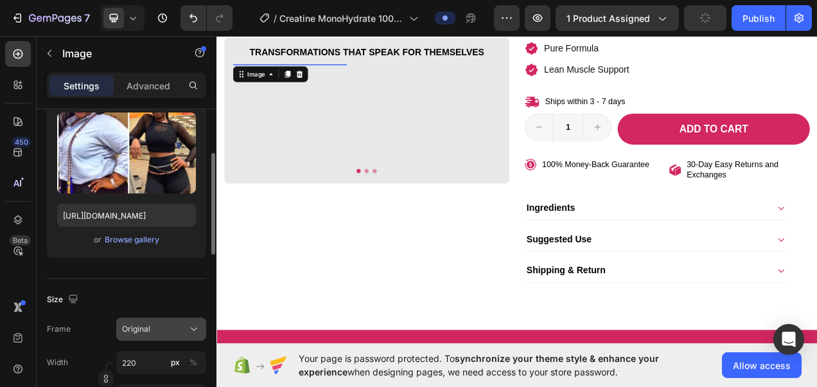
click at [191, 330] on icon at bounding box center [194, 329] width 13 height 13
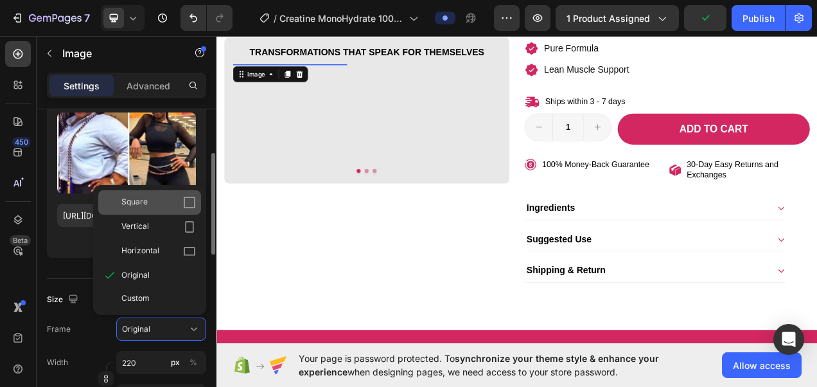
click at [185, 201] on icon at bounding box center [189, 202] width 13 height 13
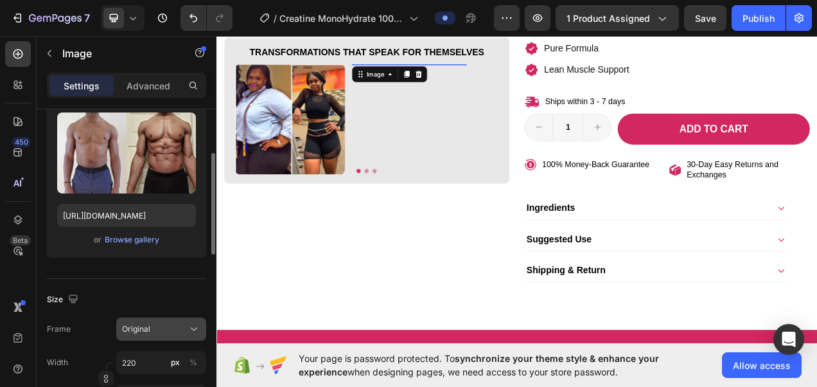
click at [190, 328] on icon at bounding box center [194, 329] width 13 height 13
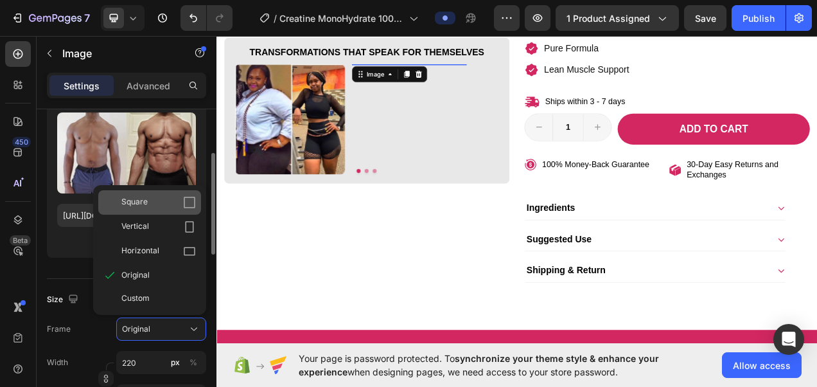
click at [188, 205] on icon at bounding box center [189, 202] width 13 height 13
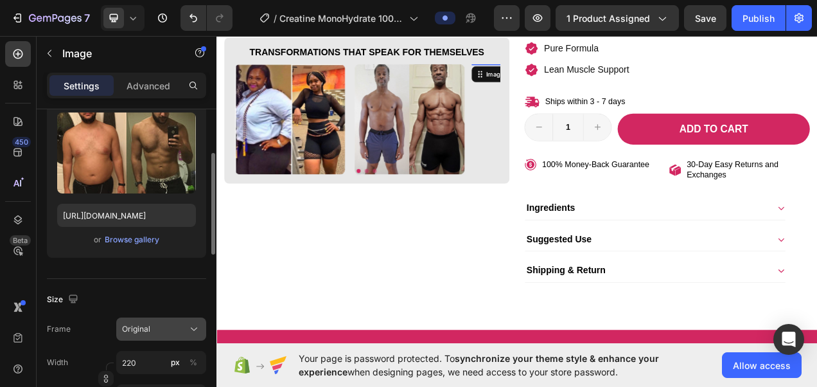
click at [194, 328] on icon at bounding box center [194, 329] width 13 height 13
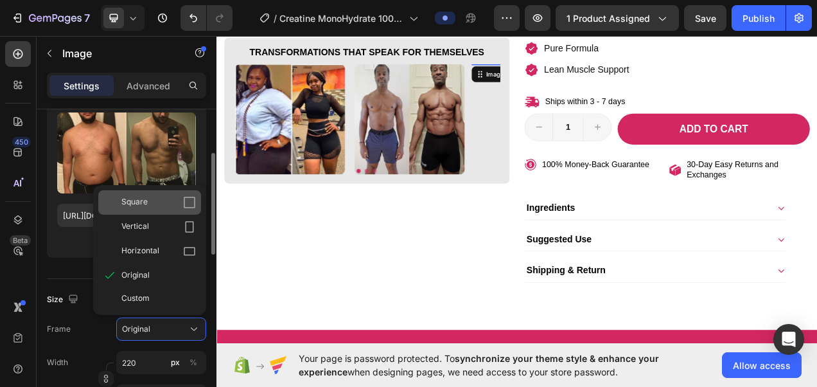
click at [181, 205] on div "Square" at bounding box center [158, 202] width 75 height 13
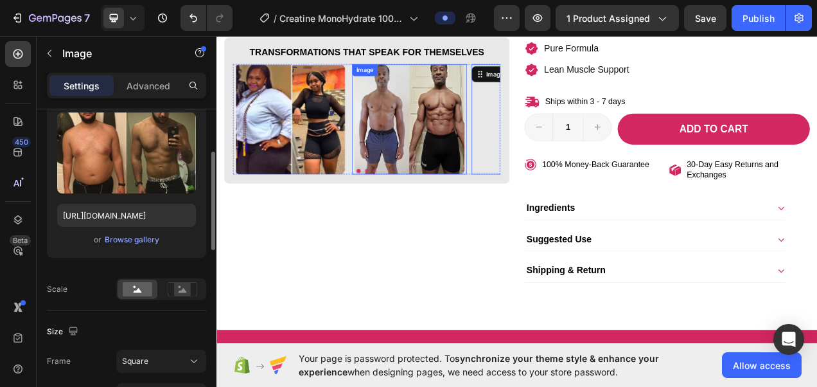
click at [416, 201] on img at bounding box center [464, 143] width 141 height 141
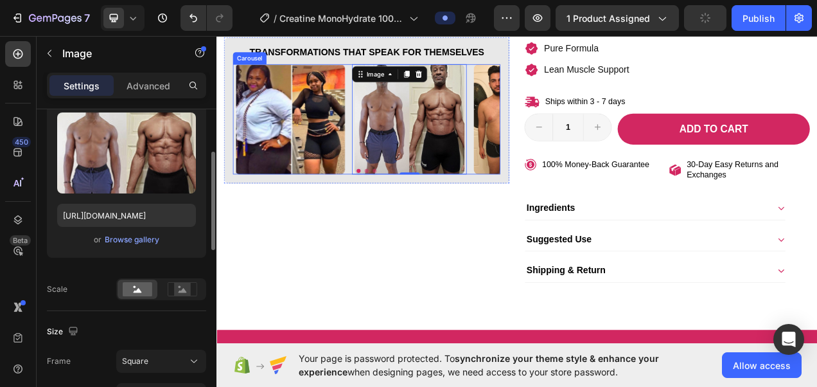
click at [418, 208] on button "Dot" at bounding box center [419, 210] width 5 height 5
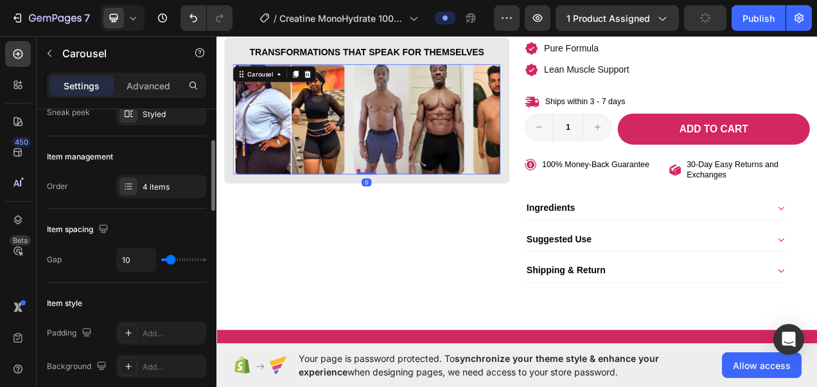
click at [418, 208] on button "Dot" at bounding box center [419, 210] width 5 height 5
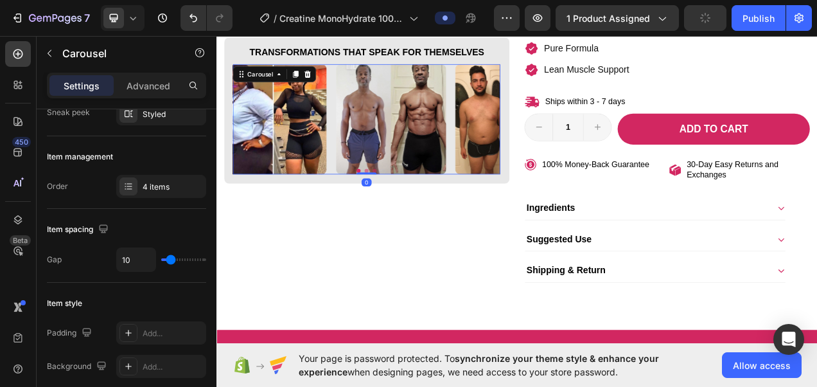
scroll to position [0, 0]
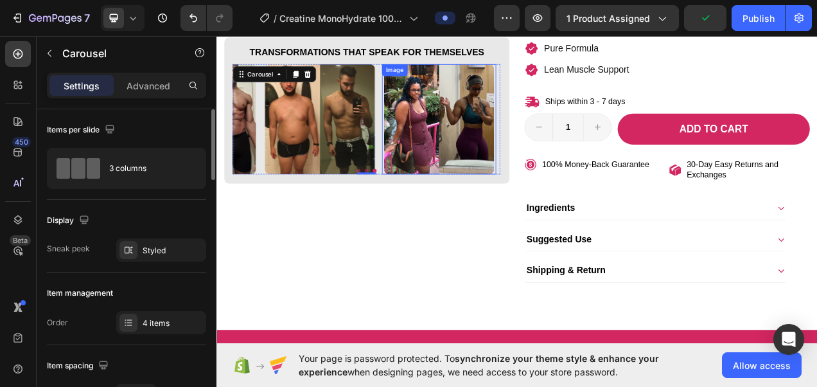
click at [445, 150] on img at bounding box center [502, 143] width 141 height 141
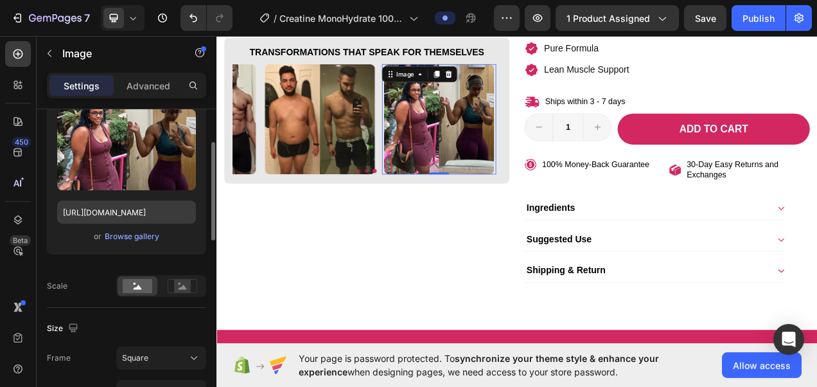
scroll to position [140, 0]
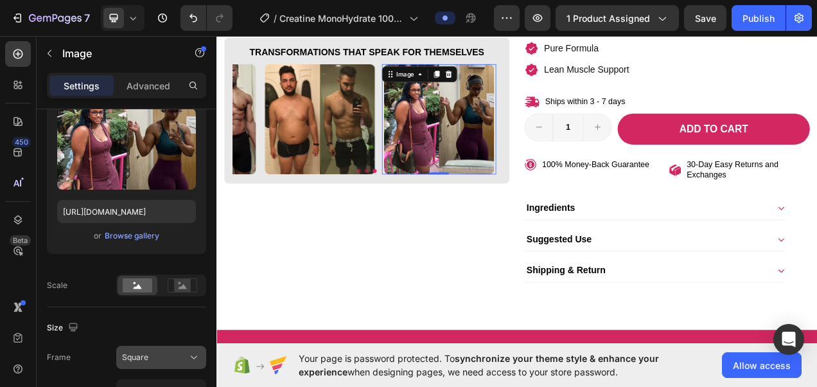
click at [195, 353] on icon at bounding box center [194, 357] width 13 height 13
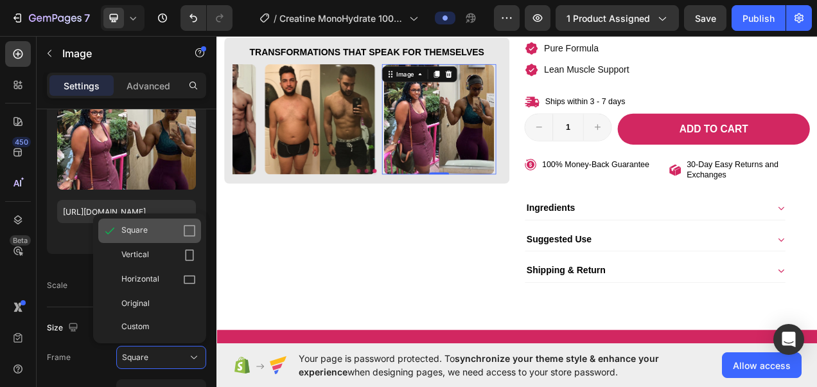
click at [186, 226] on icon at bounding box center [189, 230] width 13 height 13
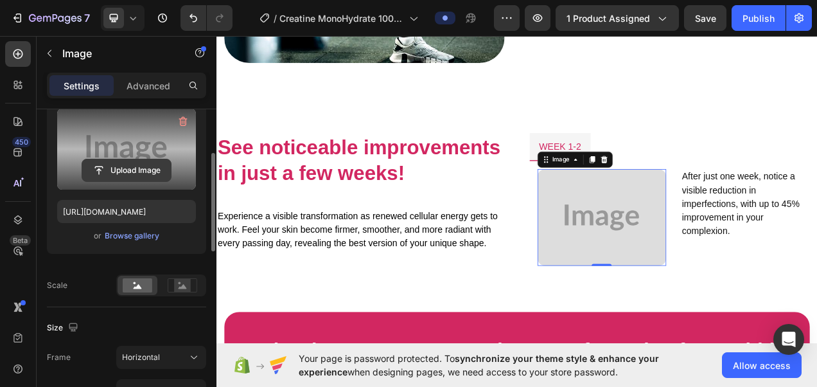
click at [146, 171] on input "file" at bounding box center [126, 170] width 89 height 22
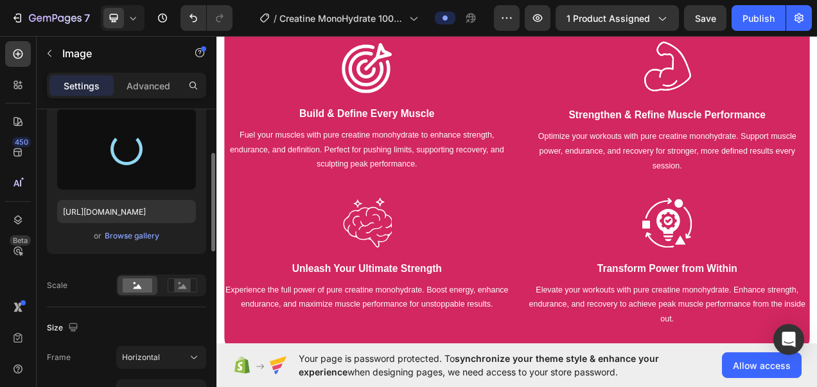
scroll to position [1832, 0]
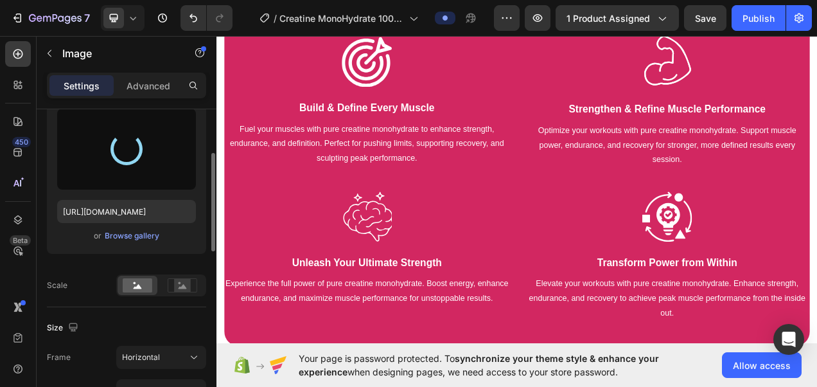
type input "https://cdn.shopify.com/s/files/1/0787/1620/7344/files/gempages_581797582632649…"
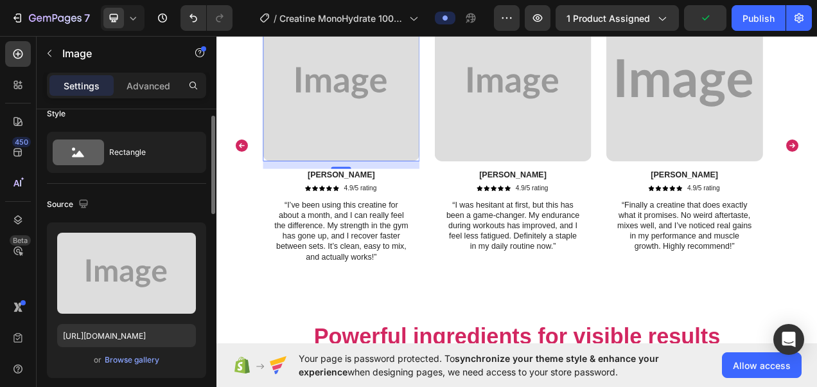
scroll to position [14, 0]
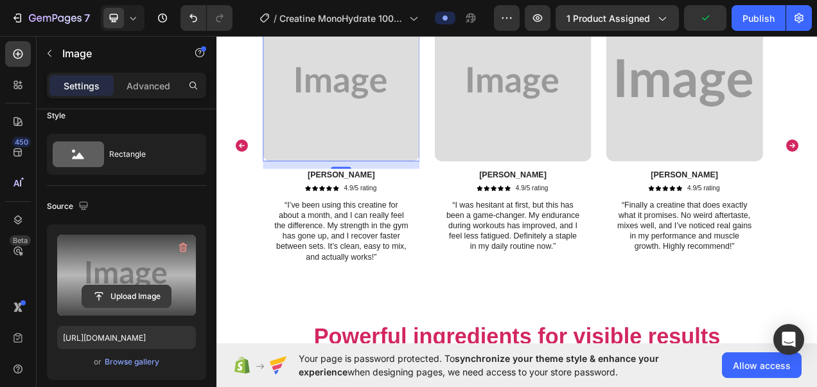
click at [137, 286] on input "file" at bounding box center [126, 296] width 89 height 22
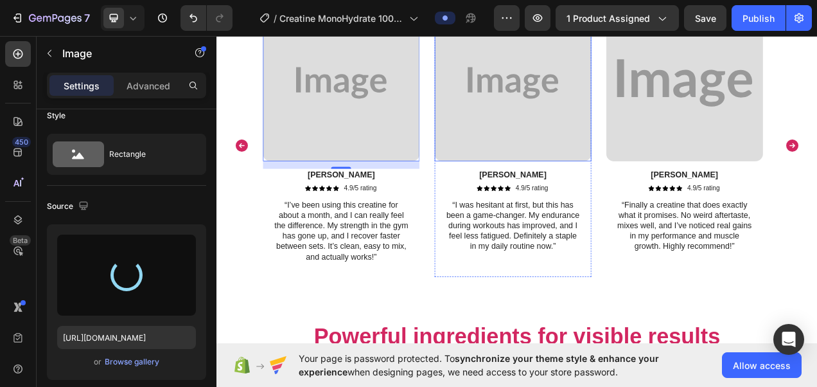
type input "https://cdn.shopify.com/s/files/1/0787/1620/7344/files/gempages_581797582632649…"
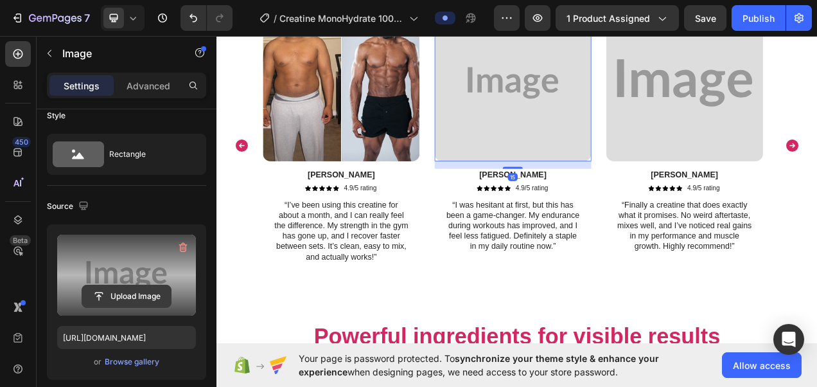
click at [141, 299] on input "file" at bounding box center [126, 296] width 89 height 22
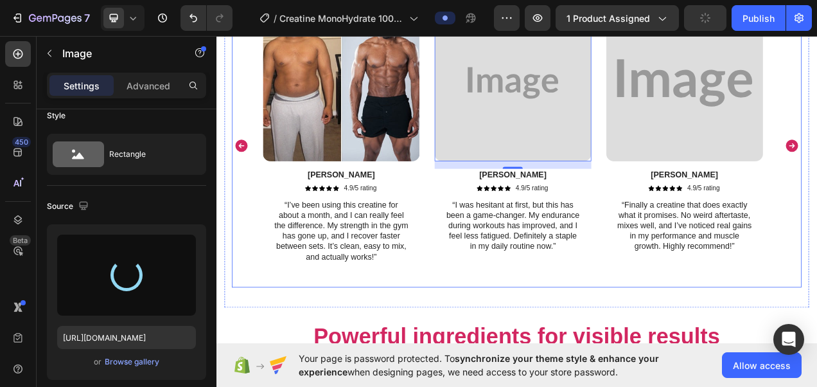
type input "https://cdn.shopify.com/s/files/1/0787/1620/7344/files/gempages_581797582632649…"
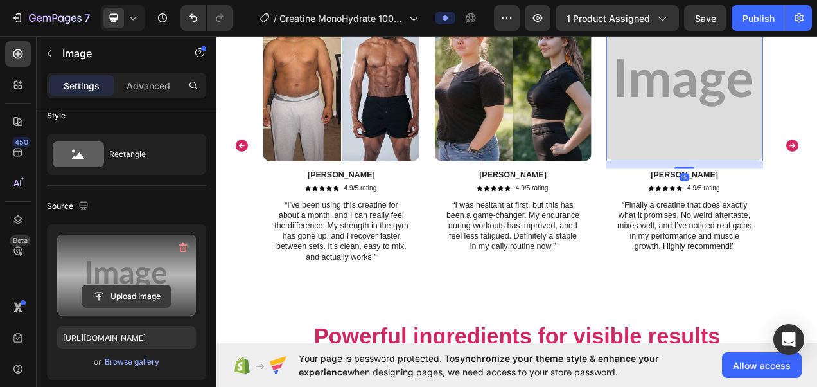
click at [150, 294] on input "file" at bounding box center [126, 296] width 89 height 22
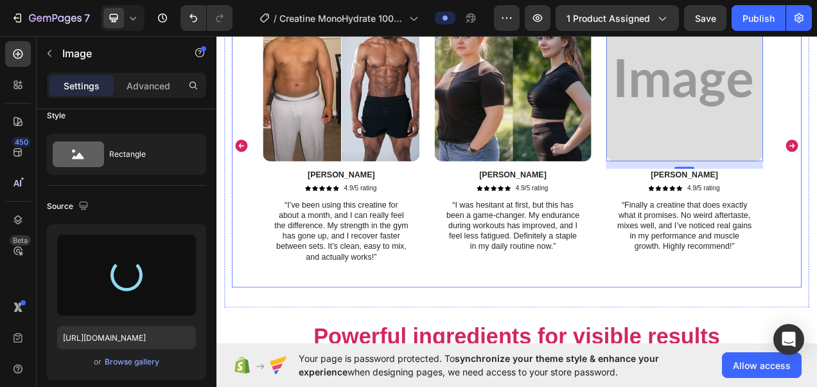
type input "https://cdn.shopify.com/s/files/1/0787/1620/7344/files/gempages_581797582632649…"
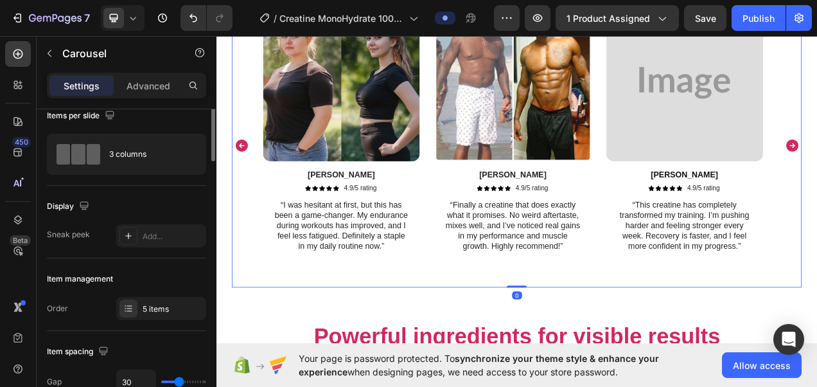
scroll to position [0, 0]
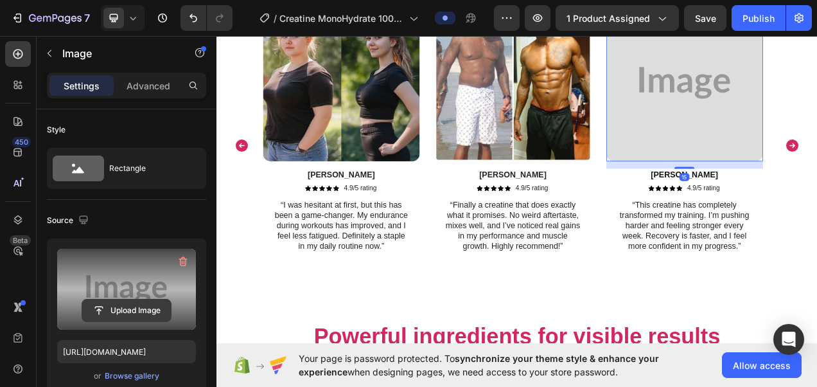
click at [148, 310] on input "file" at bounding box center [126, 310] width 89 height 22
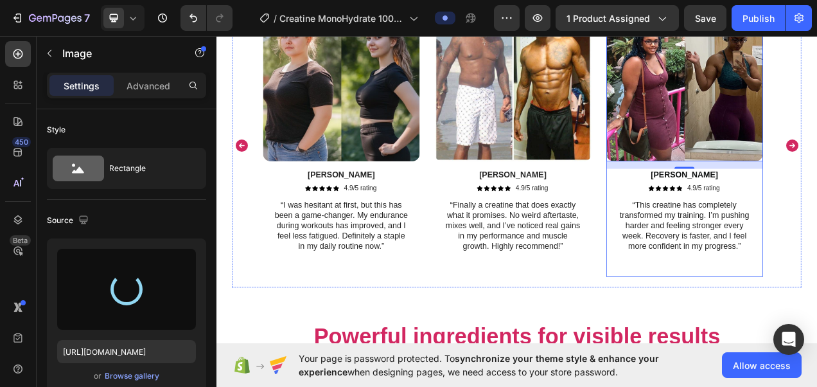
type input "https://cdn.shopify.com/s/files/1/0787/1620/7344/files/gempages_581797582632649…"
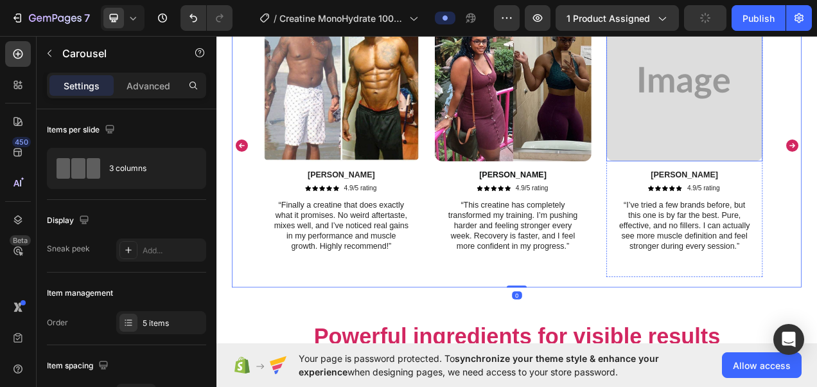
click at [817, 123] on img at bounding box center [817, 96] width 201 height 201
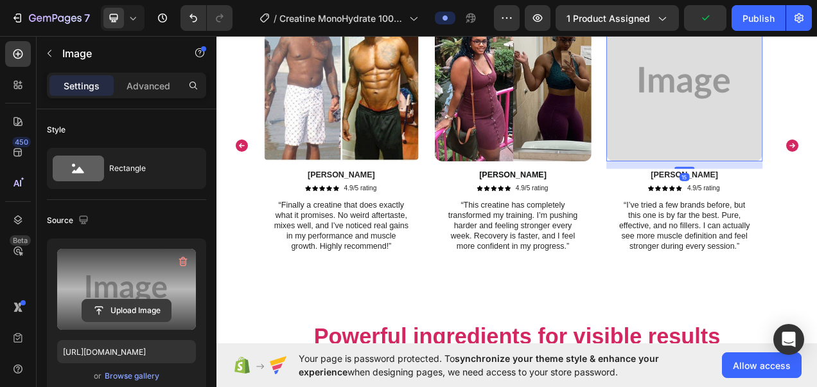
click at [147, 315] on input "file" at bounding box center [126, 310] width 89 height 22
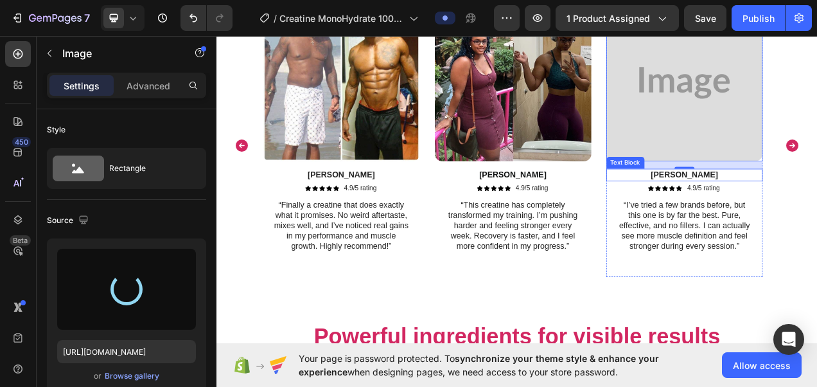
click at [817, 215] on p "[PERSON_NAME]" at bounding box center [818, 214] width 199 height 13
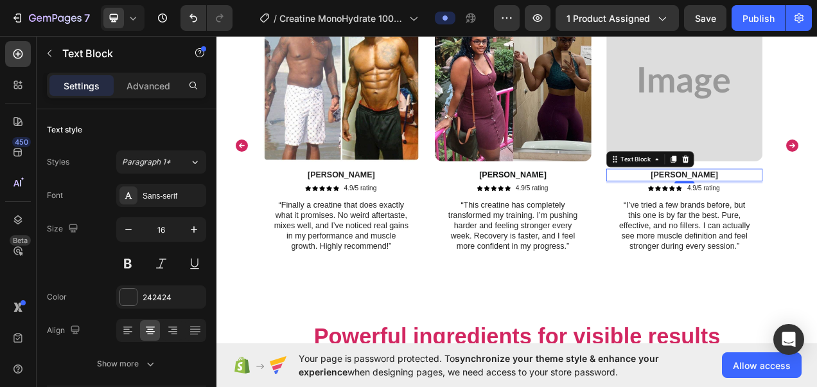
click at [817, 215] on p "[PERSON_NAME]" at bounding box center [818, 214] width 199 height 13
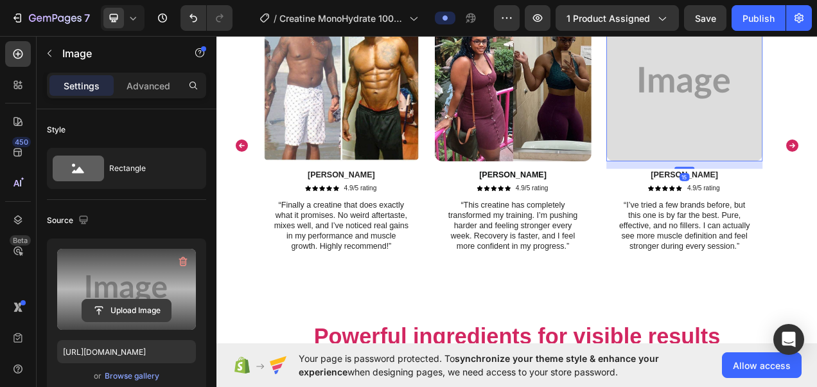
click at [139, 314] on input "file" at bounding box center [126, 310] width 89 height 22
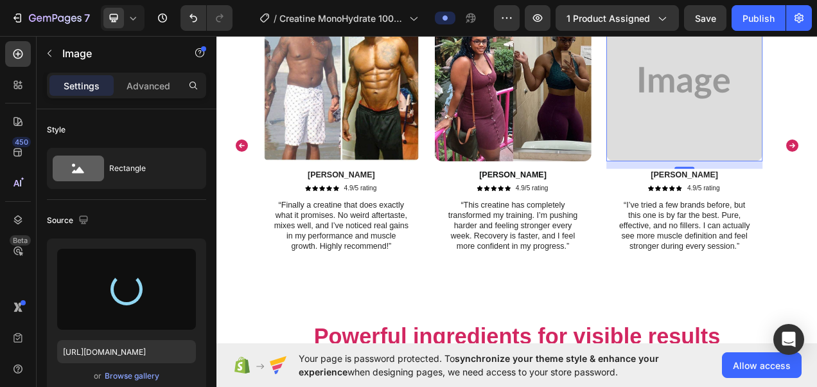
type input "https://cdn.shopify.com/s/files/1/0787/1620/7344/files/gempages_581797582632649…"
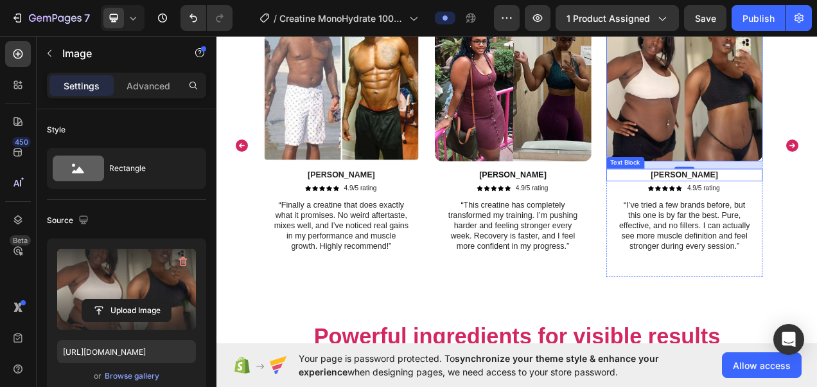
click at [817, 214] on p "Nicolas" at bounding box center [818, 214] width 199 height 13
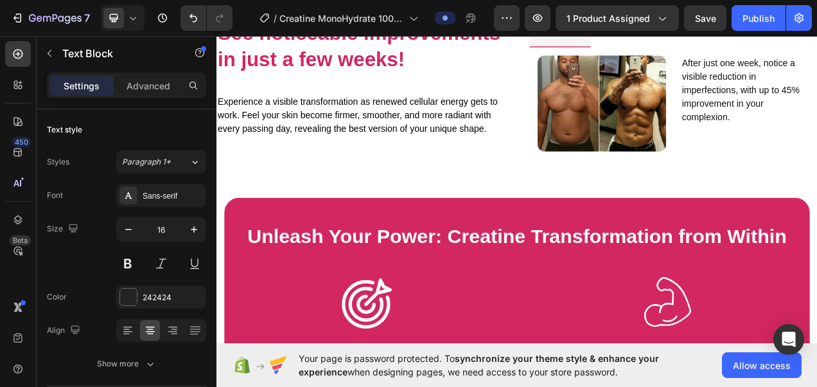
scroll to position [1417, 0]
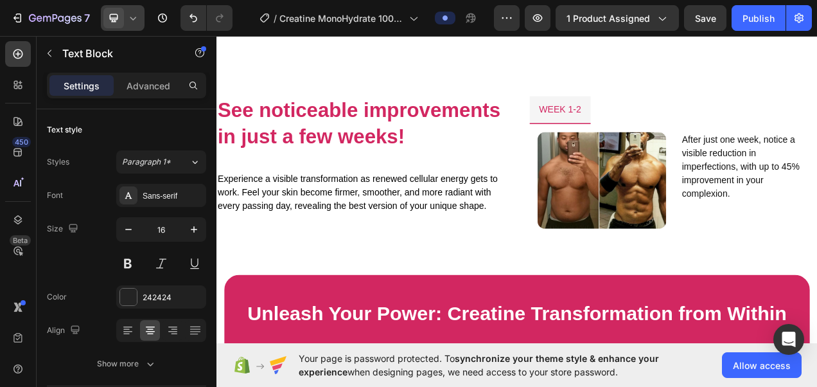
click at [134, 21] on icon at bounding box center [133, 18] width 13 height 13
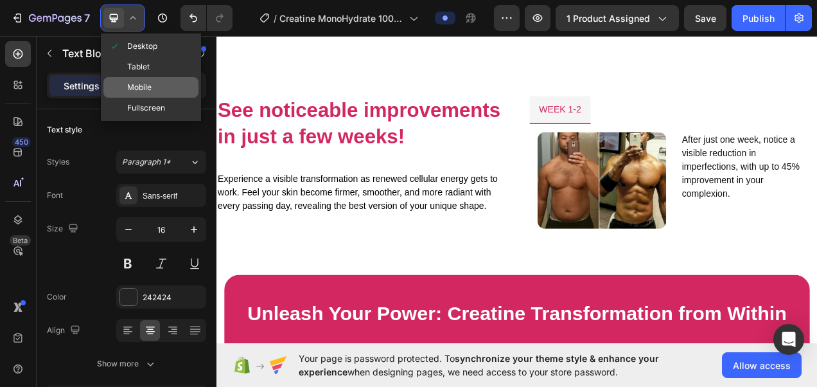
click at [153, 98] on div "Mobile" at bounding box center [150, 108] width 95 height 21
type input "14"
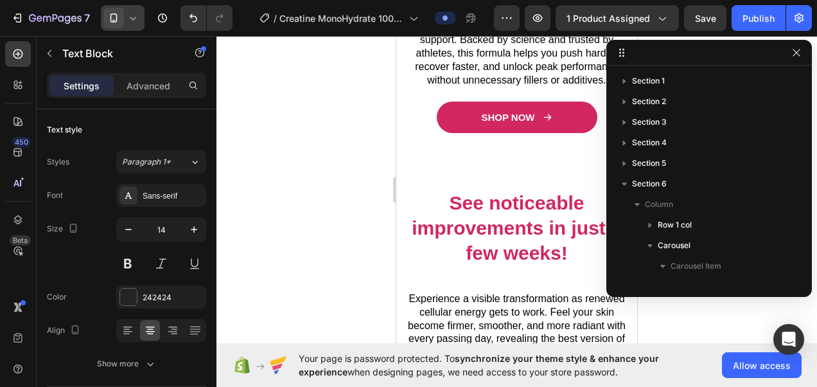
scroll to position [346, 0]
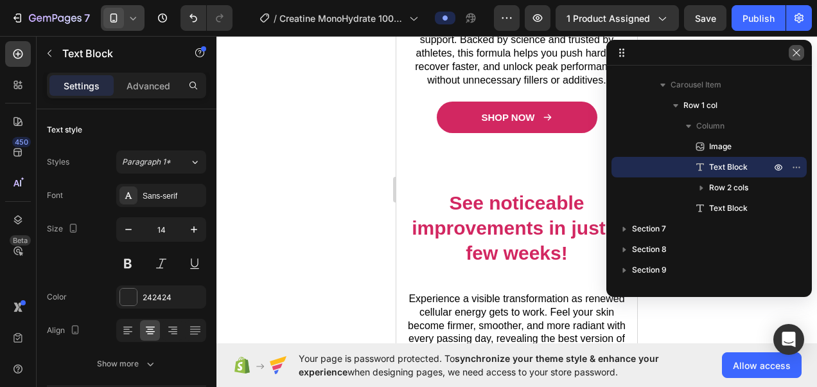
click at [803, 51] on button "button" at bounding box center [796, 52] width 15 height 15
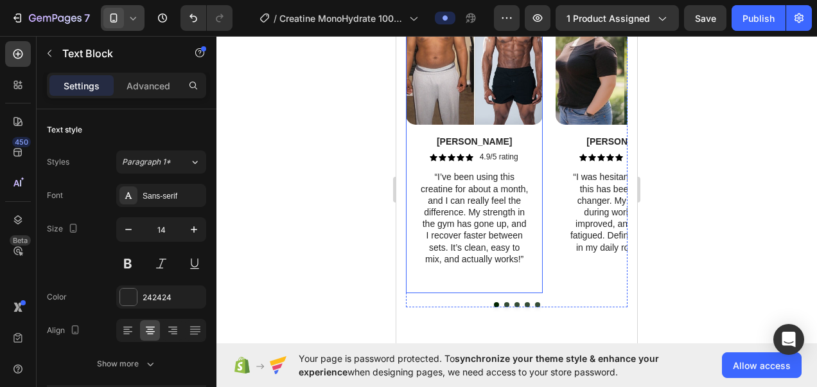
scroll to position [3161, 0]
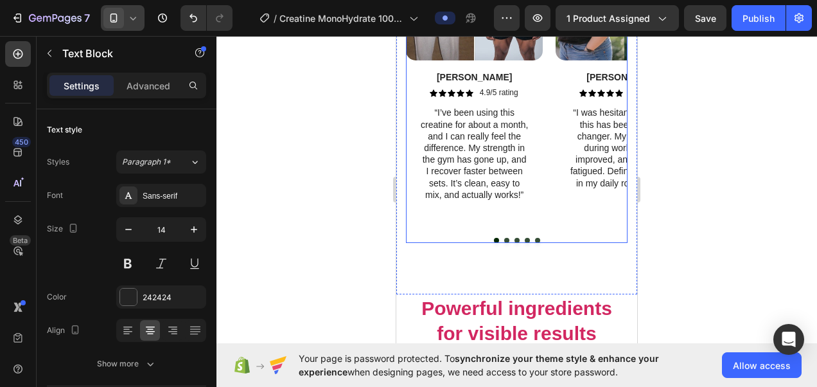
click at [494, 238] on button "Dot" at bounding box center [496, 240] width 5 height 5
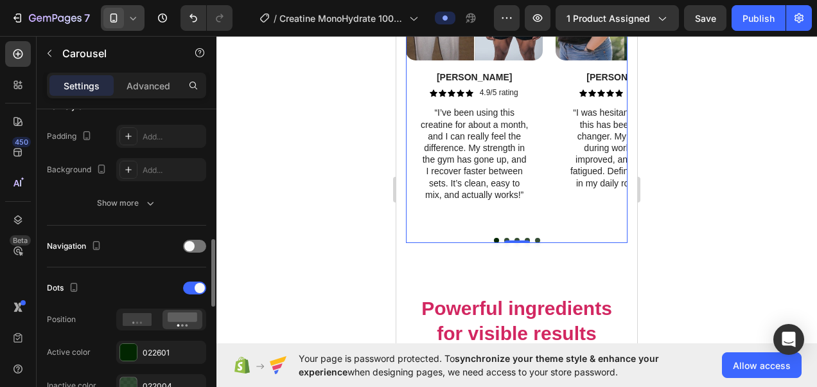
scroll to position [388, 0]
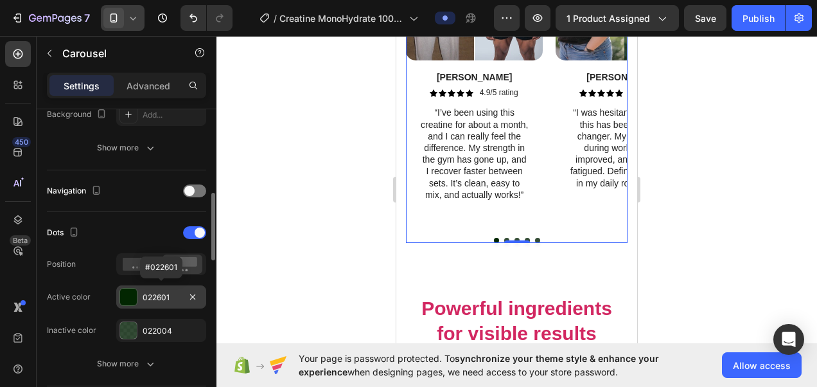
click at [153, 285] on div "022601" at bounding box center [161, 296] width 90 height 23
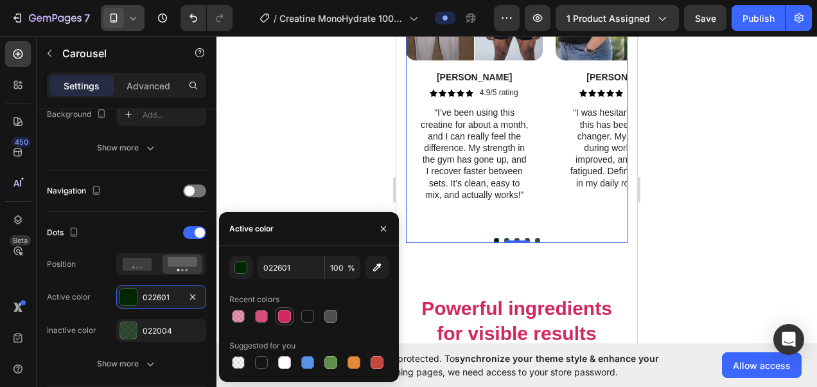
click at [285, 308] on div at bounding box center [284, 315] width 15 height 15
type input "D22761"
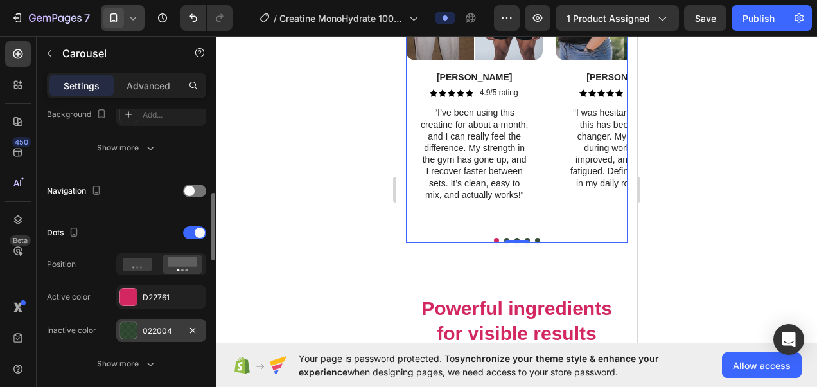
click at [158, 325] on div "022004" at bounding box center [161, 331] width 37 height 12
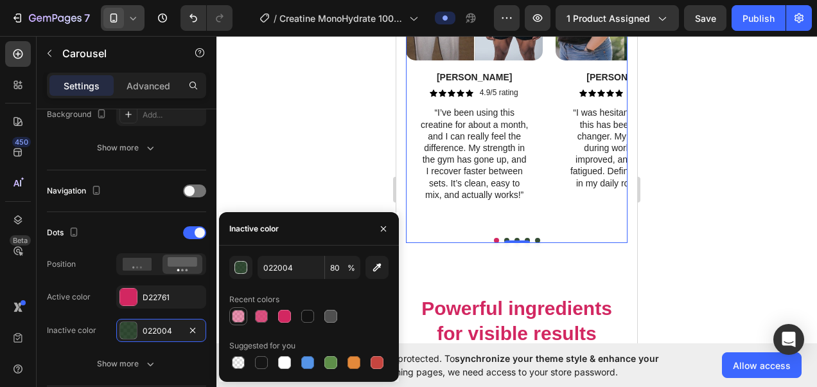
click at [242, 315] on div at bounding box center [238, 316] width 13 height 13
type input "D22761"
type input "50"
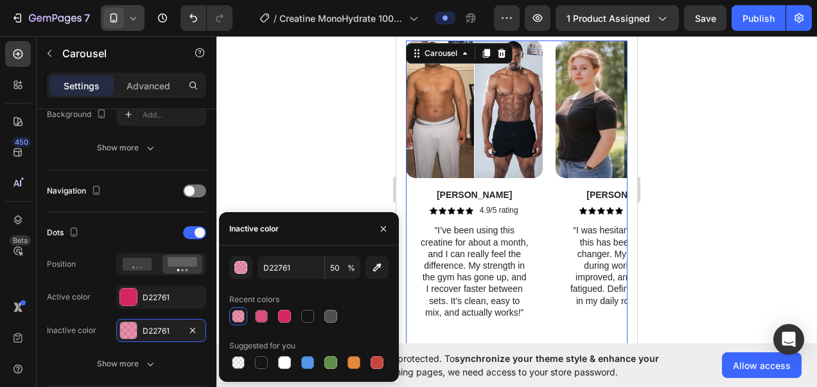
scroll to position [3143, 0]
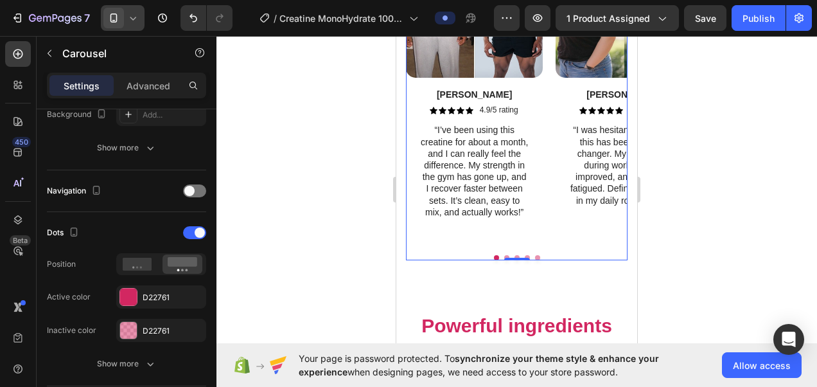
click at [535, 257] on button "Dot" at bounding box center [537, 257] width 5 height 5
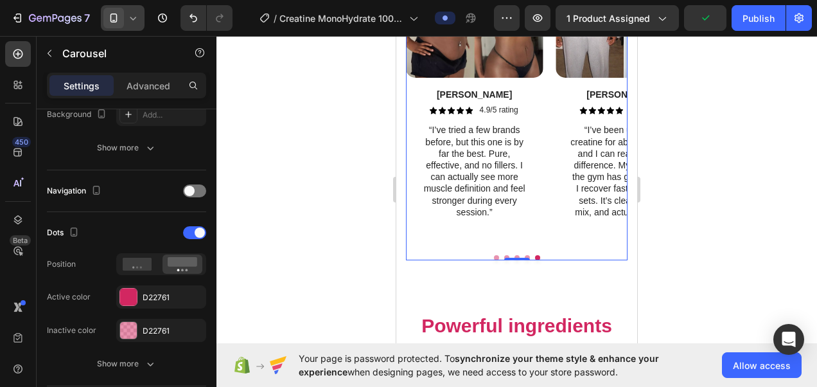
click at [525, 256] on button "Dot" at bounding box center [527, 257] width 5 height 5
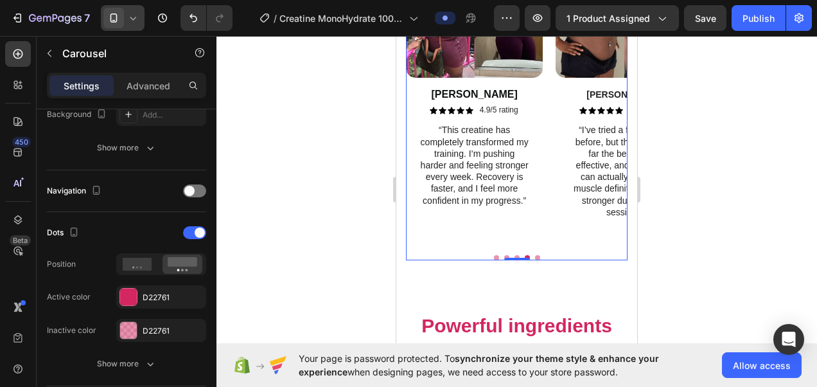
click at [515, 256] on button "Dot" at bounding box center [517, 257] width 5 height 5
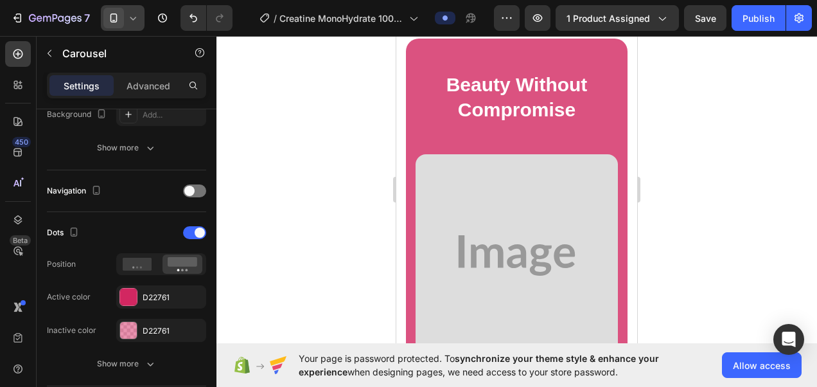
scroll to position [4613, 0]
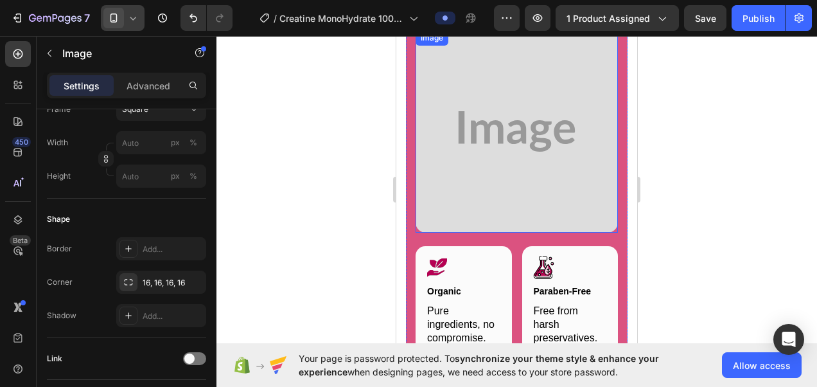
click at [502, 154] on img at bounding box center [517, 131] width 202 height 202
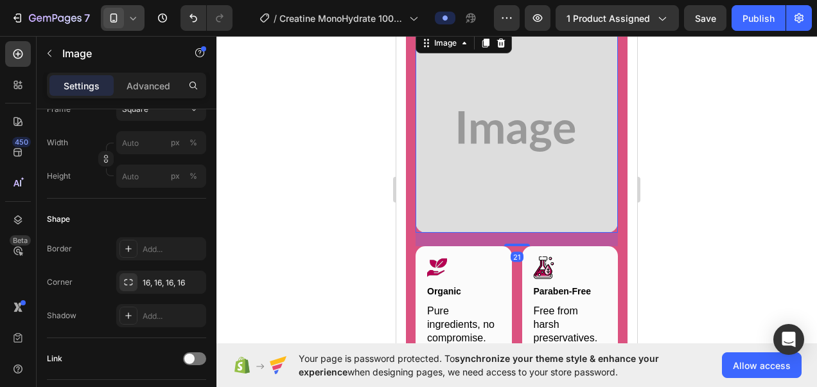
scroll to position [0, 0]
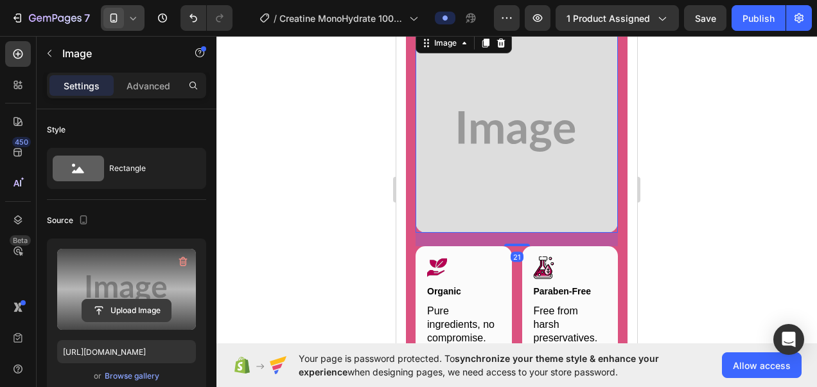
click at [139, 314] on input "file" at bounding box center [126, 310] width 89 height 22
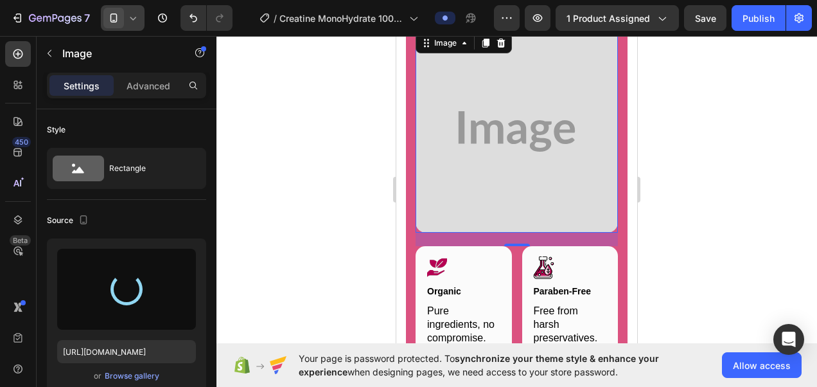
type input "[URL][DOMAIN_NAME]"
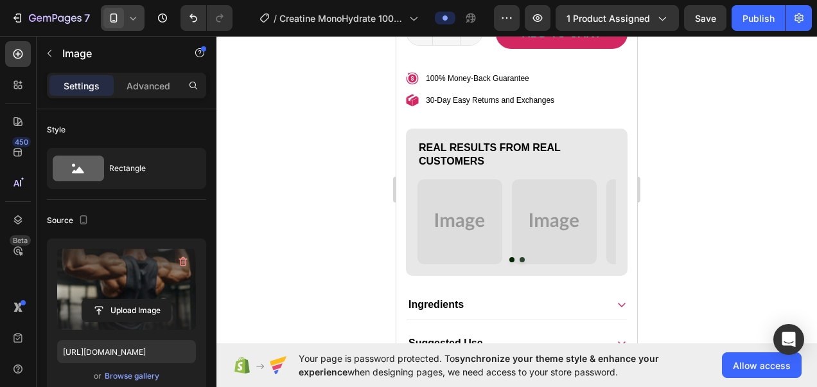
scroll to position [863, 0]
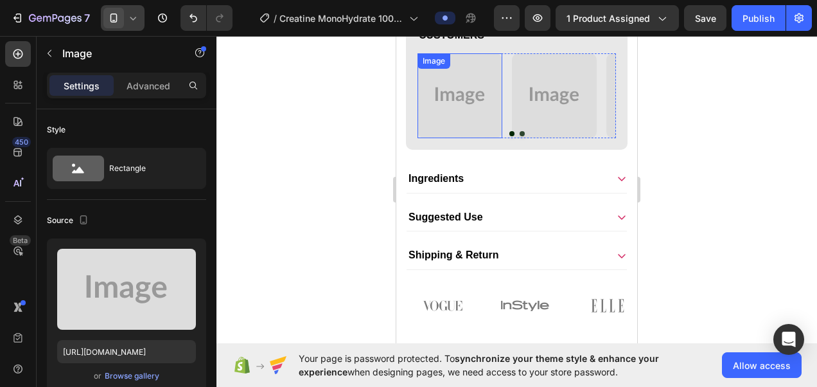
click at [449, 119] on img at bounding box center [460, 95] width 85 height 85
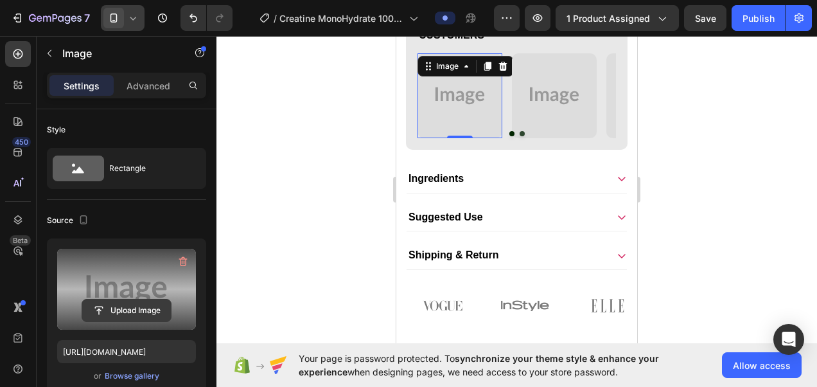
click at [143, 310] on input "file" at bounding box center [126, 310] width 89 height 22
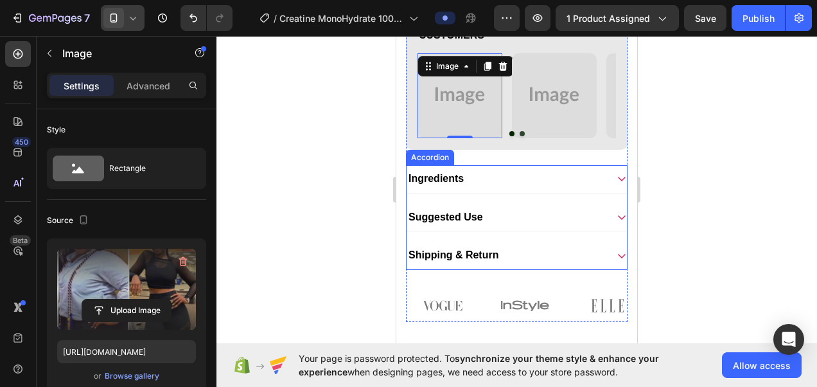
type input "https://cdn.shopify.com/s/files/1/0787/1620/7344/files/gempages_581797582632649…"
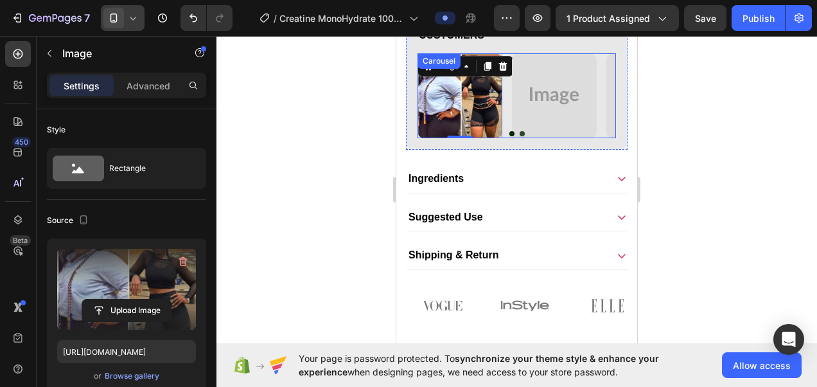
click at [503, 136] on div at bounding box center [517, 133] width 199 height 5
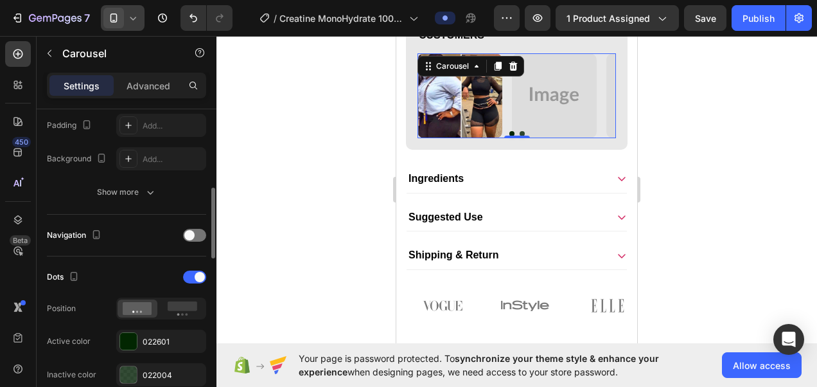
scroll to position [344, 0]
click at [154, 341] on div "022601" at bounding box center [161, 341] width 37 height 12
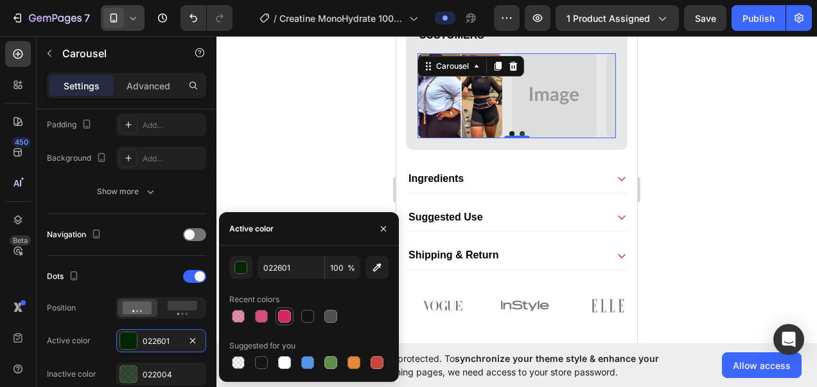
click at [277, 314] on div at bounding box center [284, 315] width 15 height 15
type input "D22761"
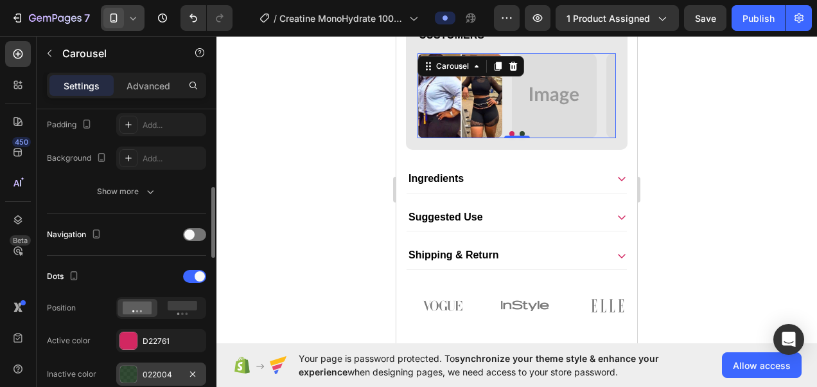
click at [163, 375] on div "022004" at bounding box center [161, 375] width 37 height 12
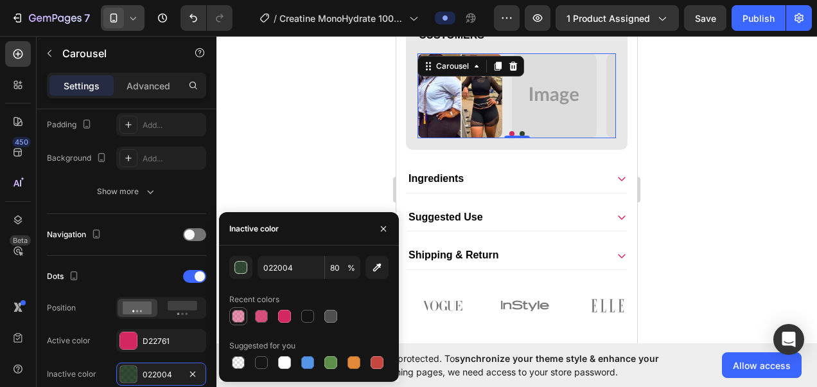
click at [239, 315] on div at bounding box center [238, 316] width 13 height 13
type input "D22761"
type input "50"
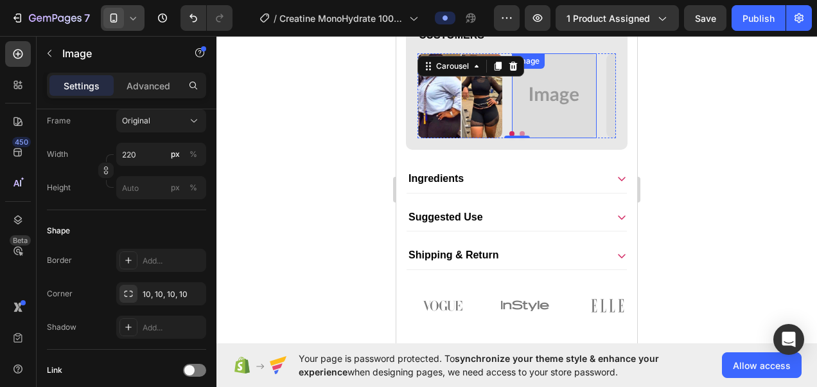
click at [527, 125] on img at bounding box center [554, 95] width 85 height 85
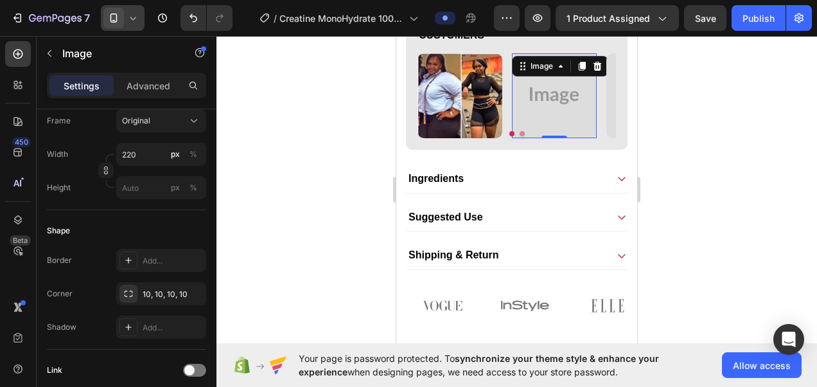
scroll to position [0, 0]
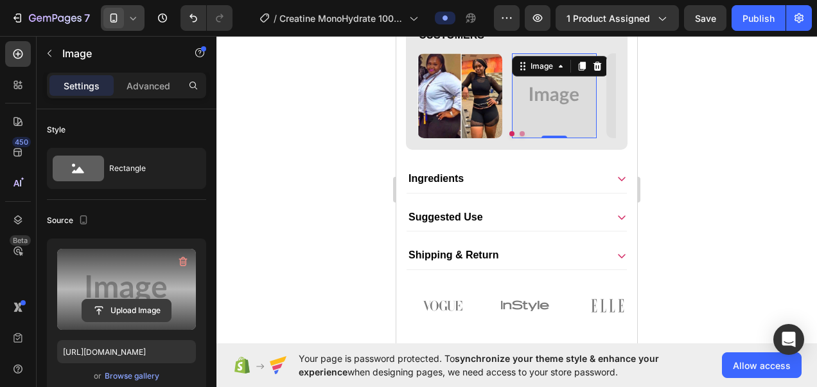
click at [127, 310] on input "file" at bounding box center [126, 310] width 89 height 22
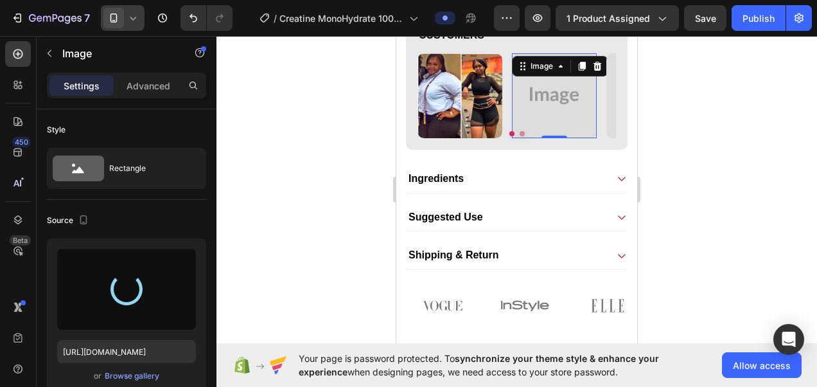
type input "https://cdn.shopify.com/s/files/1/0787/1620/7344/files/gempages_581797582632649…"
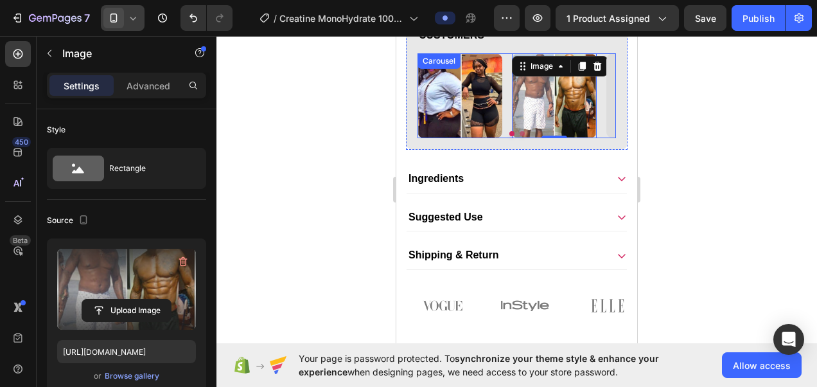
click at [520, 136] on button "Dot" at bounding box center [522, 133] width 5 height 5
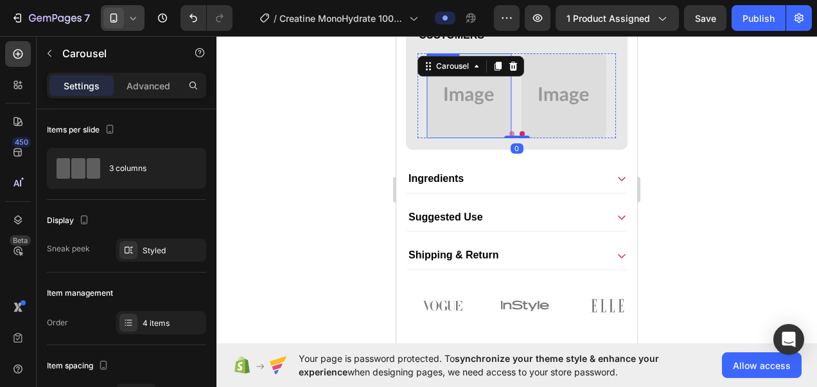
click at [465, 97] on img at bounding box center [469, 95] width 85 height 85
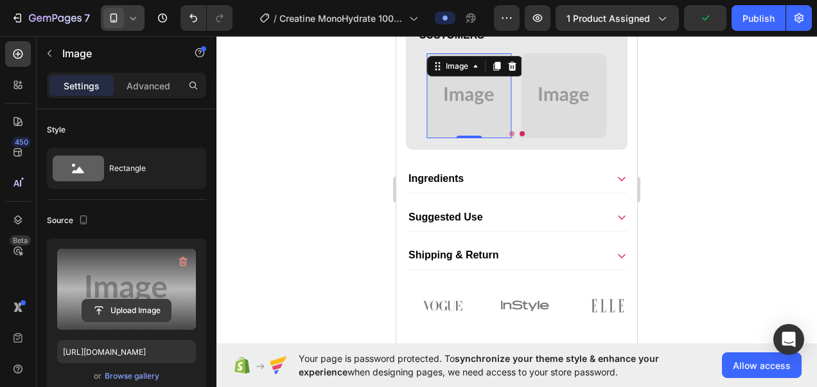
click at [139, 312] on input "file" at bounding box center [126, 310] width 89 height 22
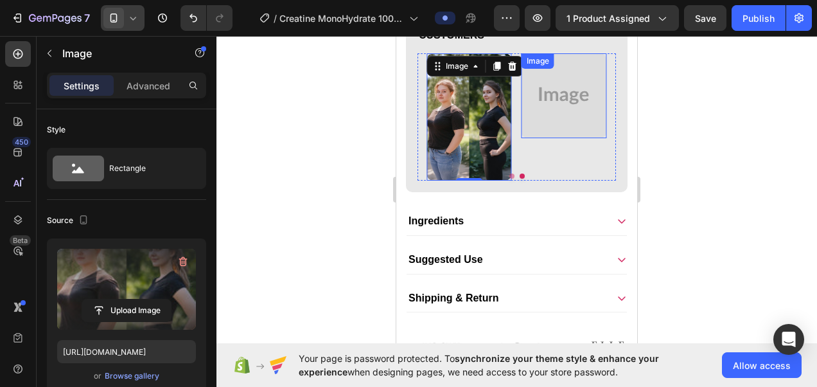
type input "https://cdn.shopify.com/s/files/1/0787/1620/7344/files/gempages_581797582632649…"
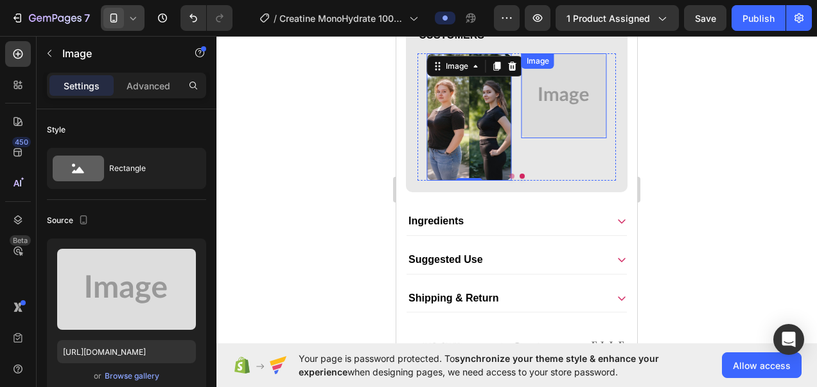
click at [590, 117] on img at bounding box center [564, 95] width 85 height 85
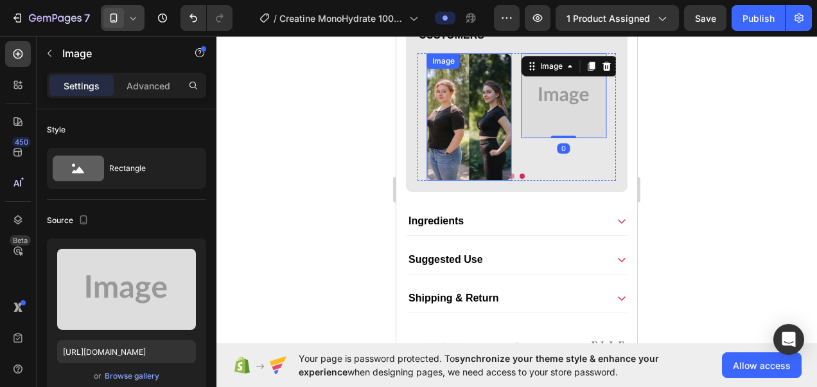
click at [502, 163] on img at bounding box center [469, 116] width 85 height 127
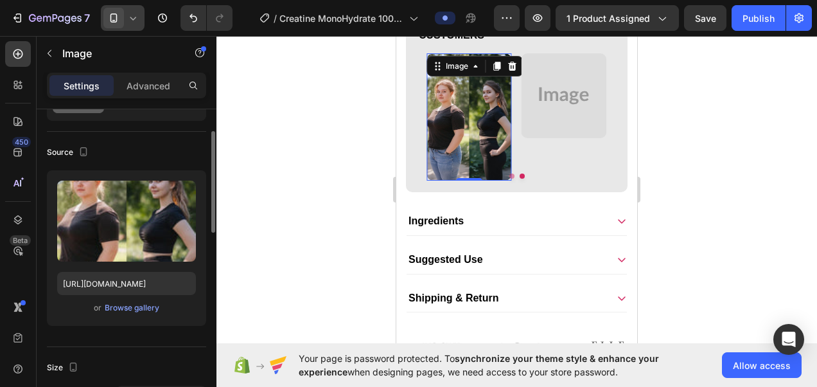
scroll to position [156, 0]
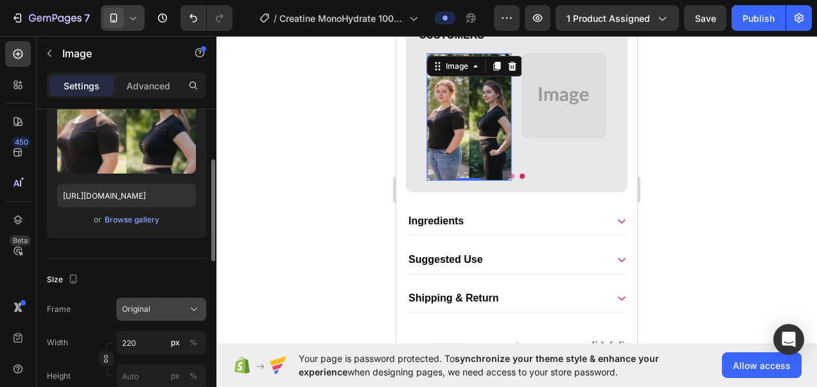
click at [193, 308] on icon at bounding box center [194, 309] width 13 height 13
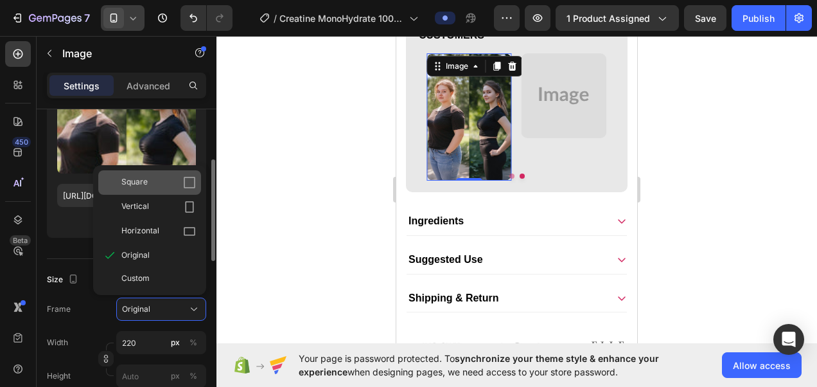
click at [193, 185] on icon at bounding box center [189, 182] width 13 height 13
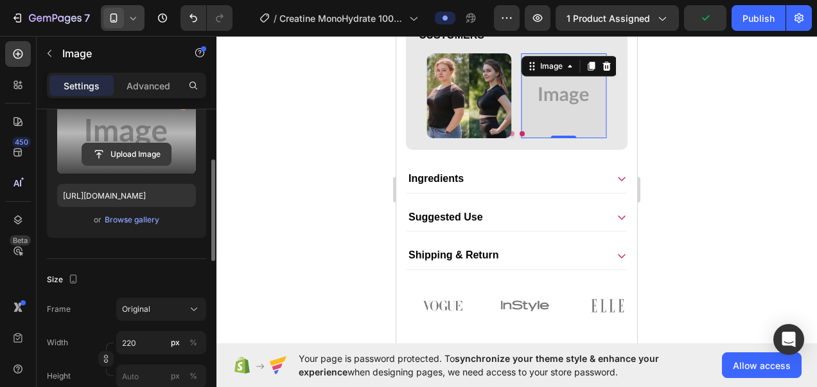
click at [132, 157] on input "file" at bounding box center [126, 154] width 89 height 22
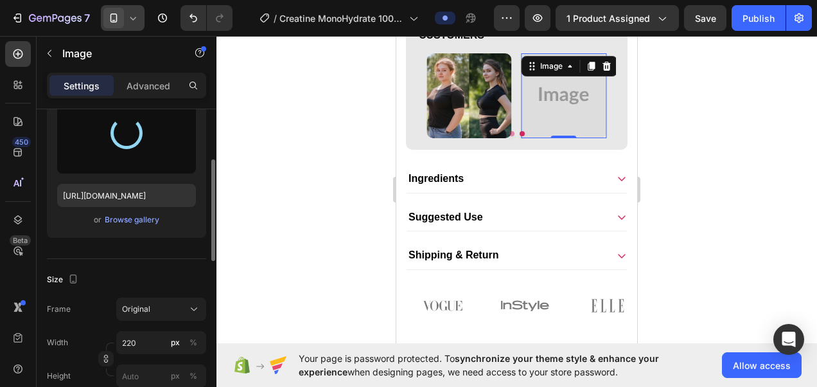
type input "https://cdn.shopify.com/s/files/1/0787/1620/7344/files/gempages_581797582632649…"
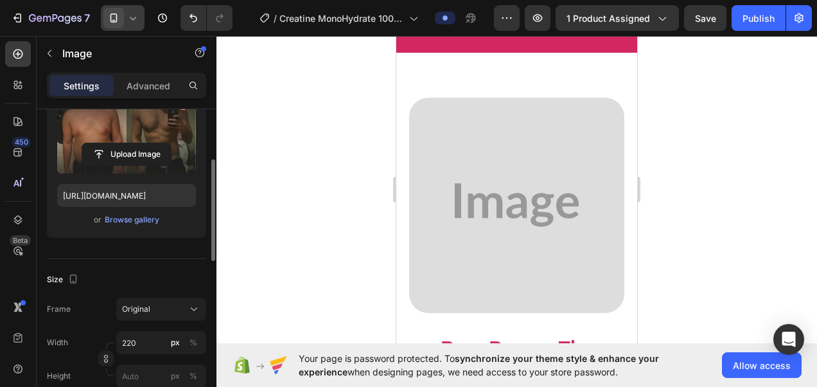
scroll to position [1358, 0]
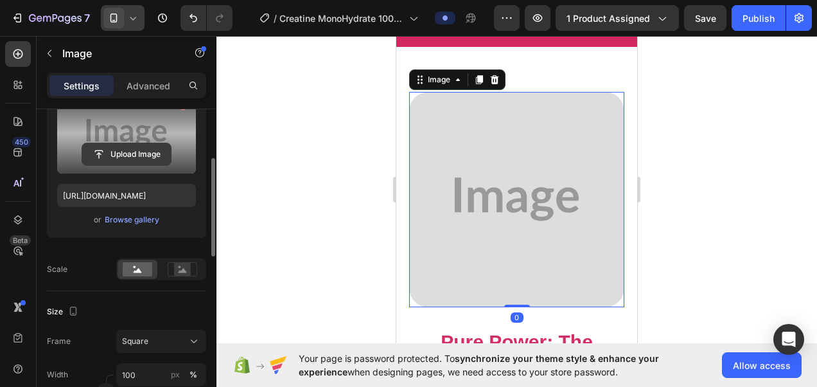
click at [130, 157] on input "file" at bounding box center [126, 154] width 89 height 22
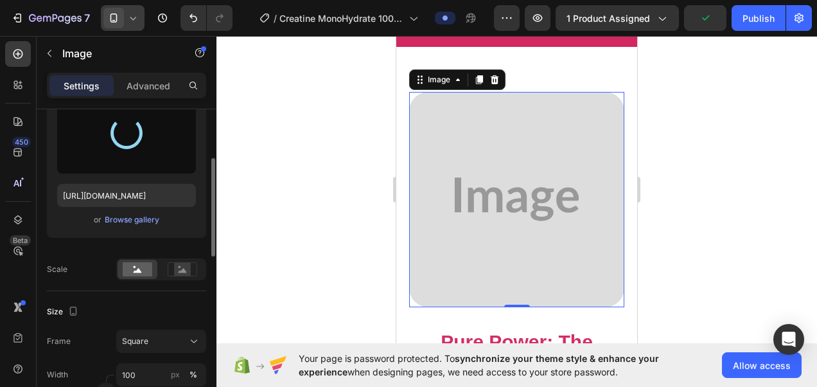
type input "[URL][DOMAIN_NAME]"
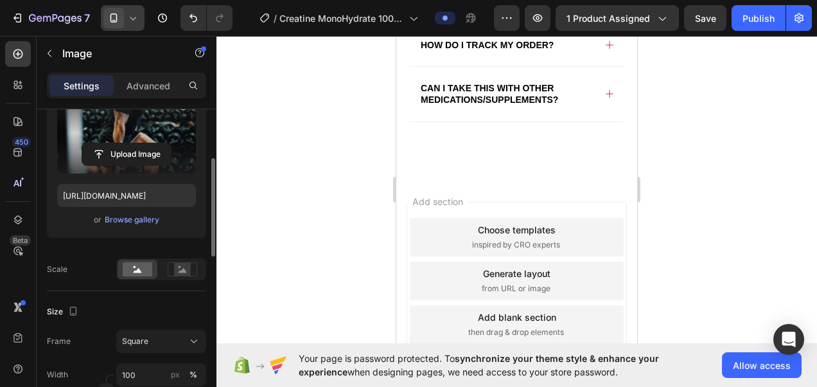
scroll to position [6044, 0]
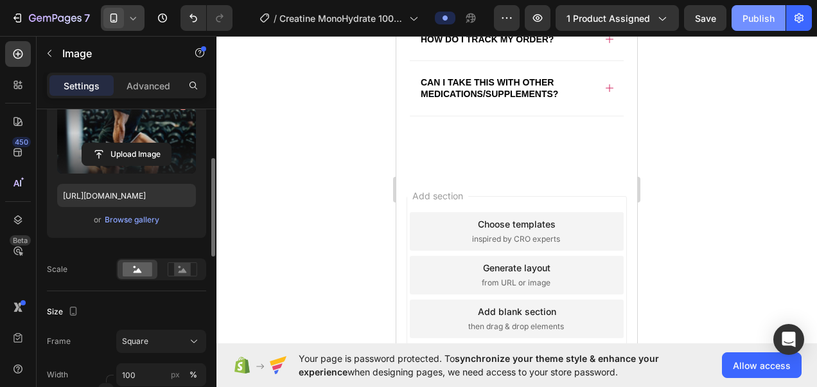
click at [769, 20] on div "Publish" at bounding box center [759, 18] width 32 height 13
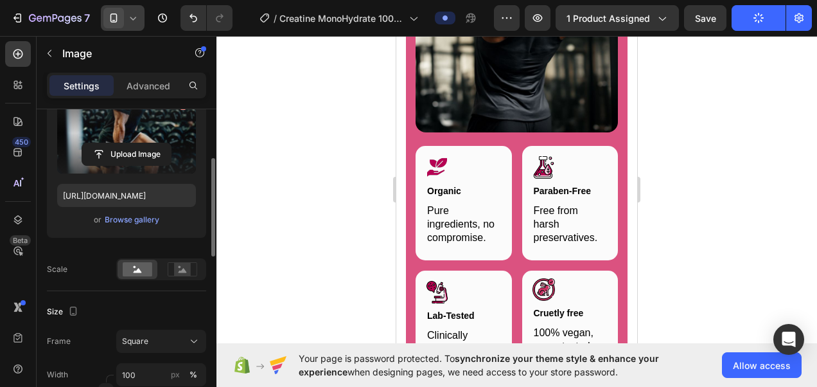
scroll to position [5171, 0]
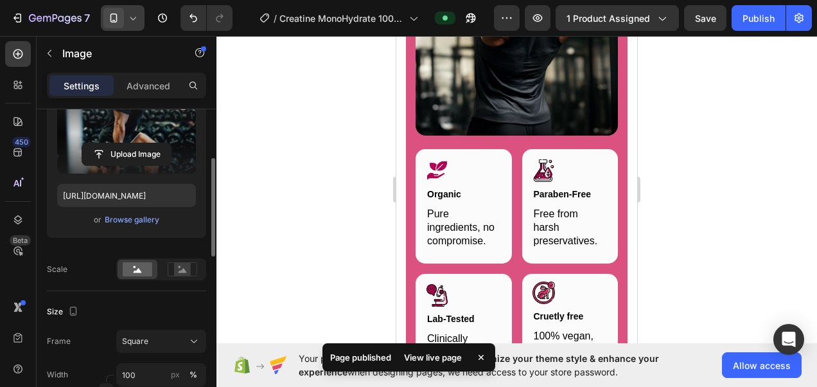
click at [378, 117] on div at bounding box center [517, 211] width 601 height 351
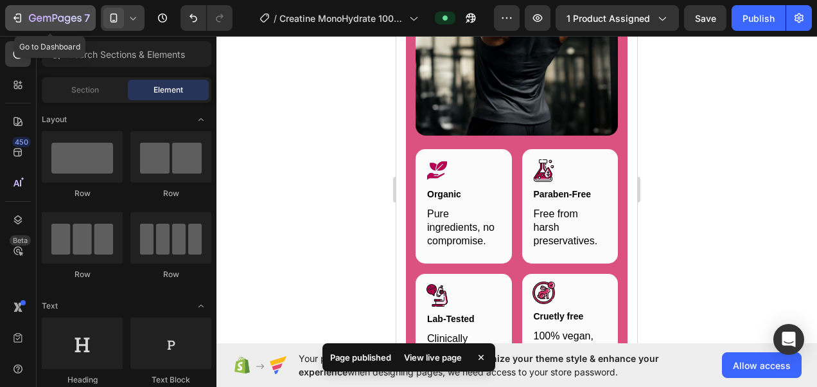
click at [74, 29] on button "7" at bounding box center [50, 18] width 91 height 26
